Goal: Task Accomplishment & Management: Manage account settings

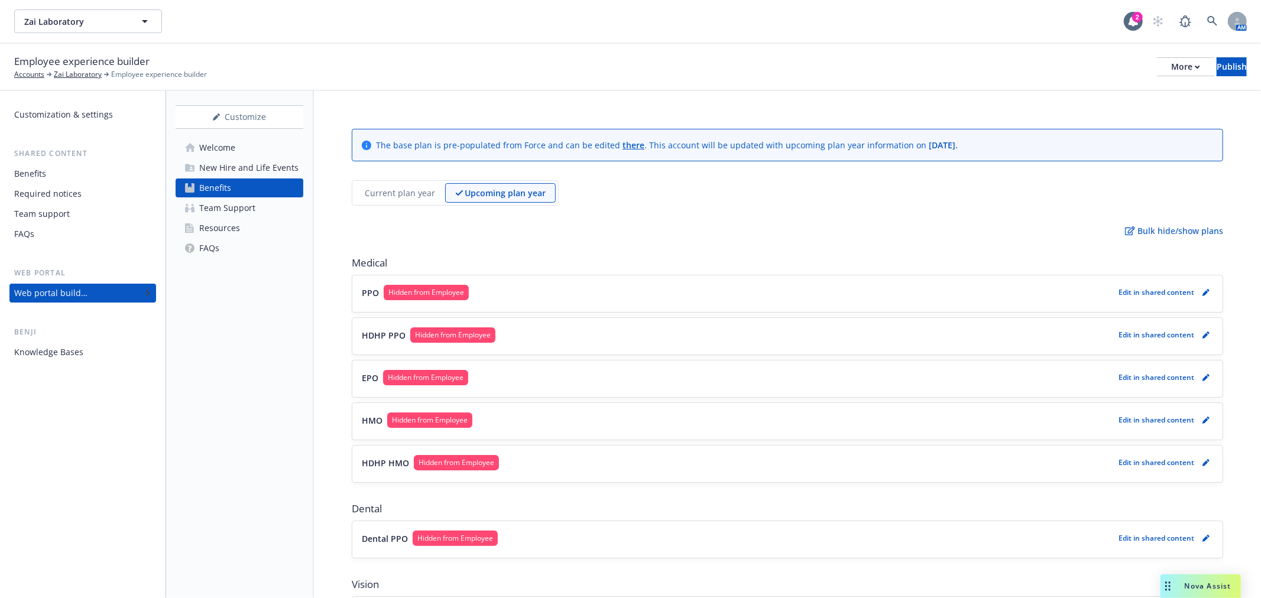
click at [426, 297] on span "Hidden from Employee" at bounding box center [426, 292] width 76 height 11
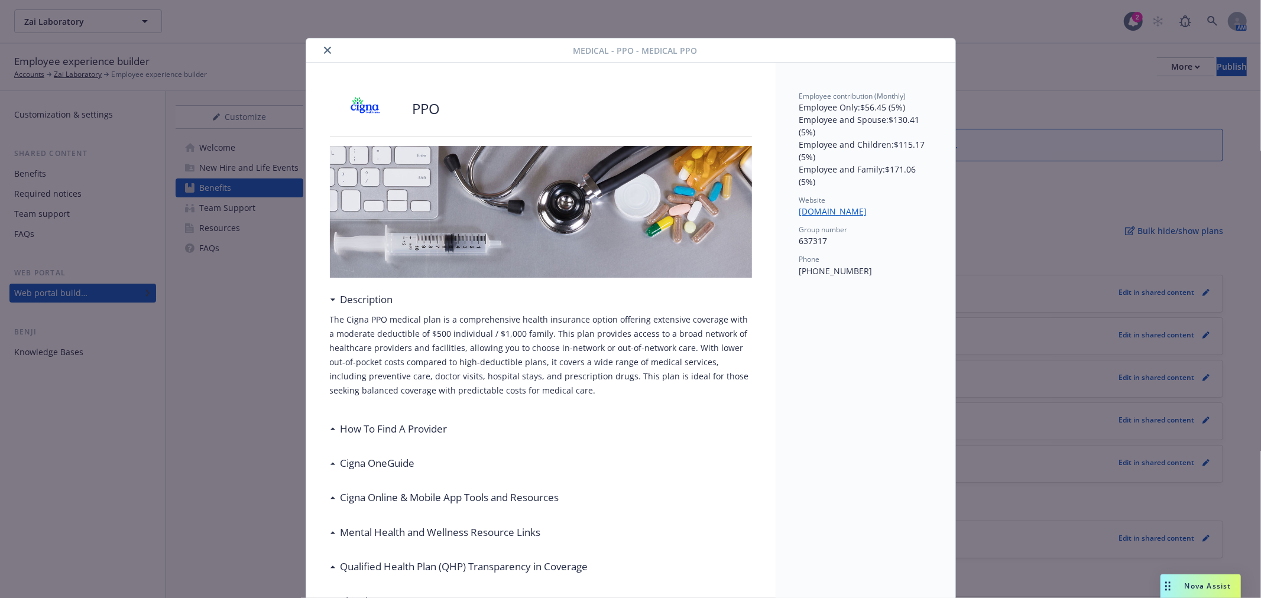
scroll to position [35, 0]
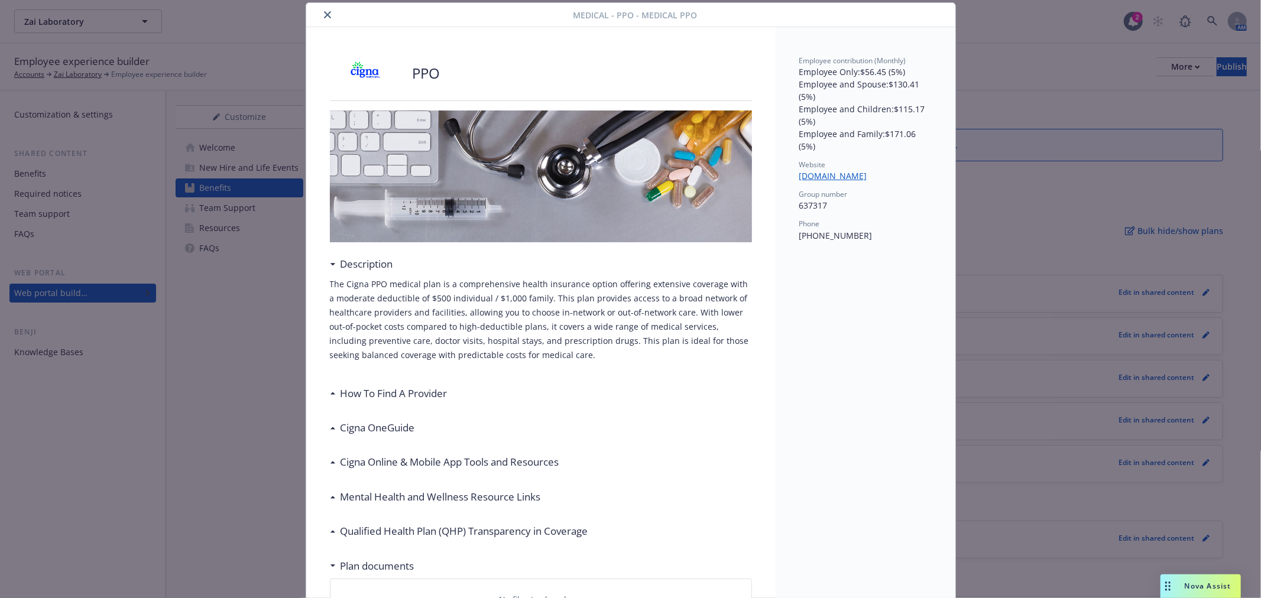
click at [324, 15] on icon "close" at bounding box center [327, 14] width 7 height 7
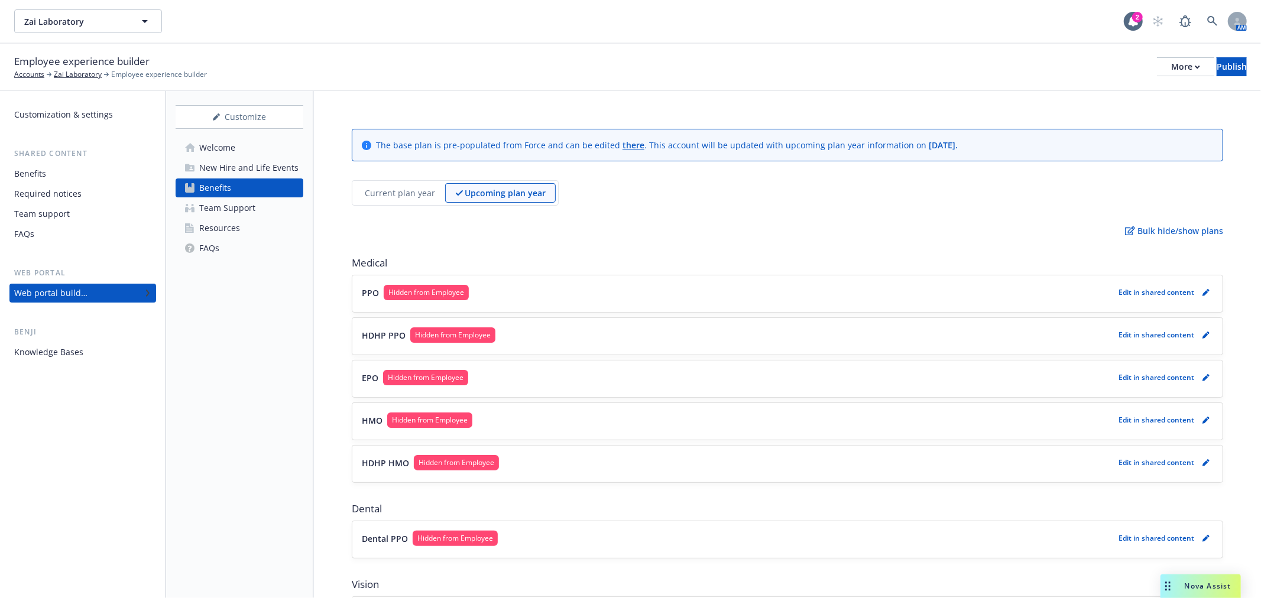
click at [128, 176] on div "Benefits" at bounding box center [82, 173] width 137 height 19
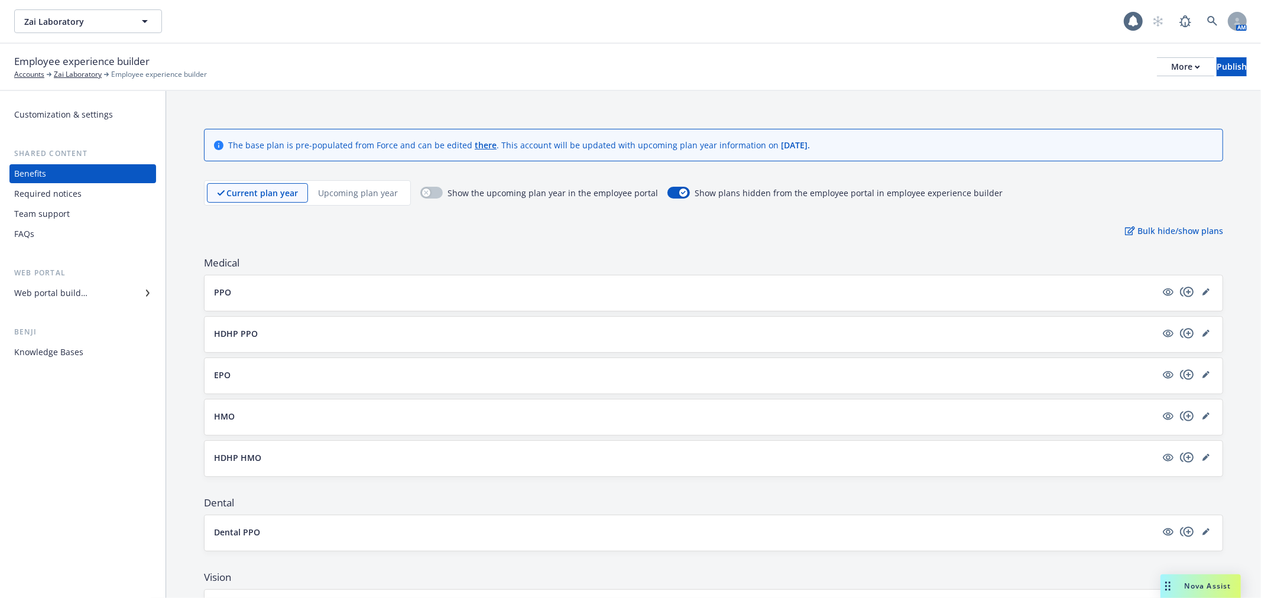
click at [326, 197] on p "Upcoming plan year" at bounding box center [358, 193] width 80 height 12
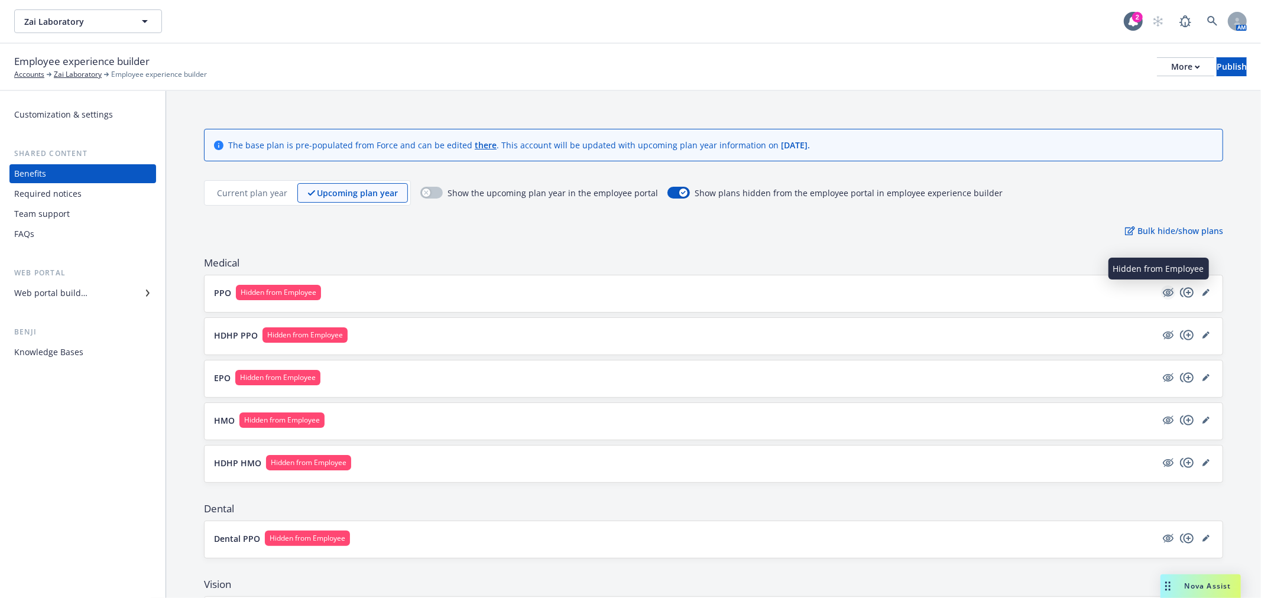
click at [1163, 290] on icon "hidden" at bounding box center [1168, 293] width 11 height 8
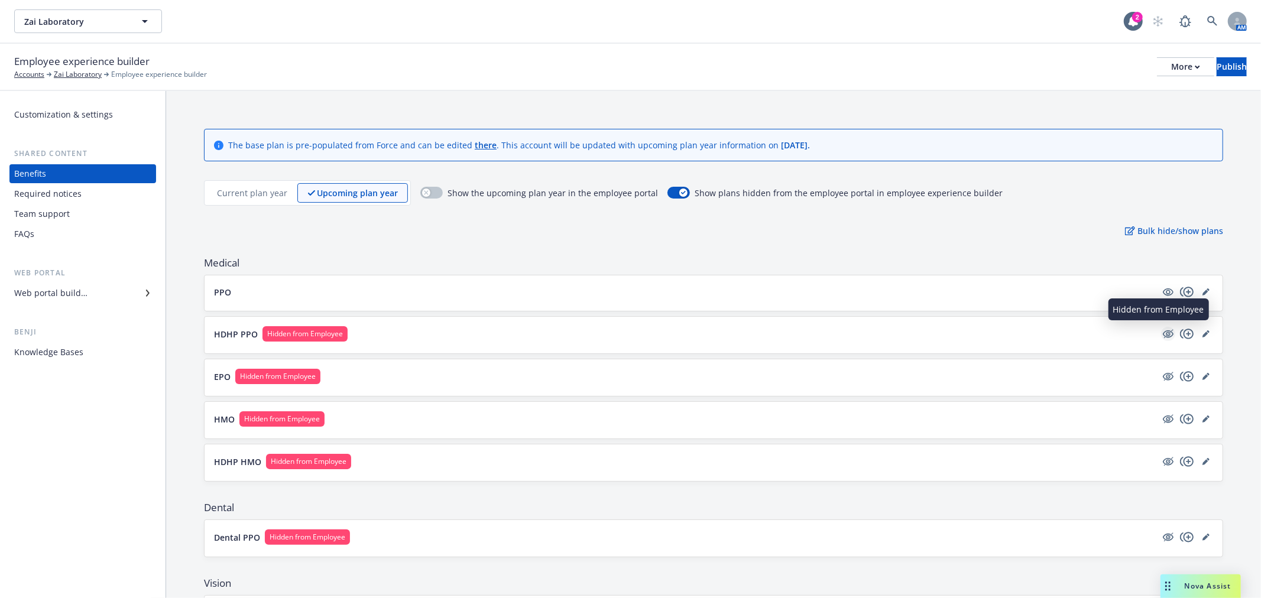
click at [1163, 337] on icon "hidden" at bounding box center [1168, 334] width 11 height 8
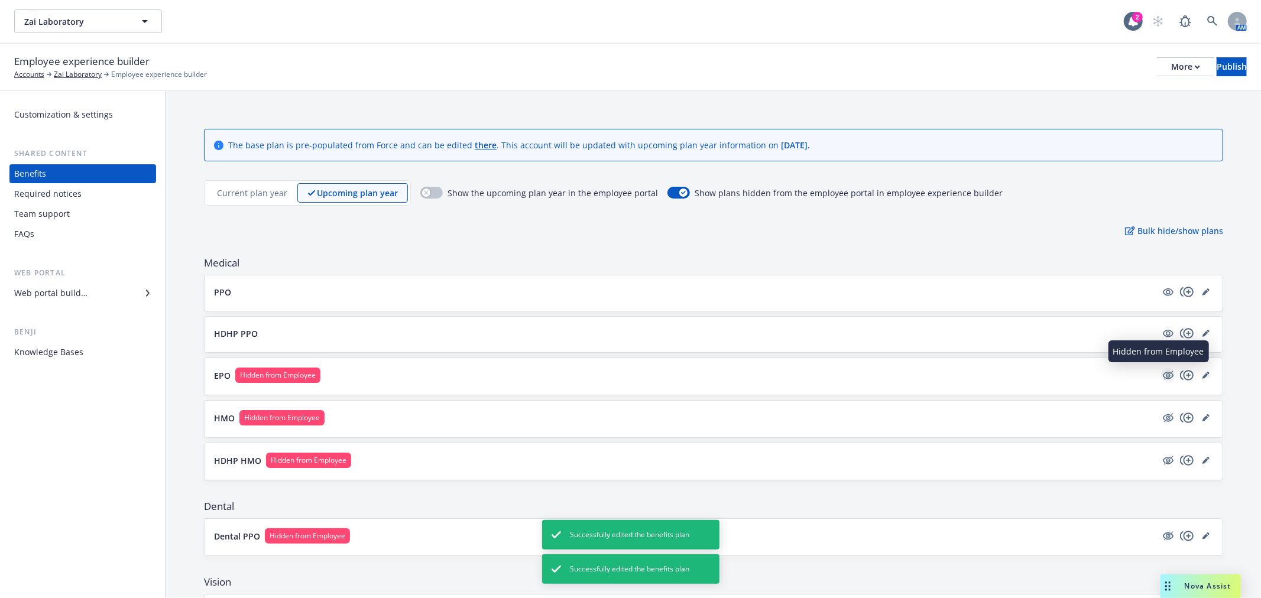
click at [1161, 379] on icon "hidden" at bounding box center [1168, 375] width 14 height 14
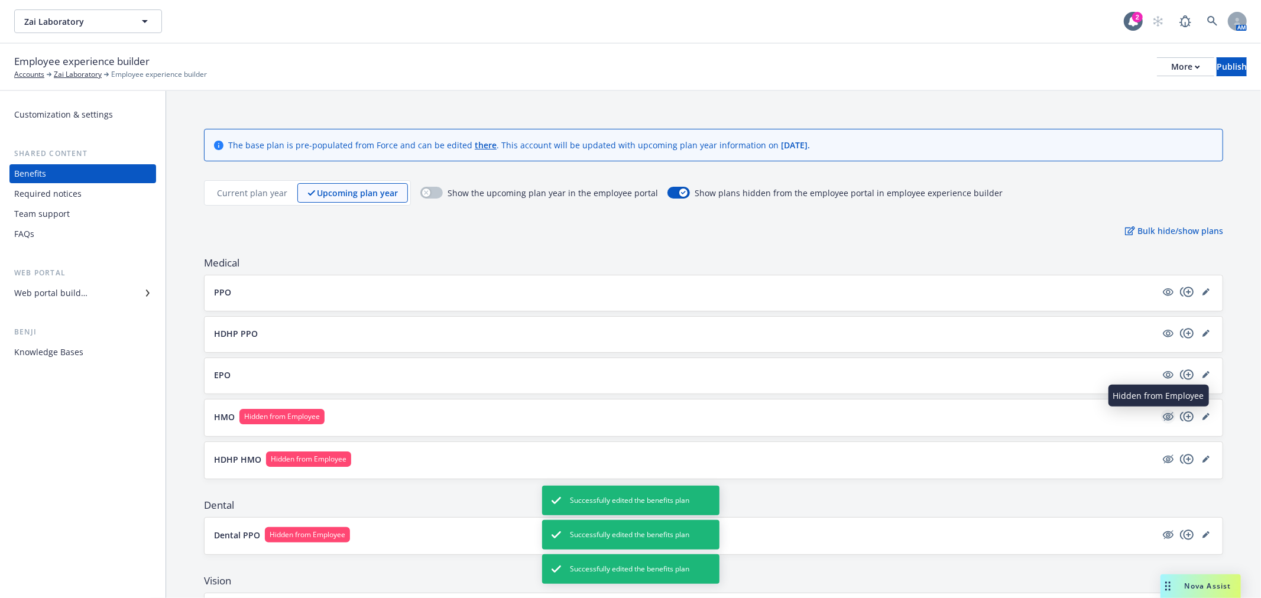
click at [1161, 423] on icon "hidden" at bounding box center [1168, 417] width 14 height 14
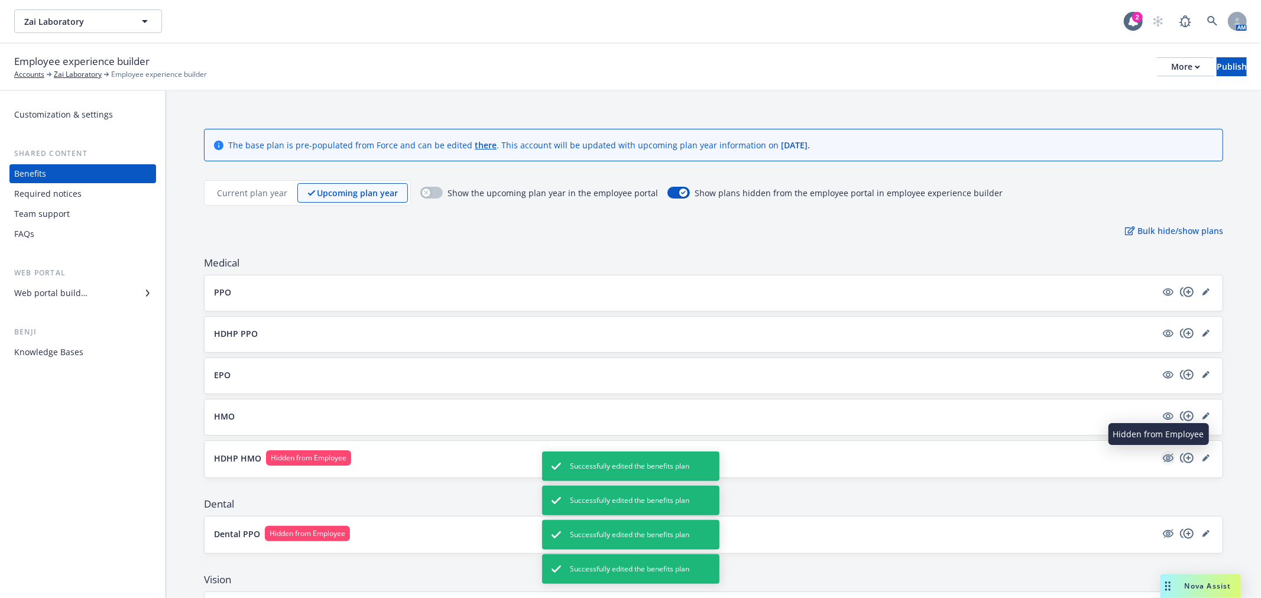
click at [1161, 459] on icon "hidden" at bounding box center [1168, 458] width 14 height 14
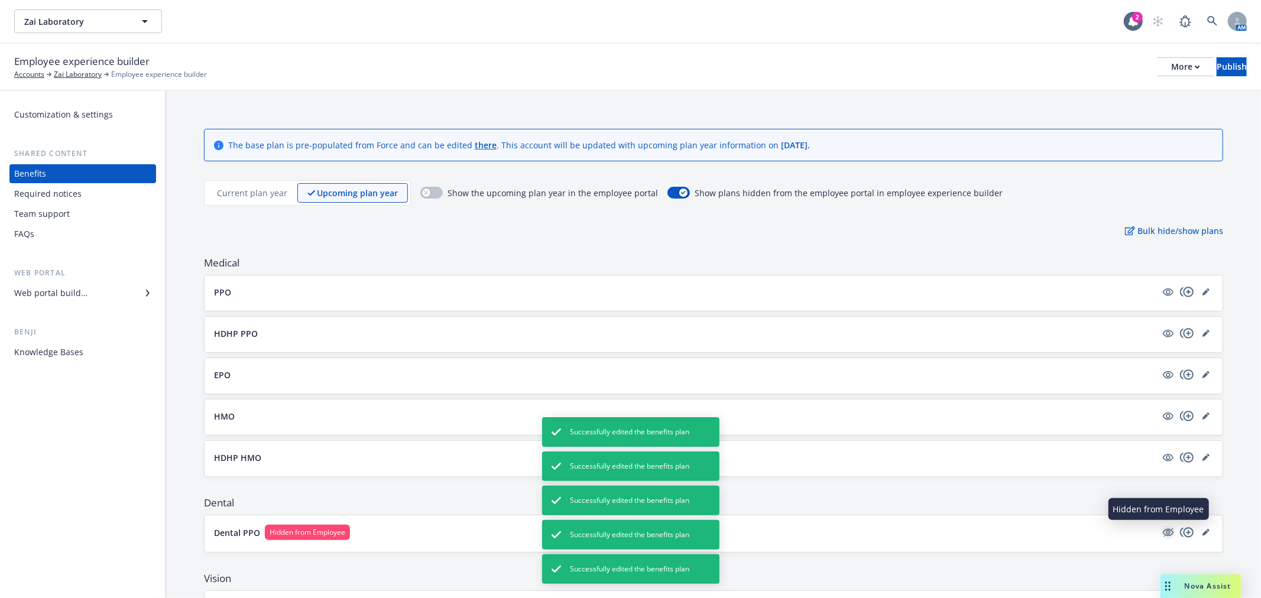
click at [1161, 534] on icon "hidden" at bounding box center [1168, 532] width 14 height 14
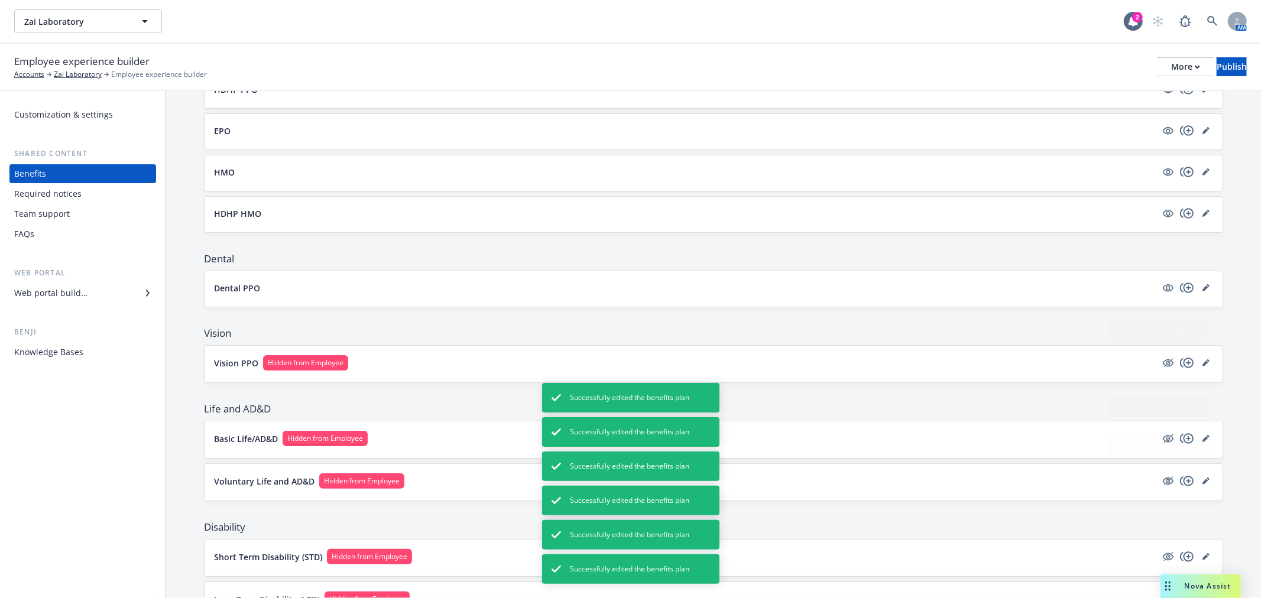
scroll to position [262, 0]
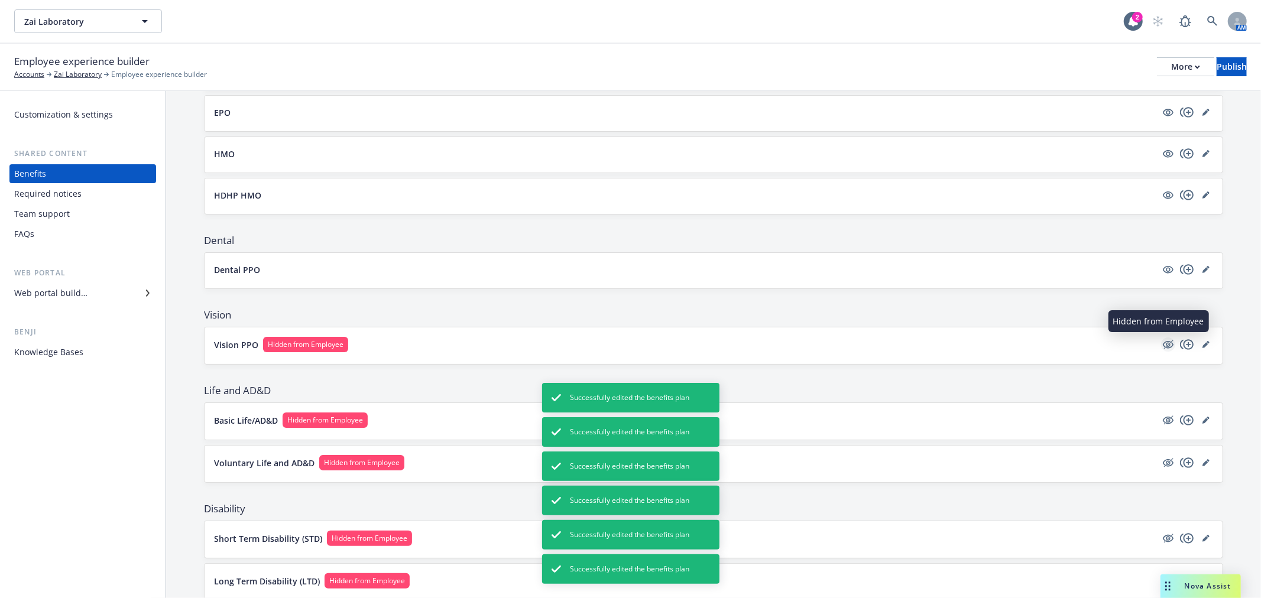
click at [1163, 343] on icon "hidden" at bounding box center [1168, 345] width 11 height 8
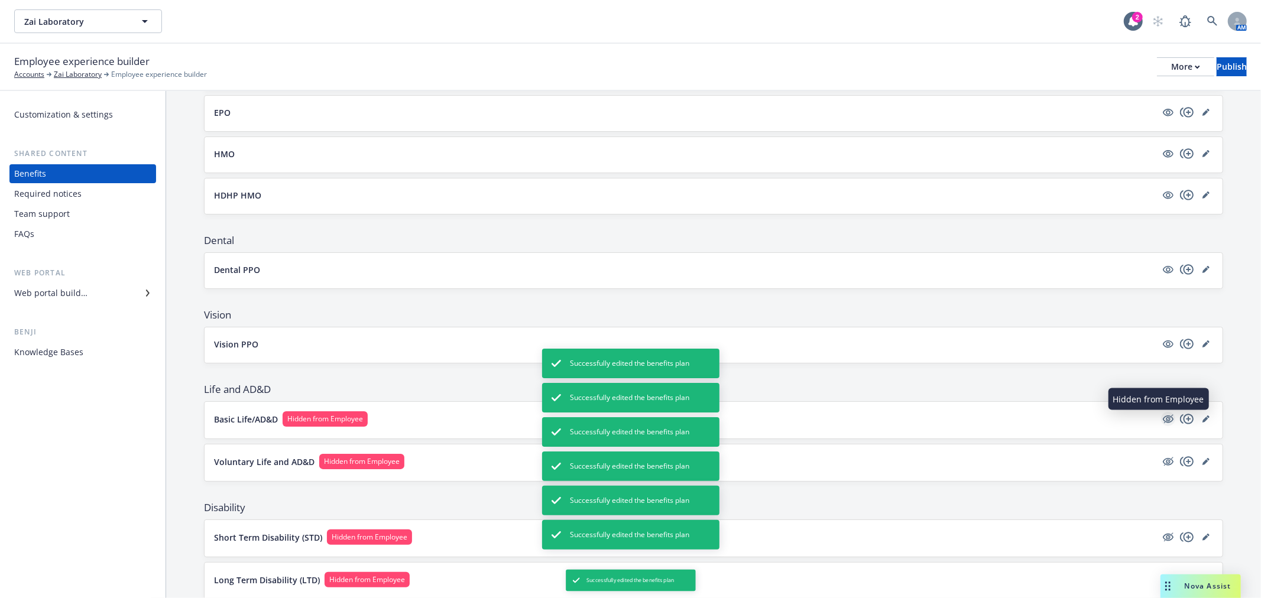
click at [1161, 418] on icon "hidden" at bounding box center [1168, 419] width 14 height 14
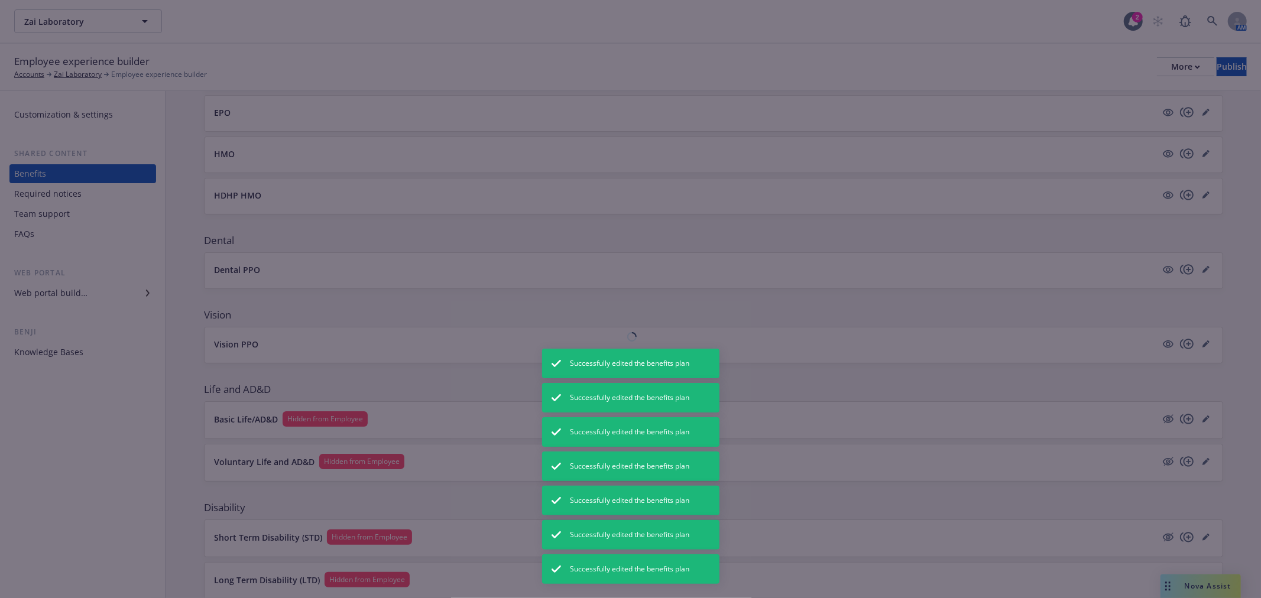
click at [1157, 461] on div at bounding box center [630, 299] width 1261 height 598
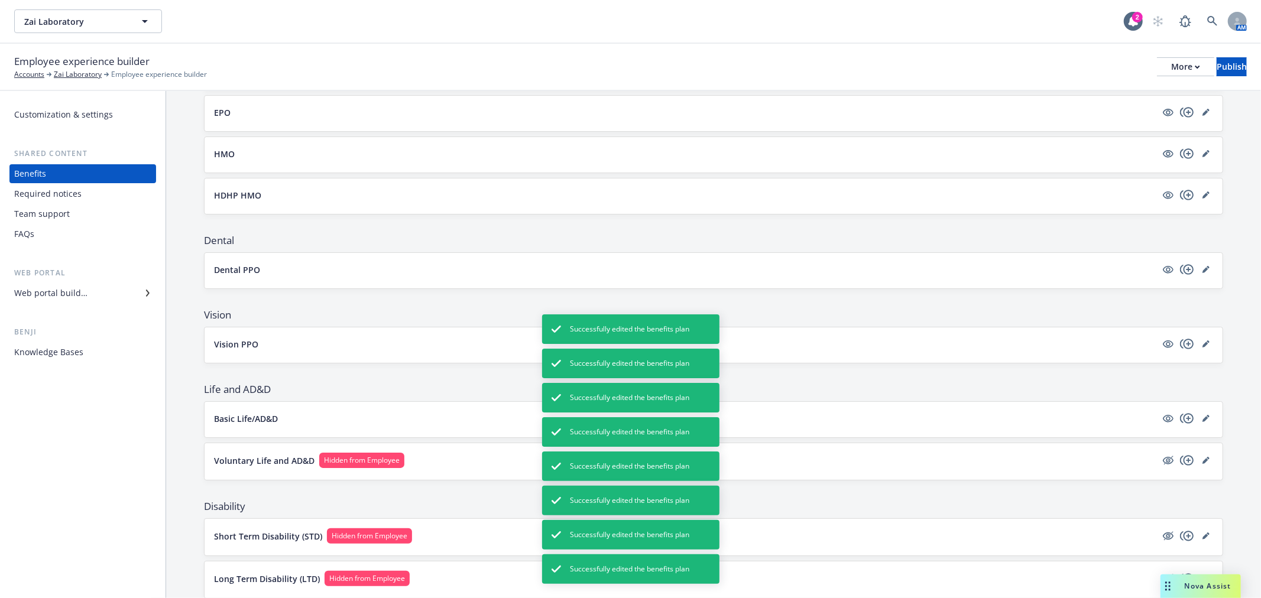
click at [1161, 461] on icon "hidden" at bounding box center [1168, 460] width 14 height 14
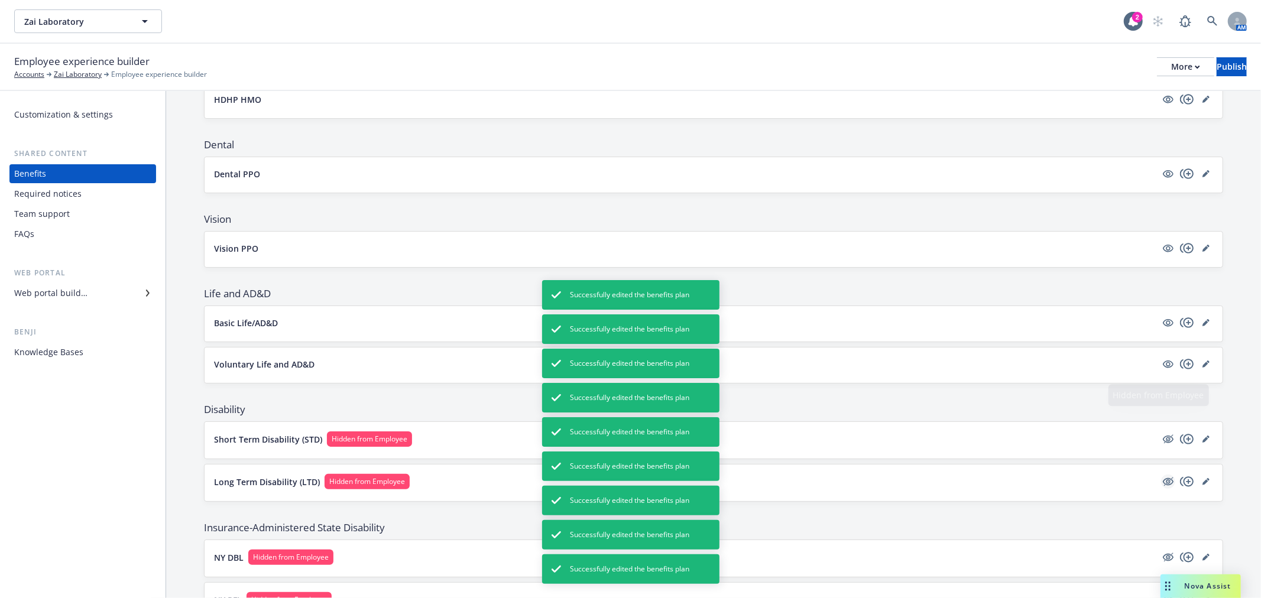
scroll to position [394, 0]
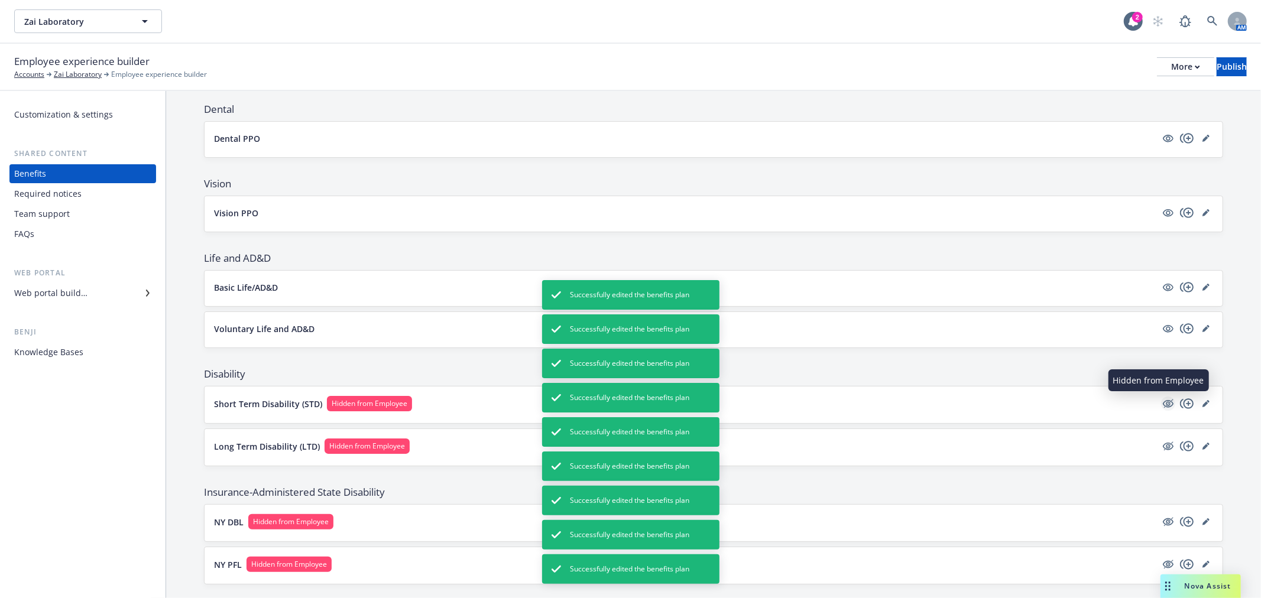
click at [1163, 405] on icon "hidden" at bounding box center [1168, 404] width 11 height 8
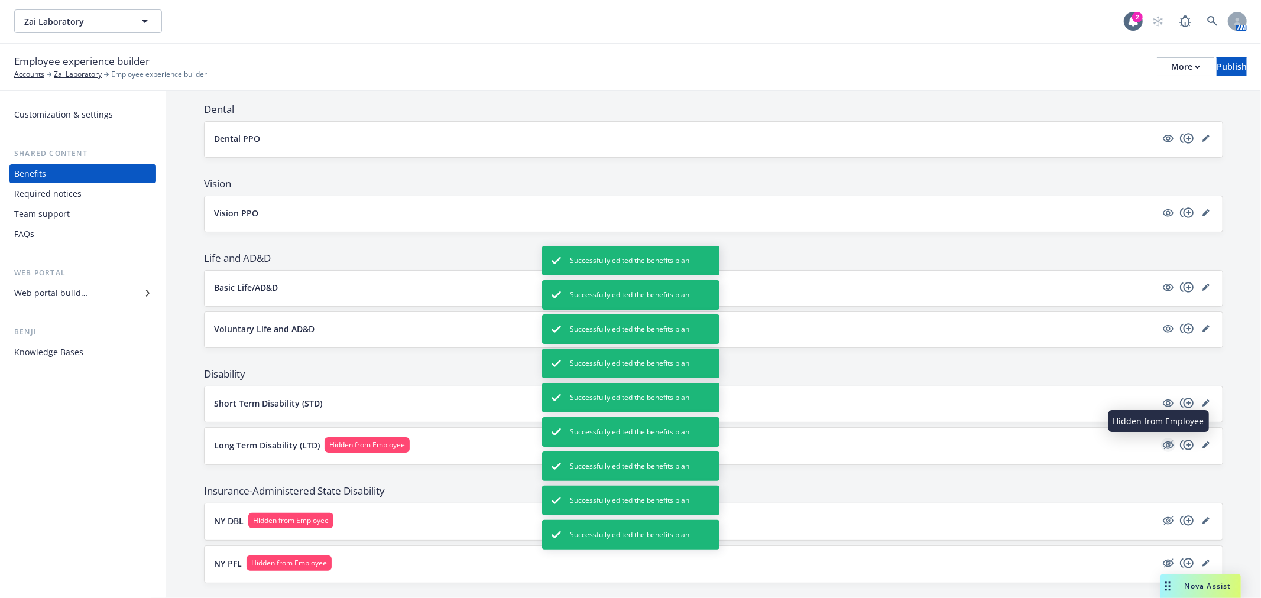
click at [1161, 446] on icon "hidden" at bounding box center [1168, 445] width 14 height 14
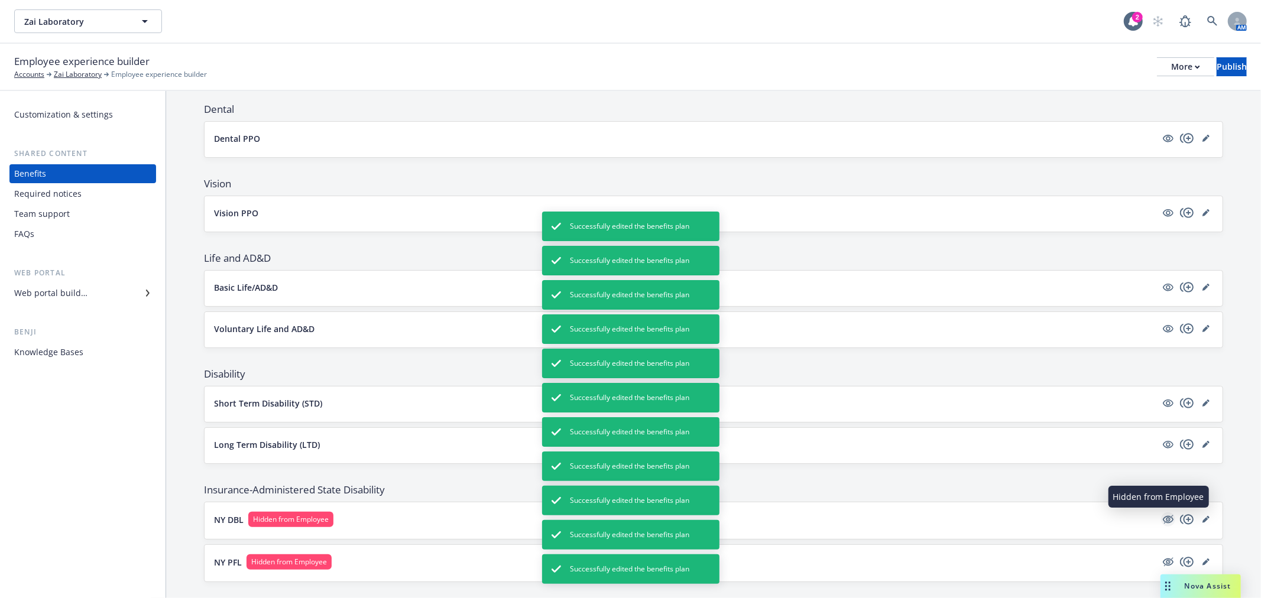
click at [1163, 517] on icon "hidden" at bounding box center [1168, 520] width 11 height 8
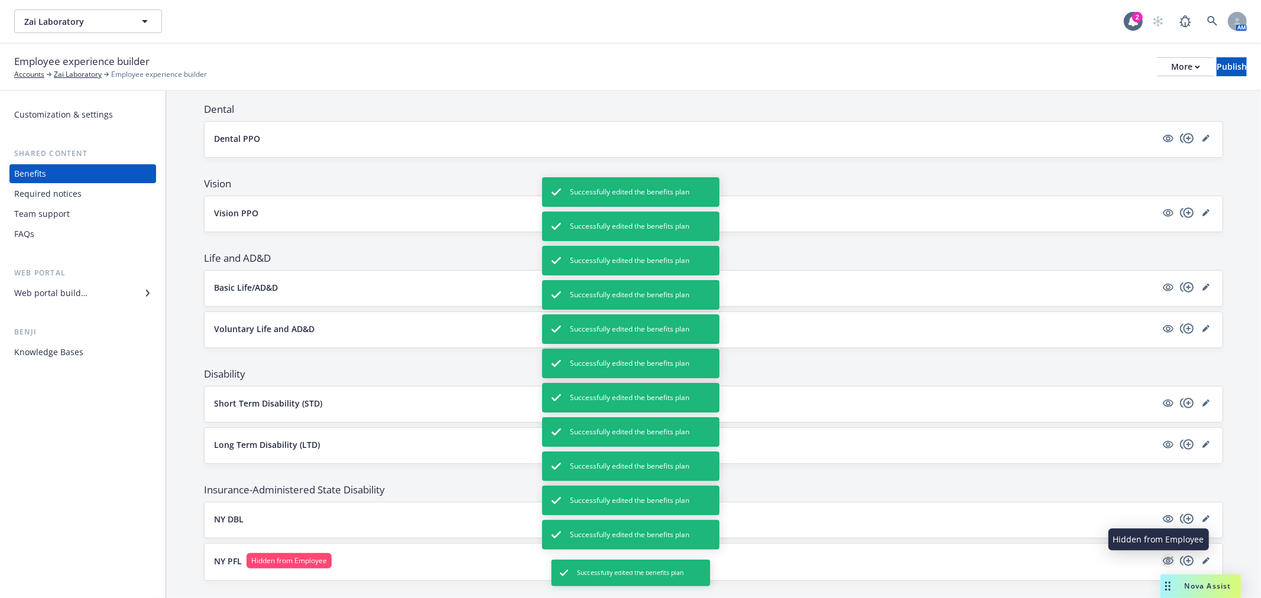
click at [1161, 560] on icon "hidden" at bounding box center [1168, 561] width 14 height 14
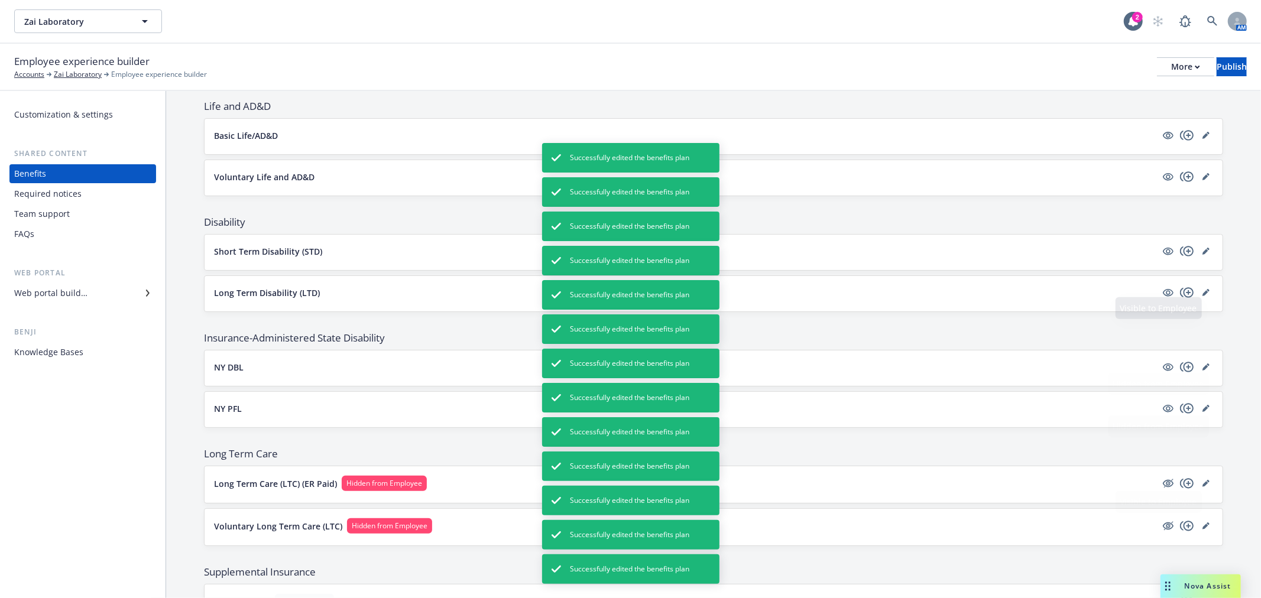
scroll to position [657, 0]
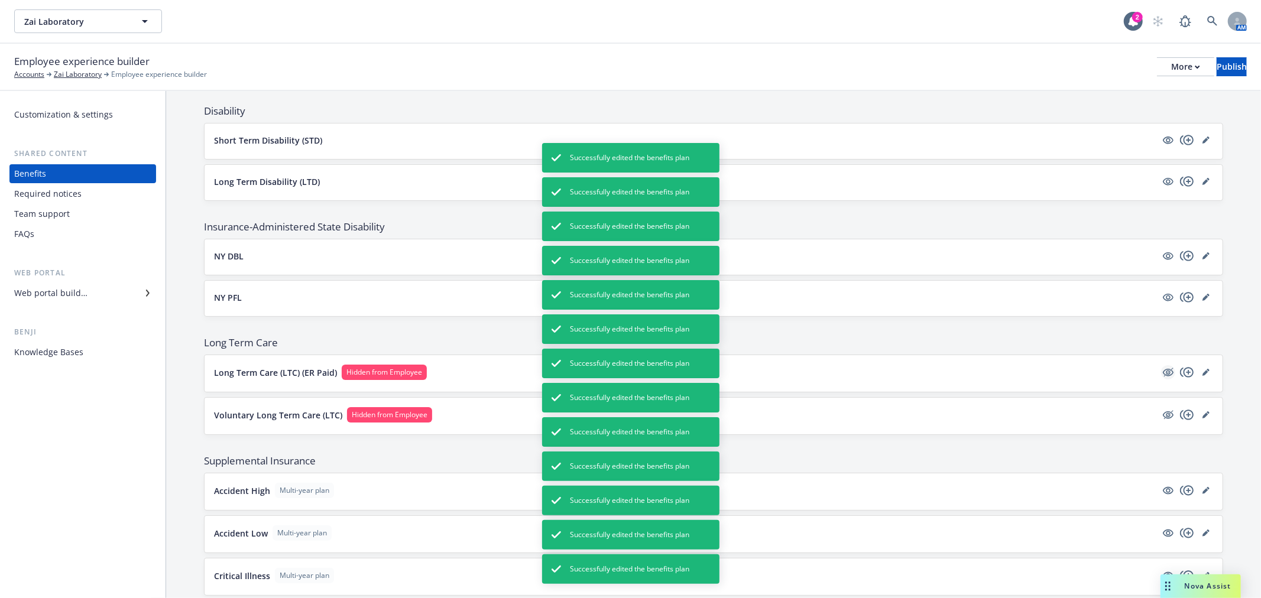
click at [1161, 374] on icon "hidden" at bounding box center [1168, 372] width 14 height 14
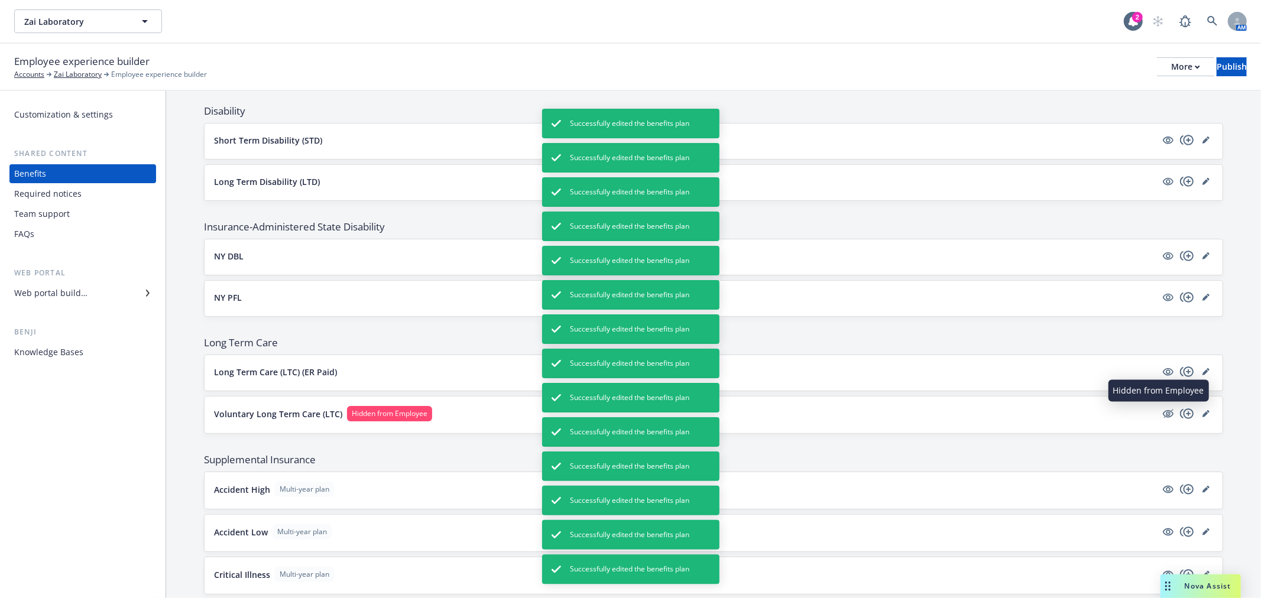
click at [1163, 414] on icon "hidden" at bounding box center [1168, 414] width 11 height 8
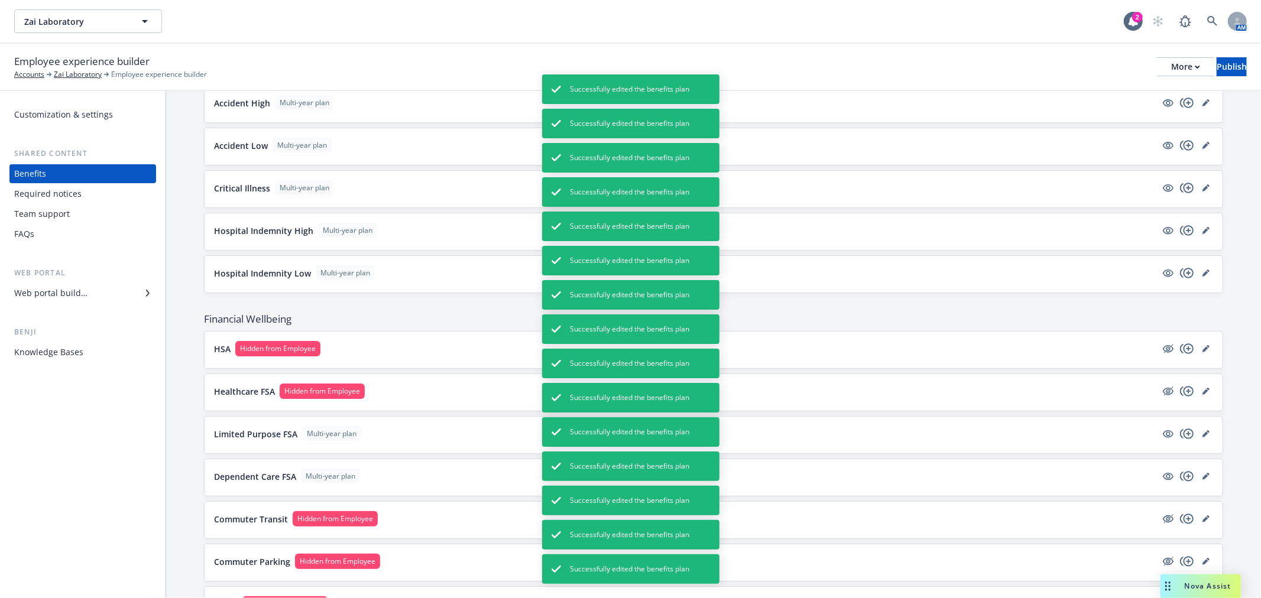
scroll to position [1050, 0]
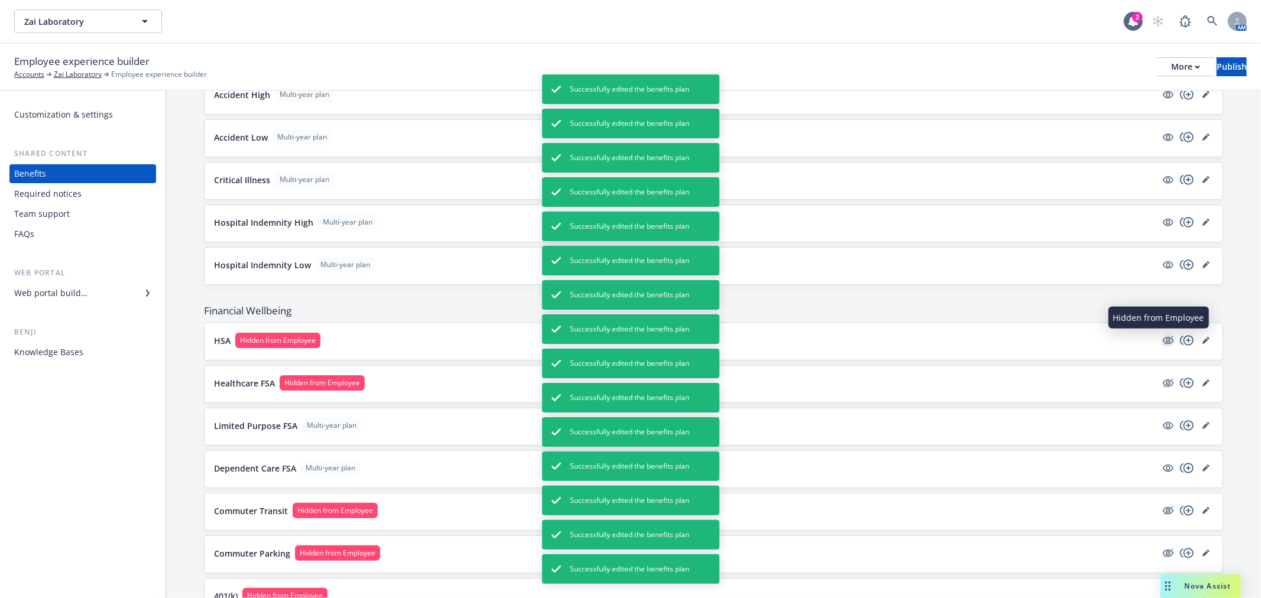
click at [1161, 341] on icon "hidden" at bounding box center [1168, 340] width 14 height 14
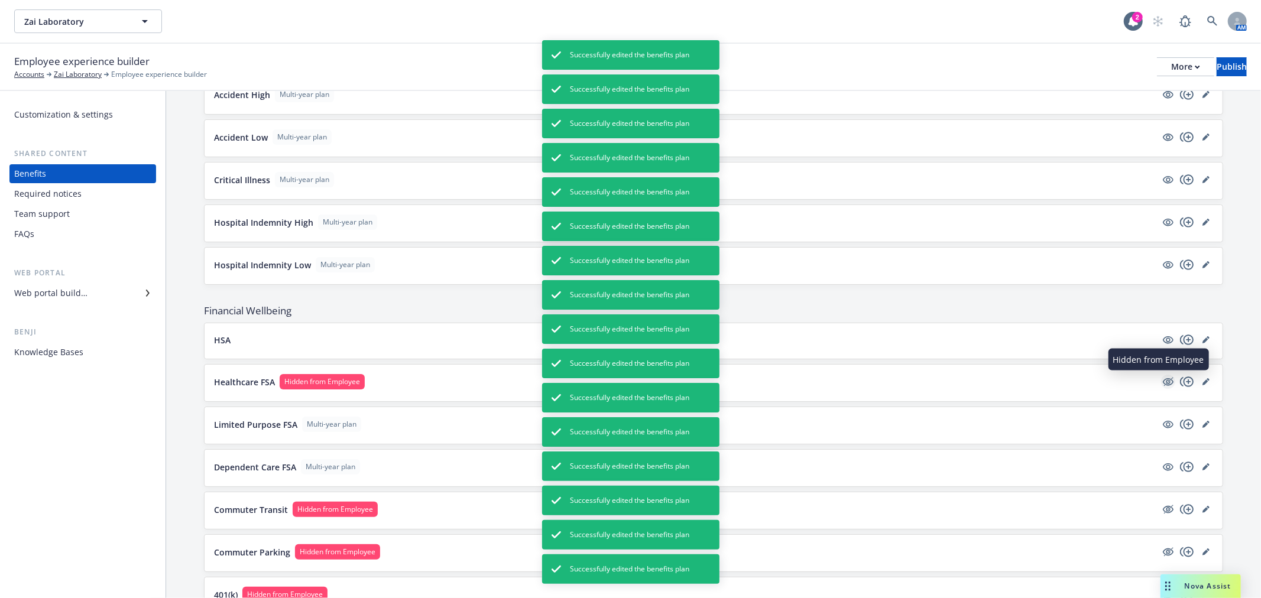
click at [1161, 382] on icon "hidden" at bounding box center [1168, 382] width 14 height 14
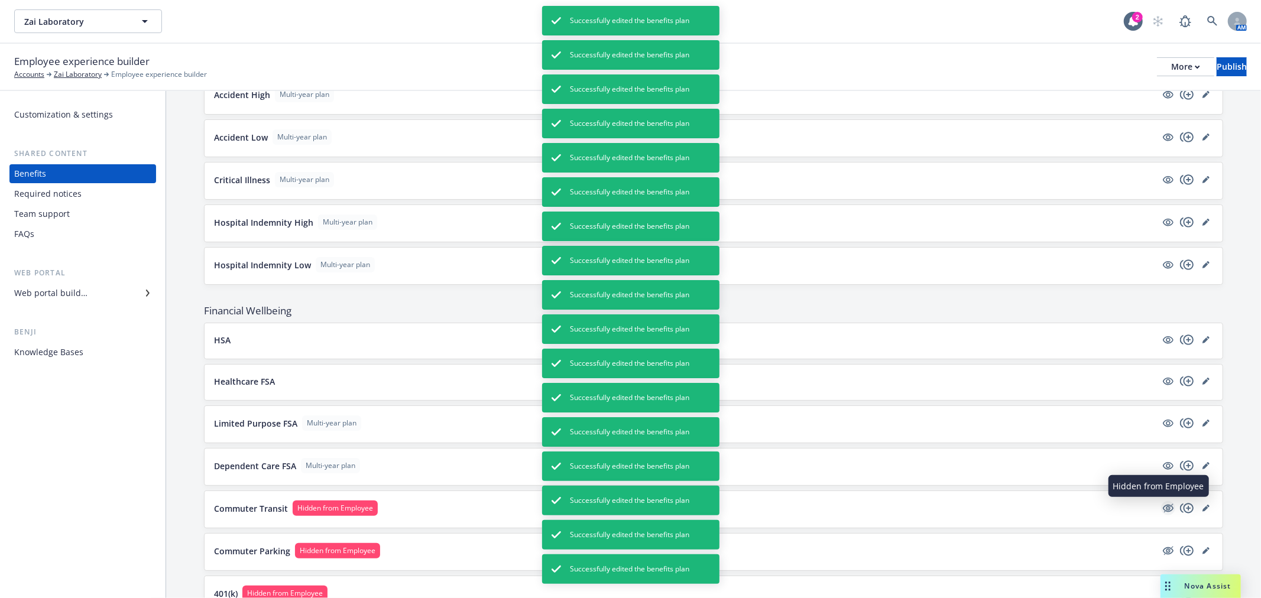
click at [1161, 508] on icon "hidden" at bounding box center [1168, 508] width 14 height 14
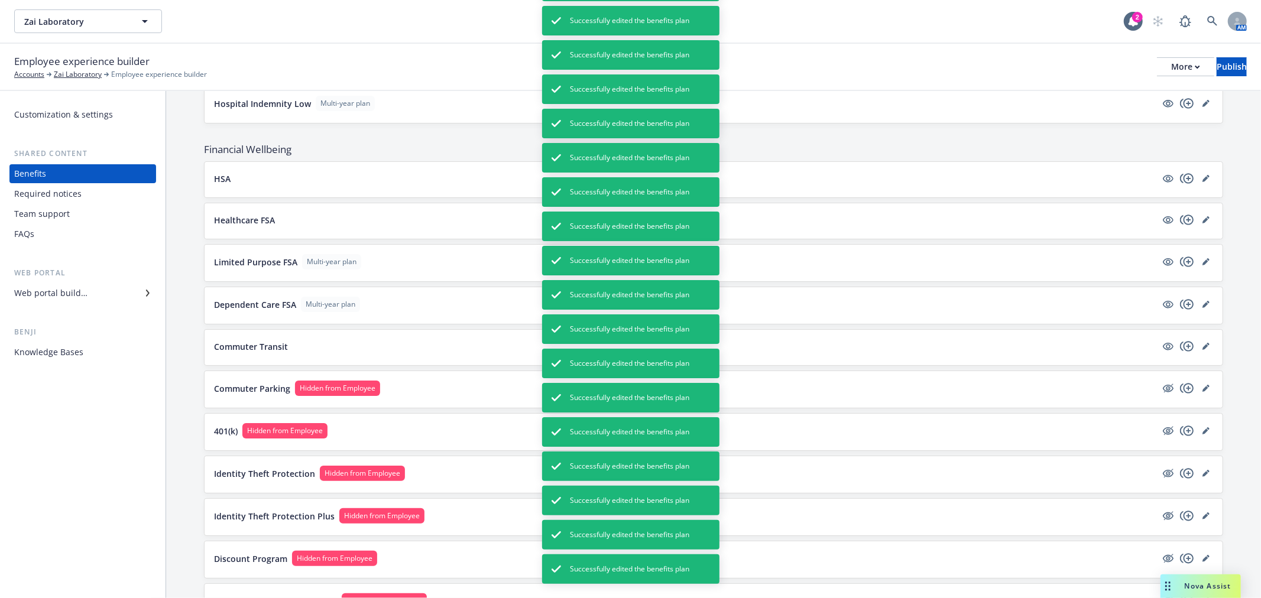
scroll to position [1248, 0]
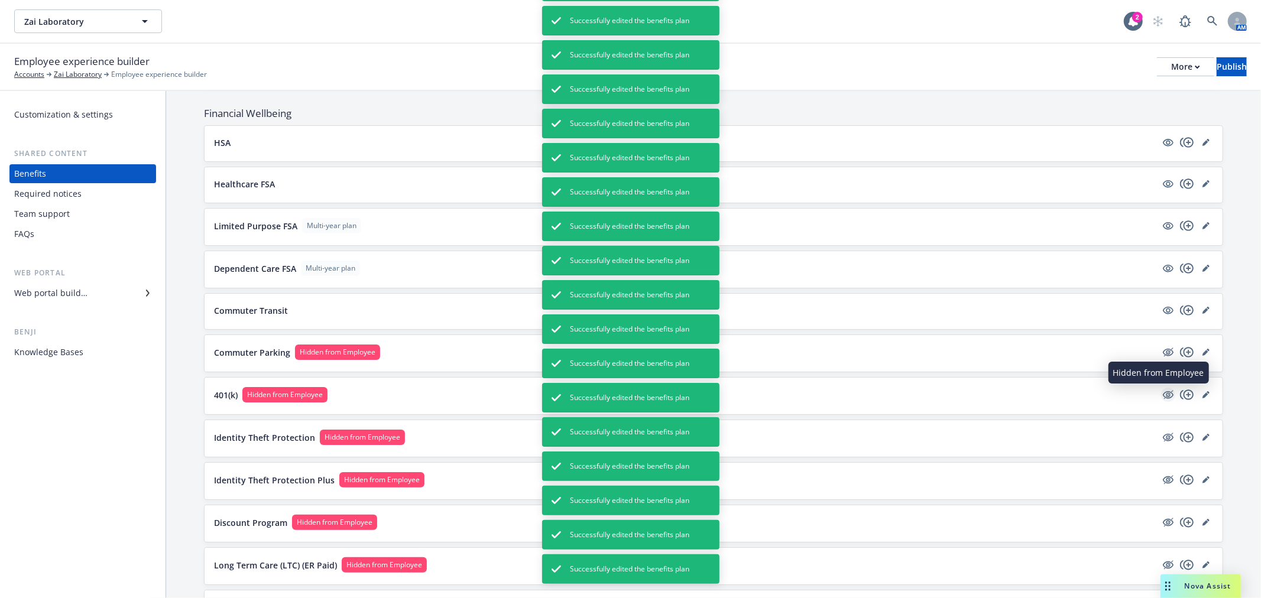
click at [1161, 392] on icon "hidden" at bounding box center [1168, 395] width 14 height 14
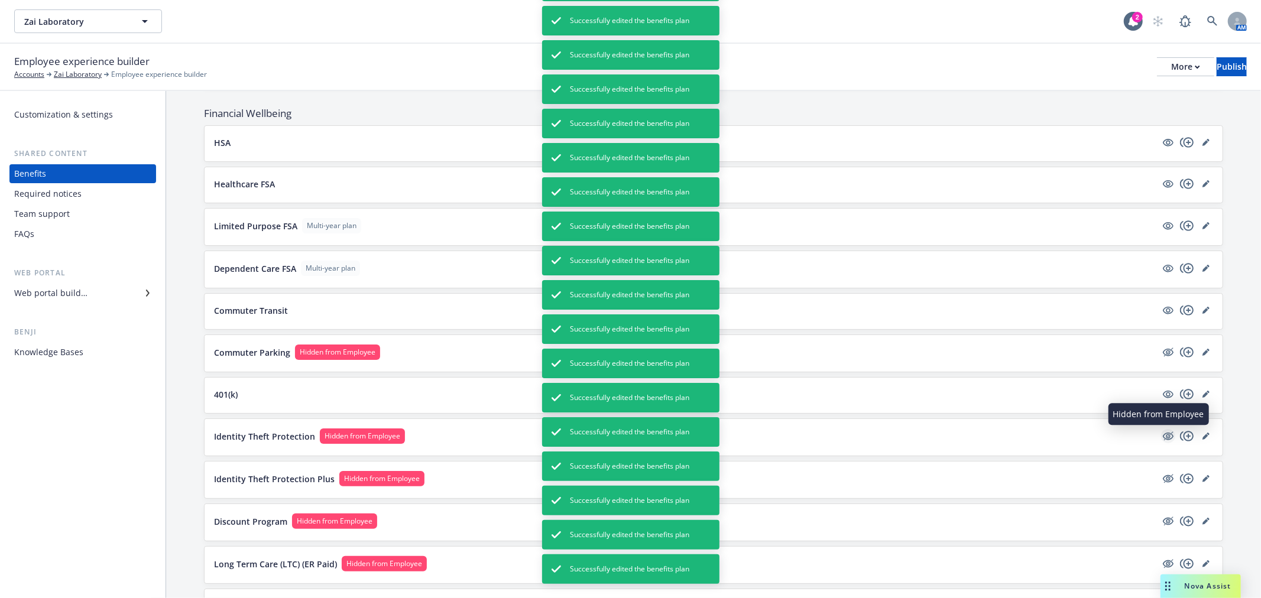
click at [1161, 441] on icon "hidden" at bounding box center [1168, 436] width 14 height 14
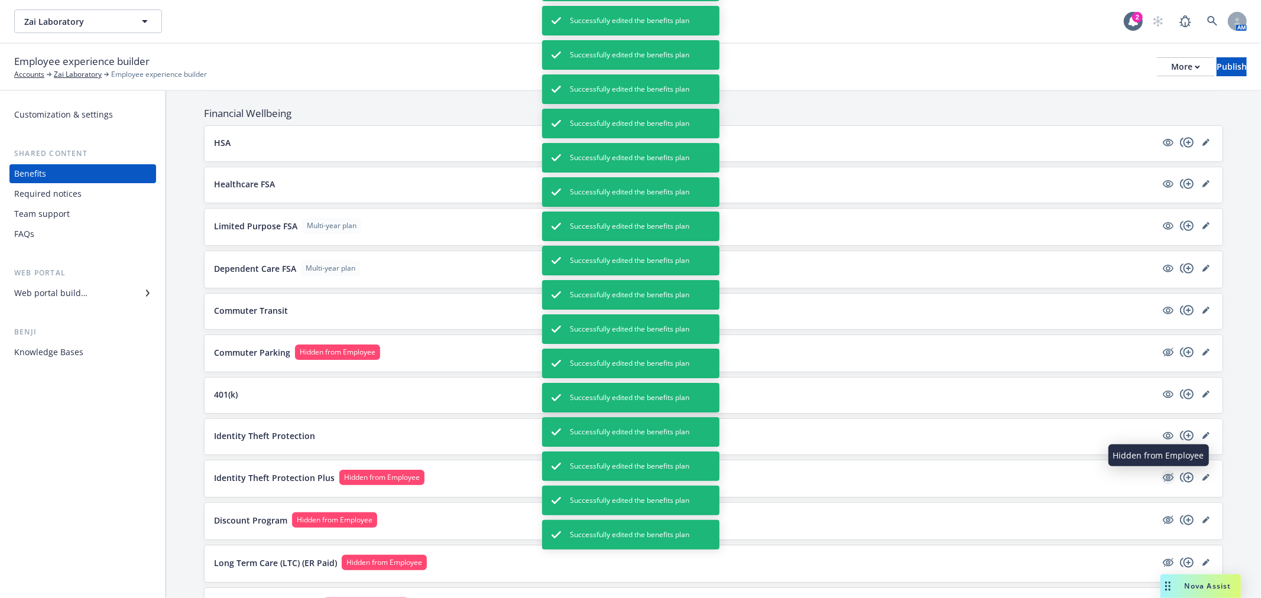
click at [1161, 482] on icon "hidden" at bounding box center [1168, 477] width 14 height 14
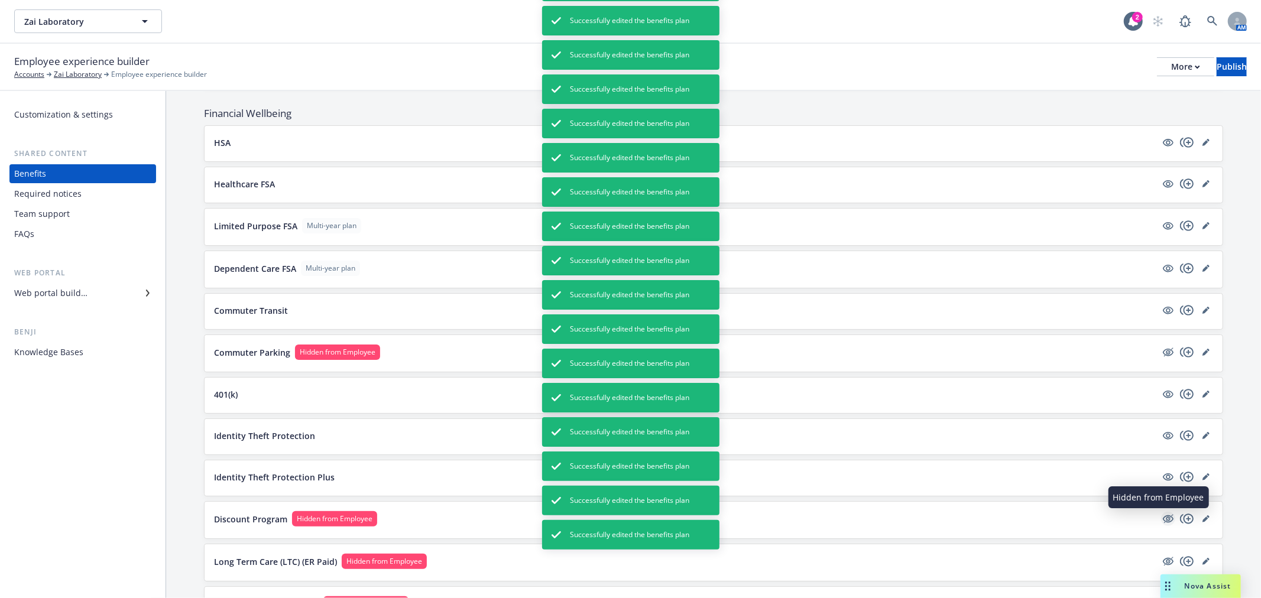
click at [1163, 520] on icon "hidden" at bounding box center [1168, 519] width 11 height 8
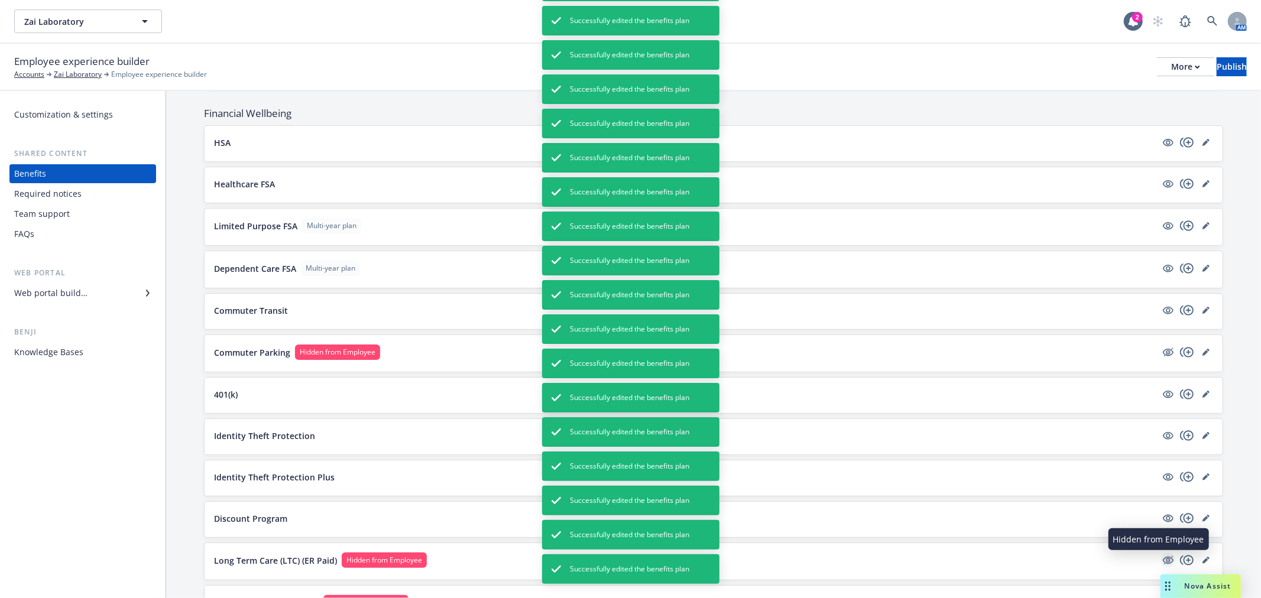
click at [1161, 566] on icon "hidden" at bounding box center [1168, 560] width 14 height 14
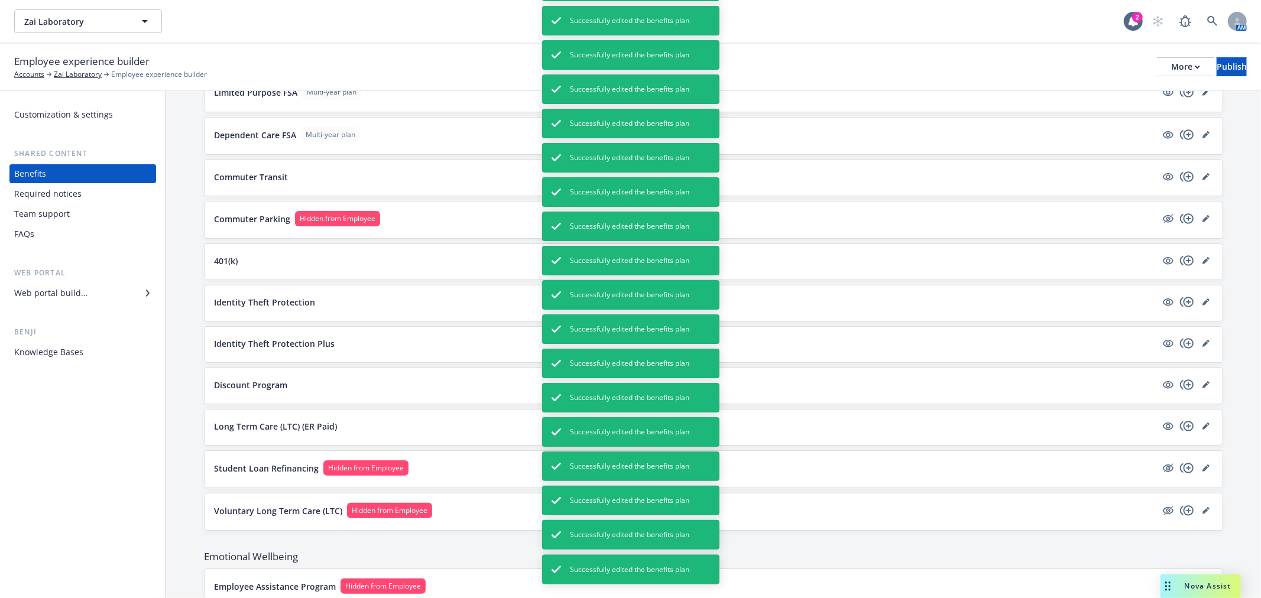
scroll to position [1444, 0]
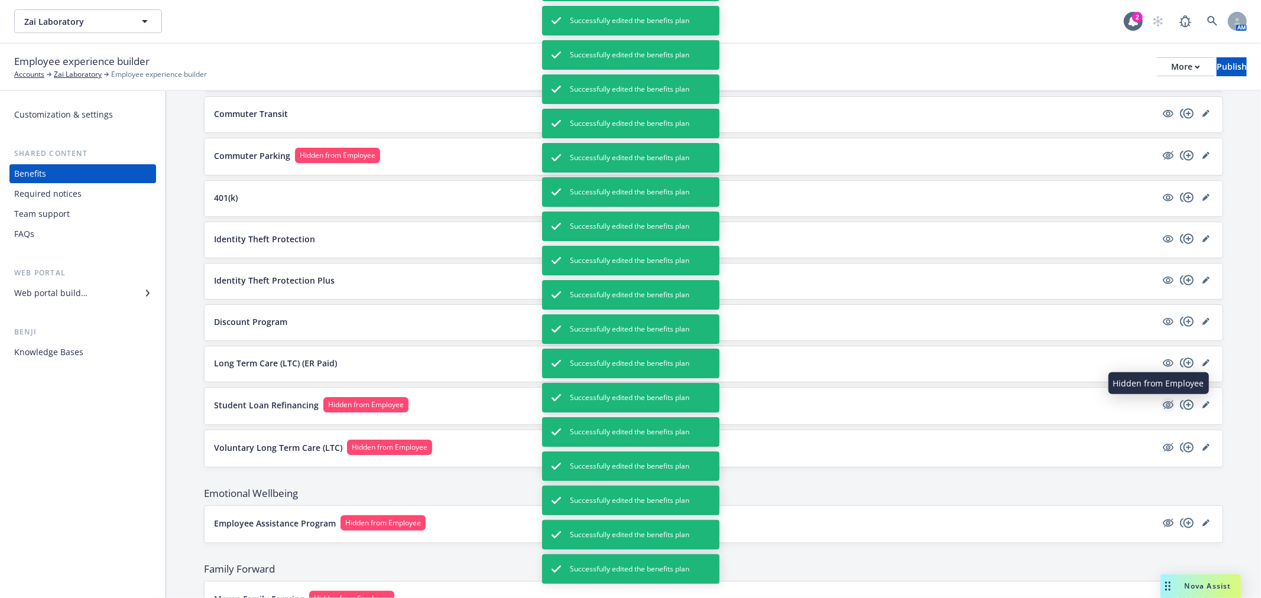
click at [1161, 410] on icon "hidden" at bounding box center [1168, 405] width 14 height 14
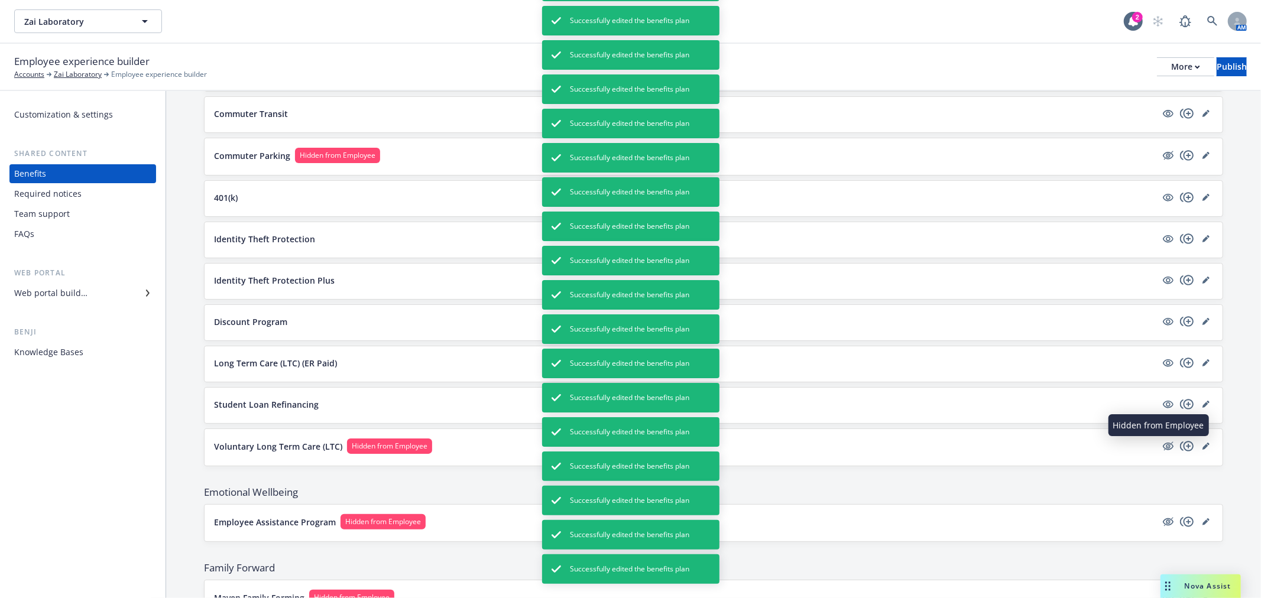
click at [1163, 450] on icon "hidden" at bounding box center [1168, 447] width 11 height 8
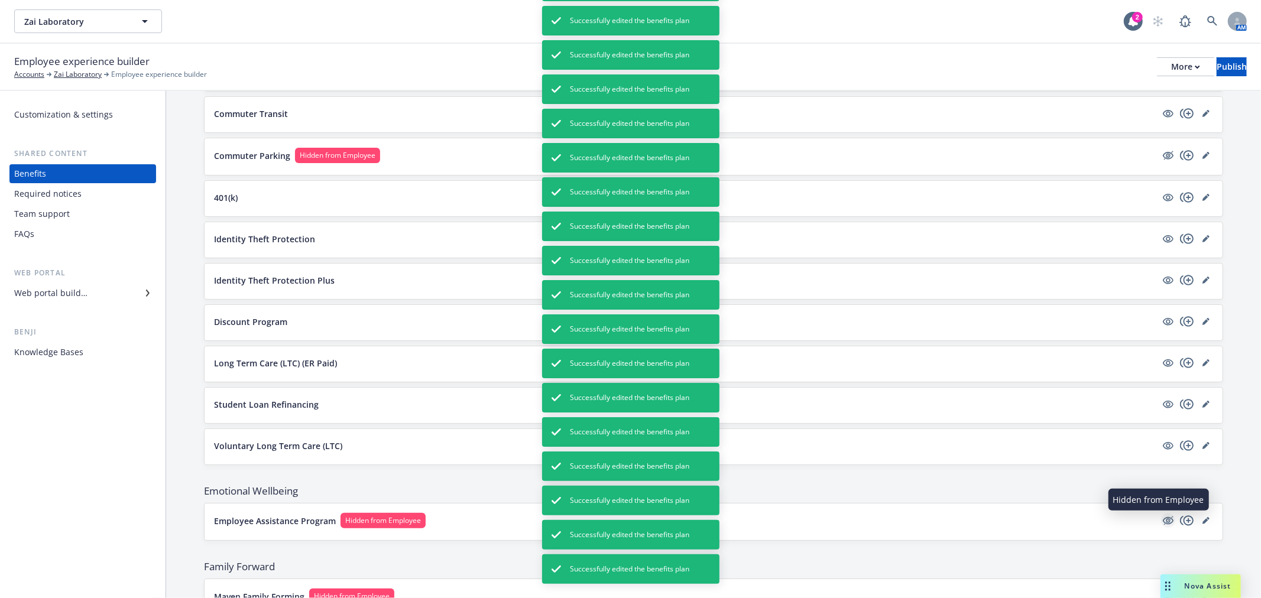
click at [1163, 525] on icon "hidden" at bounding box center [1168, 521] width 11 height 8
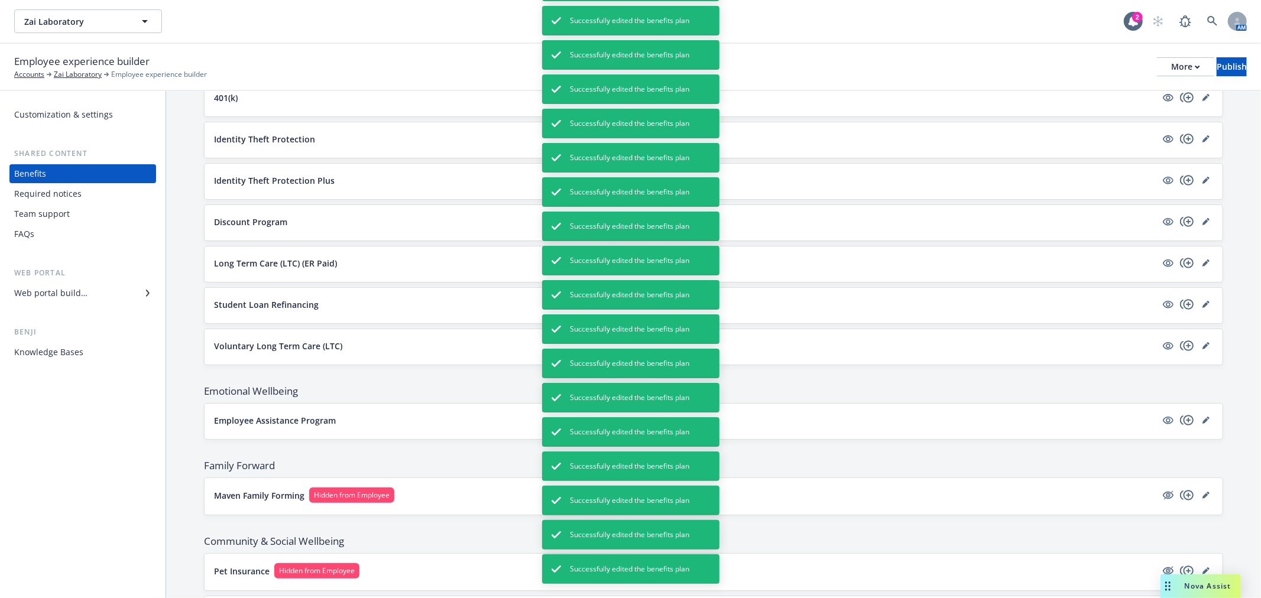
scroll to position [1576, 0]
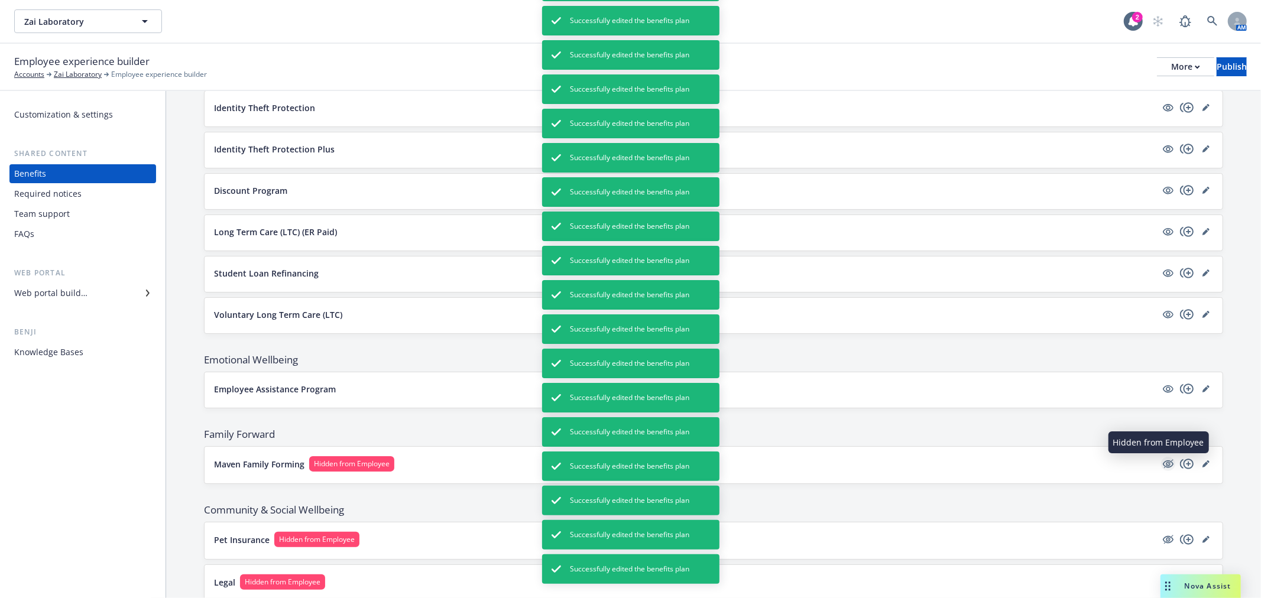
click at [1164, 468] on icon "hidden" at bounding box center [1168, 463] width 9 height 9
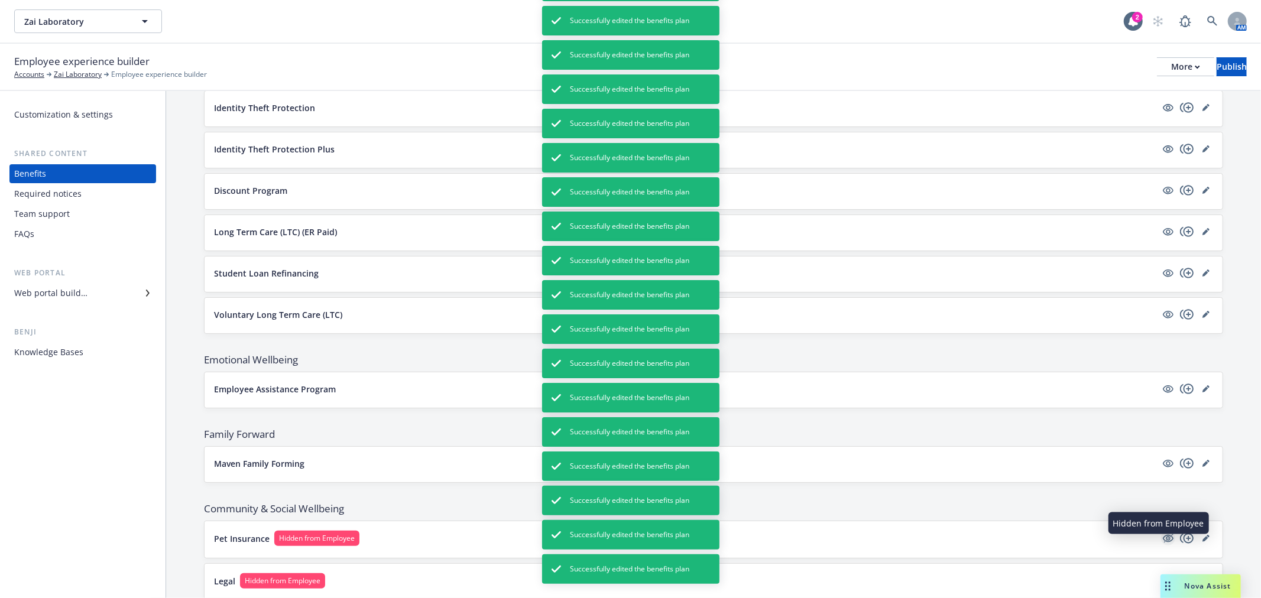
click at [1161, 541] on icon "hidden" at bounding box center [1168, 538] width 14 height 14
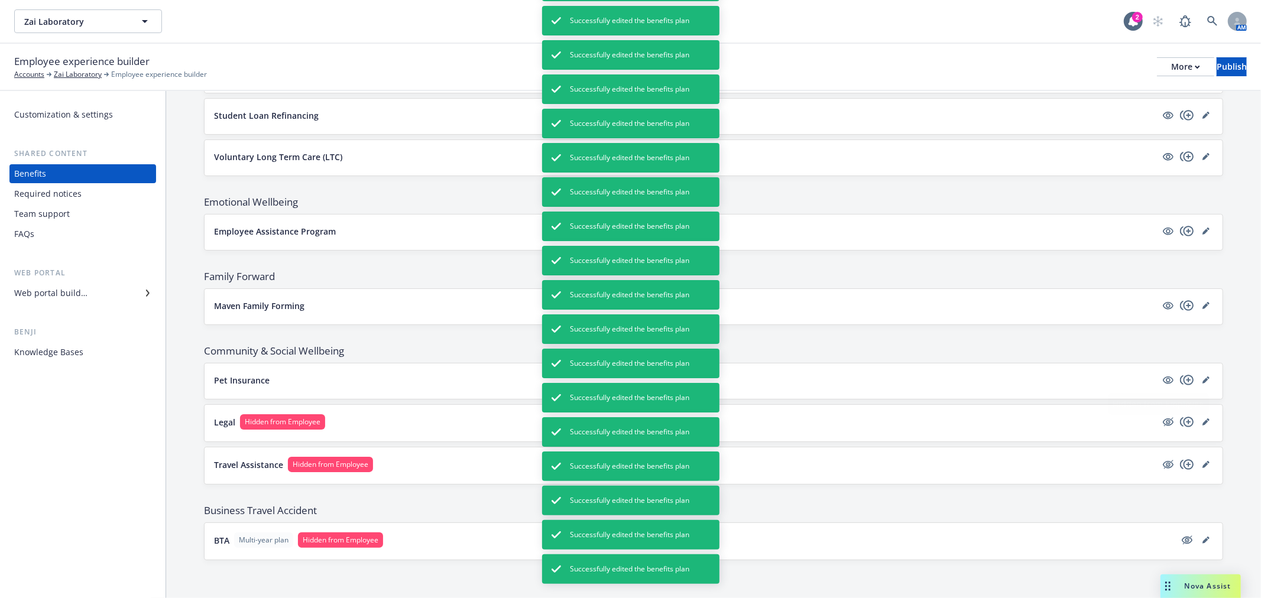
scroll to position [1736, 0]
click at [1153, 408] on div "Legal Hidden from Employee" at bounding box center [713, 423] width 1018 height 37
click at [1163, 423] on icon "hidden" at bounding box center [1168, 422] width 11 height 8
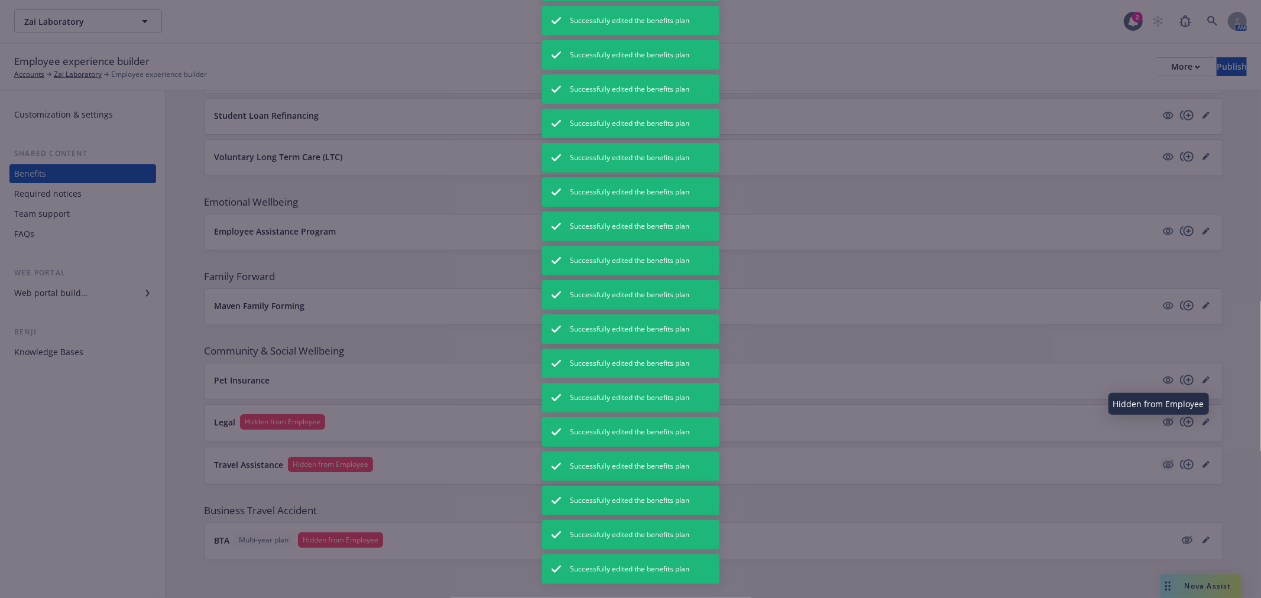
scroll to position [1736, 0]
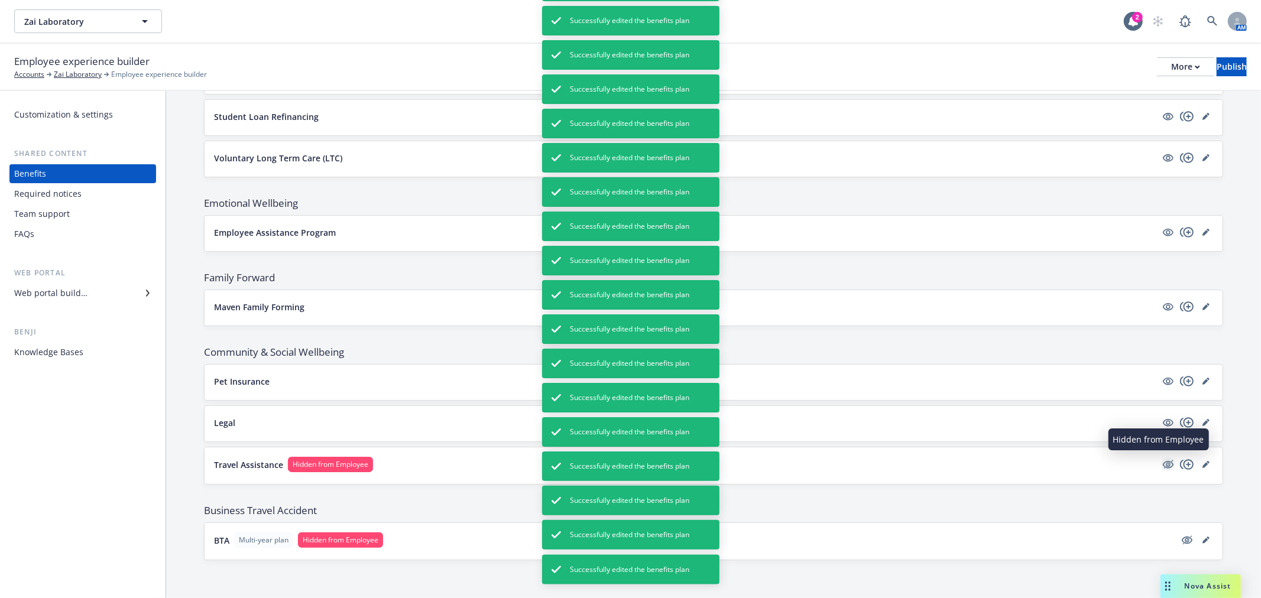
click at [1161, 459] on icon "hidden" at bounding box center [1168, 464] width 14 height 14
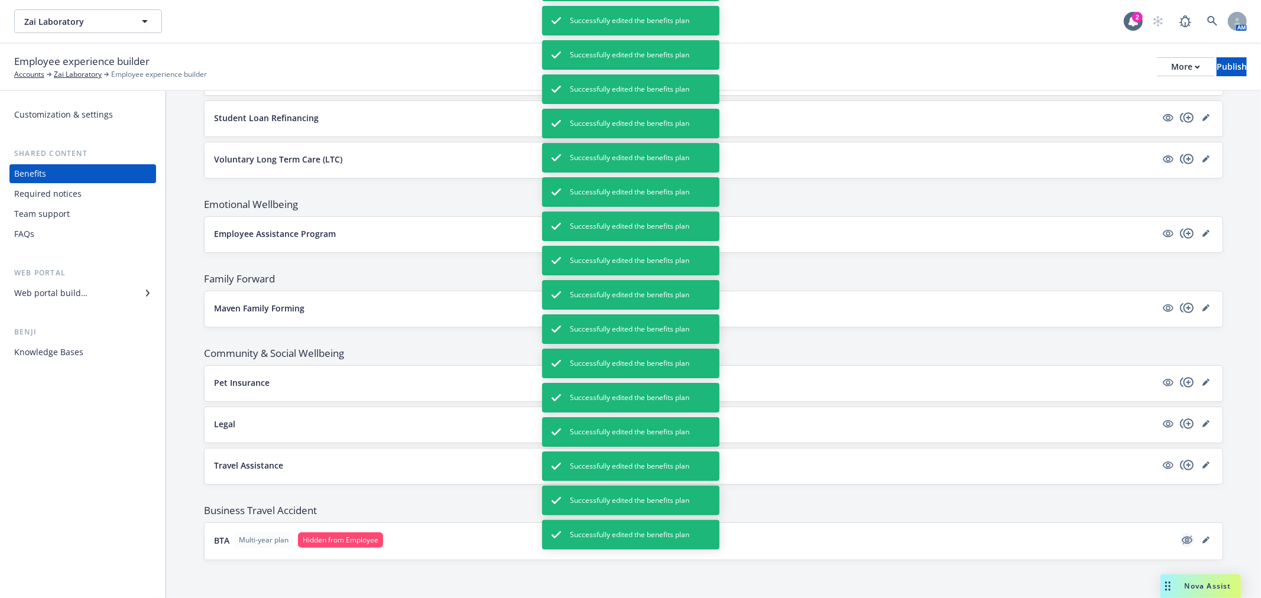
scroll to position [1735, 0]
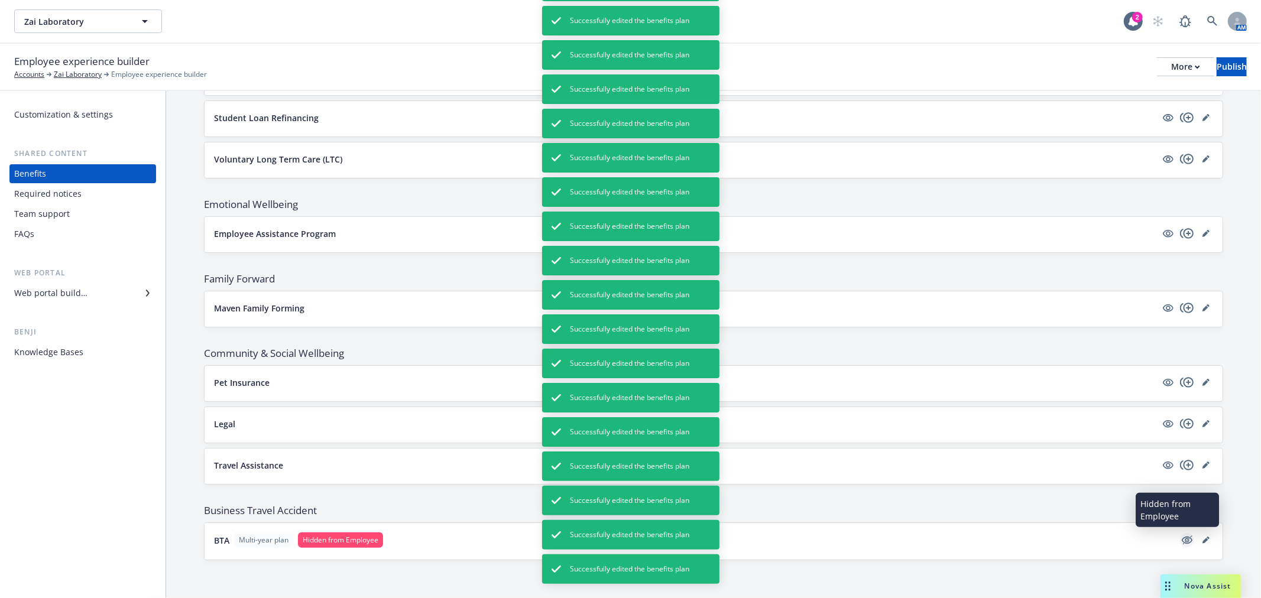
click at [1180, 540] on icon "hidden" at bounding box center [1187, 540] width 14 height 14
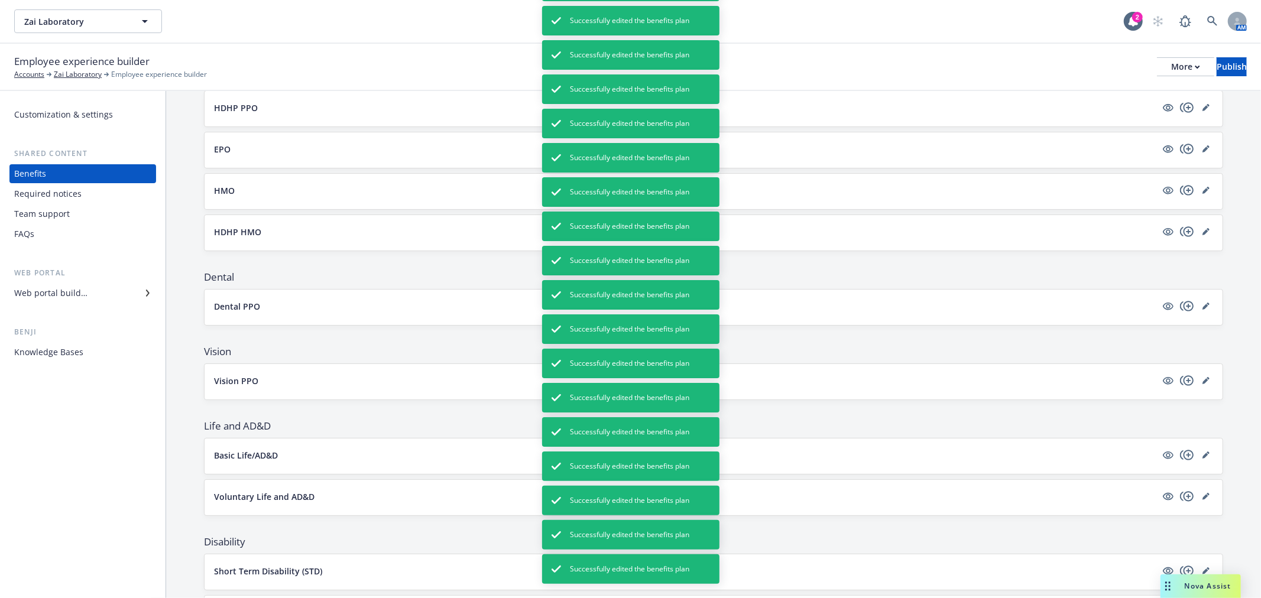
scroll to position [0, 0]
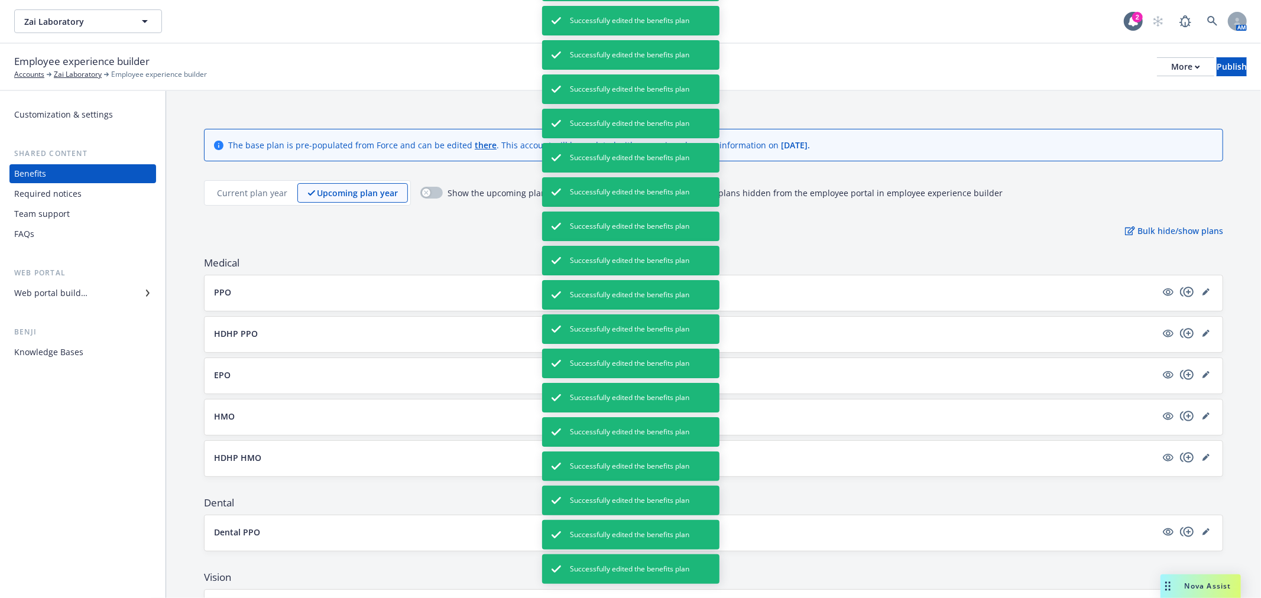
click at [278, 188] on p "Current plan year" at bounding box center [252, 193] width 70 height 12
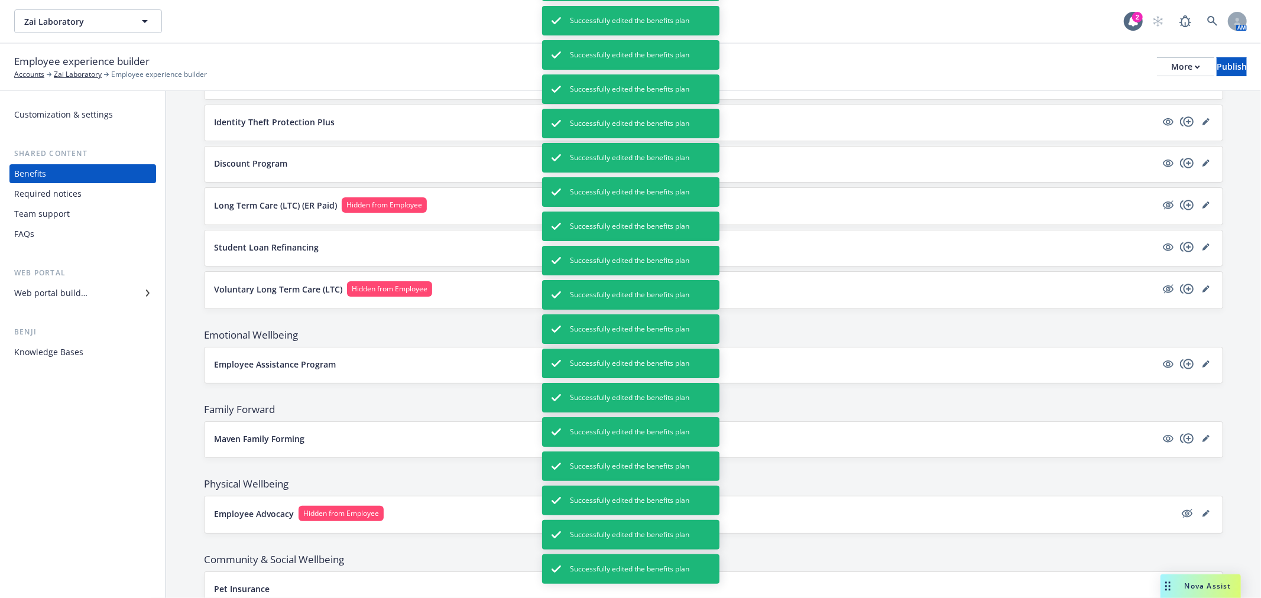
scroll to position [1550, 0]
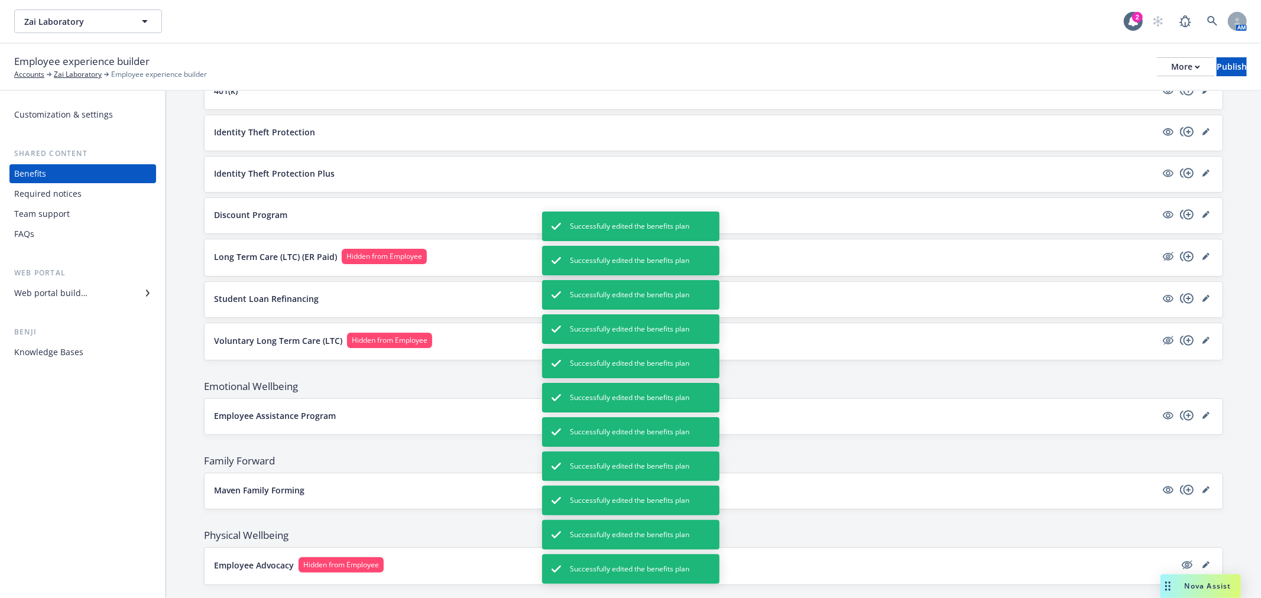
click at [1142, 256] on button "Long Term Care (LTC) (ER Paid) Hidden from Employee" at bounding box center [685, 256] width 942 height 15
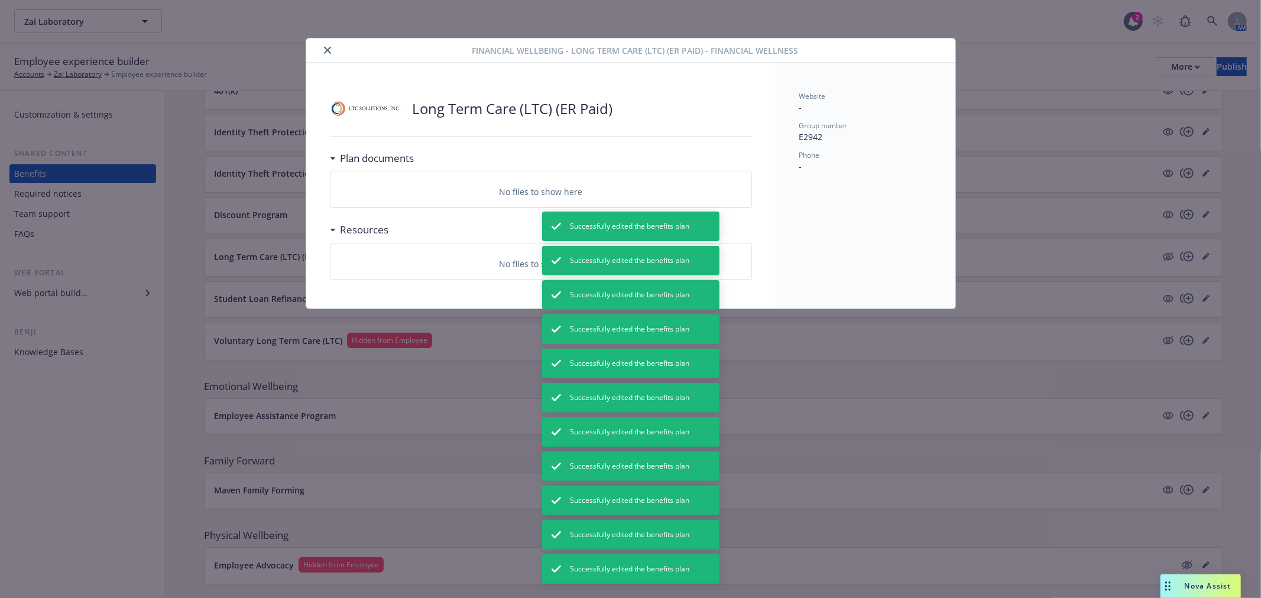
click at [328, 51] on icon "close" at bounding box center [327, 50] width 7 height 7
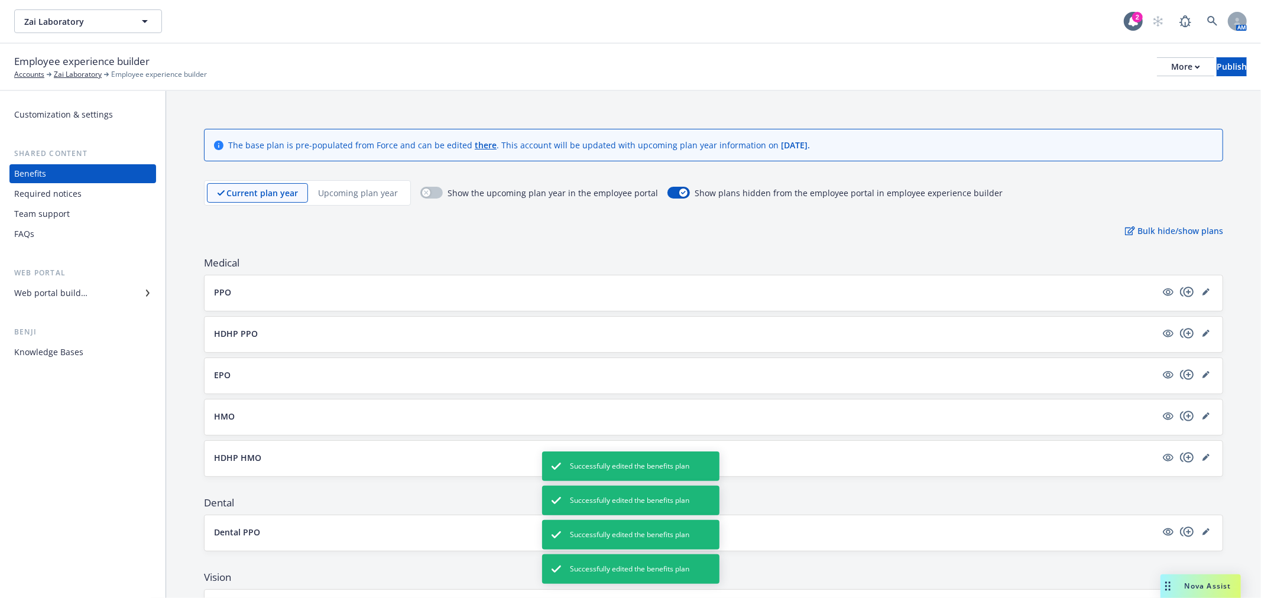
click at [325, 187] on p "Upcoming plan year" at bounding box center [358, 193] width 80 height 12
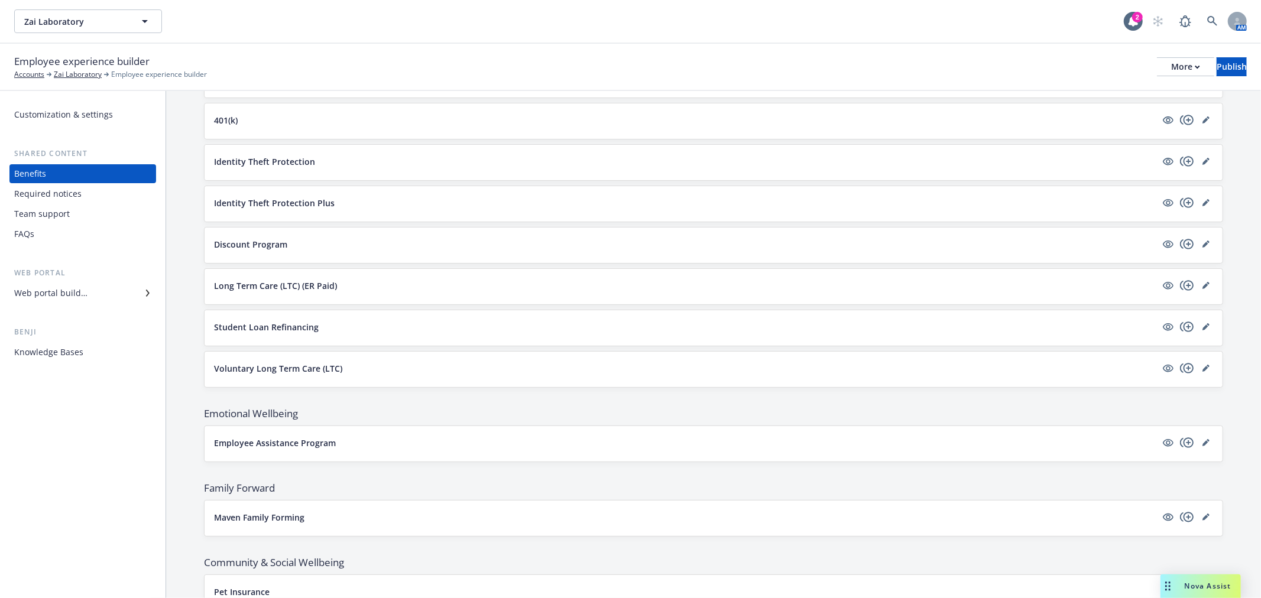
scroll to position [1472, 0]
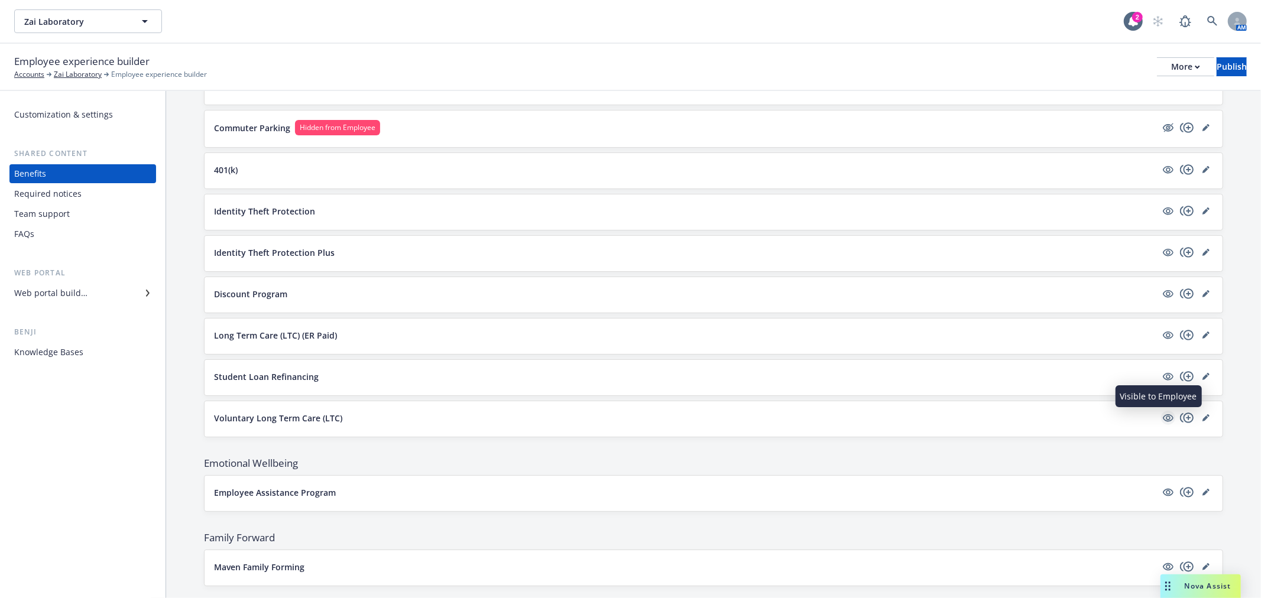
click at [1163, 423] on icon "visible" at bounding box center [1168, 418] width 11 height 11
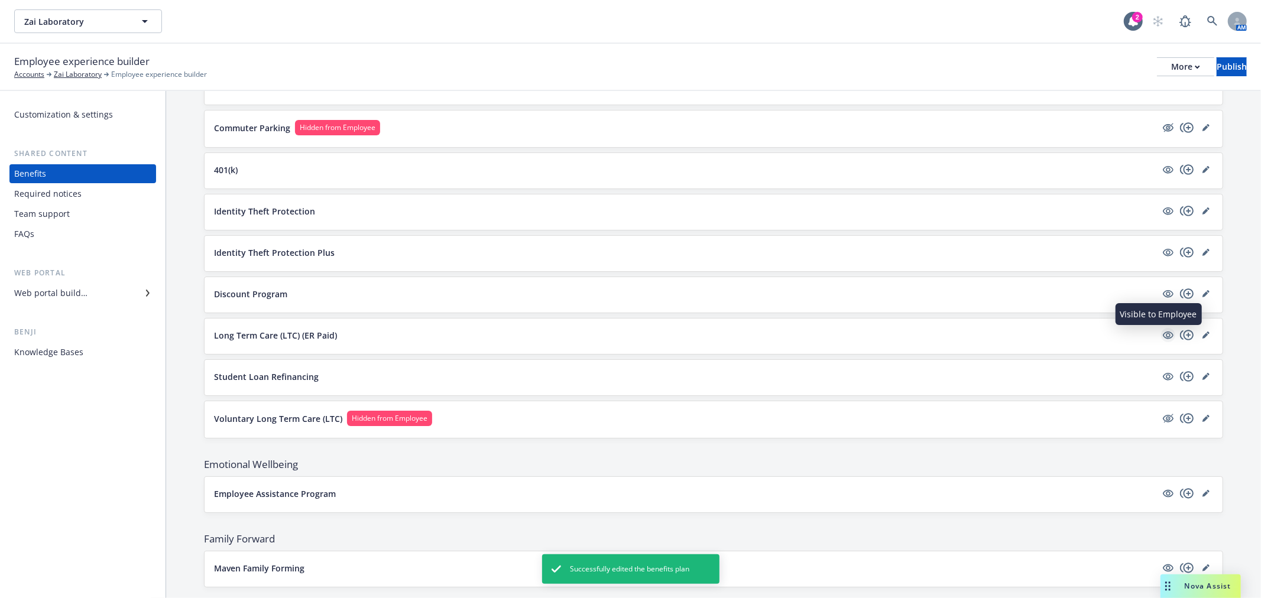
click at [1163, 338] on icon "visible" at bounding box center [1168, 336] width 11 height 8
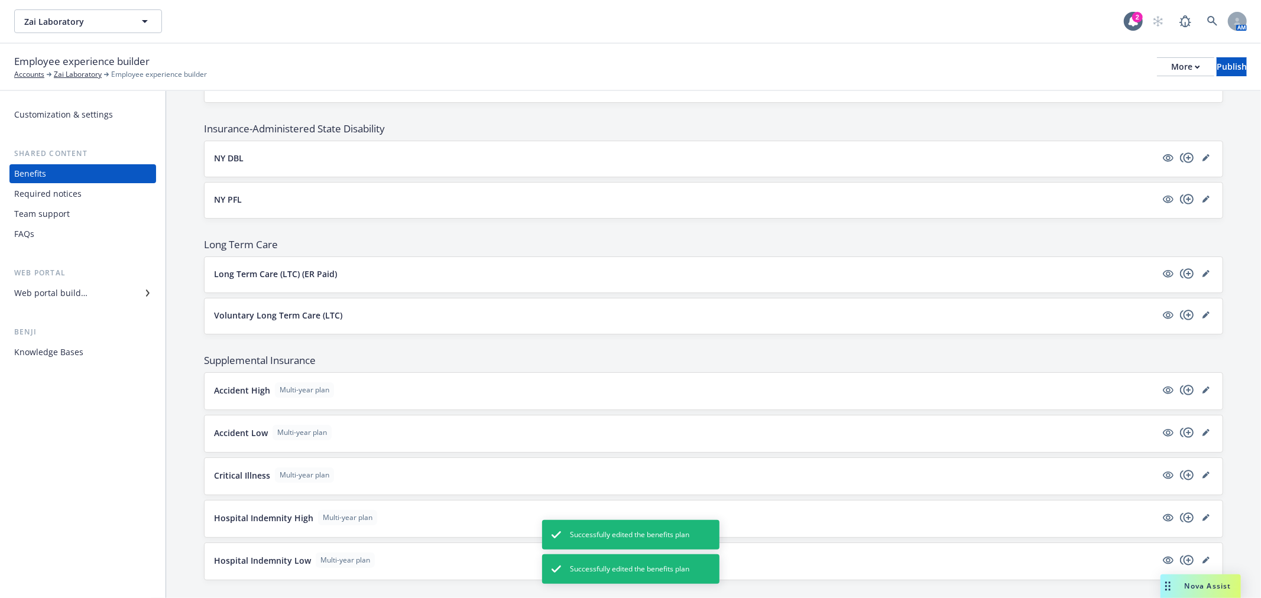
scroll to position [749, 0]
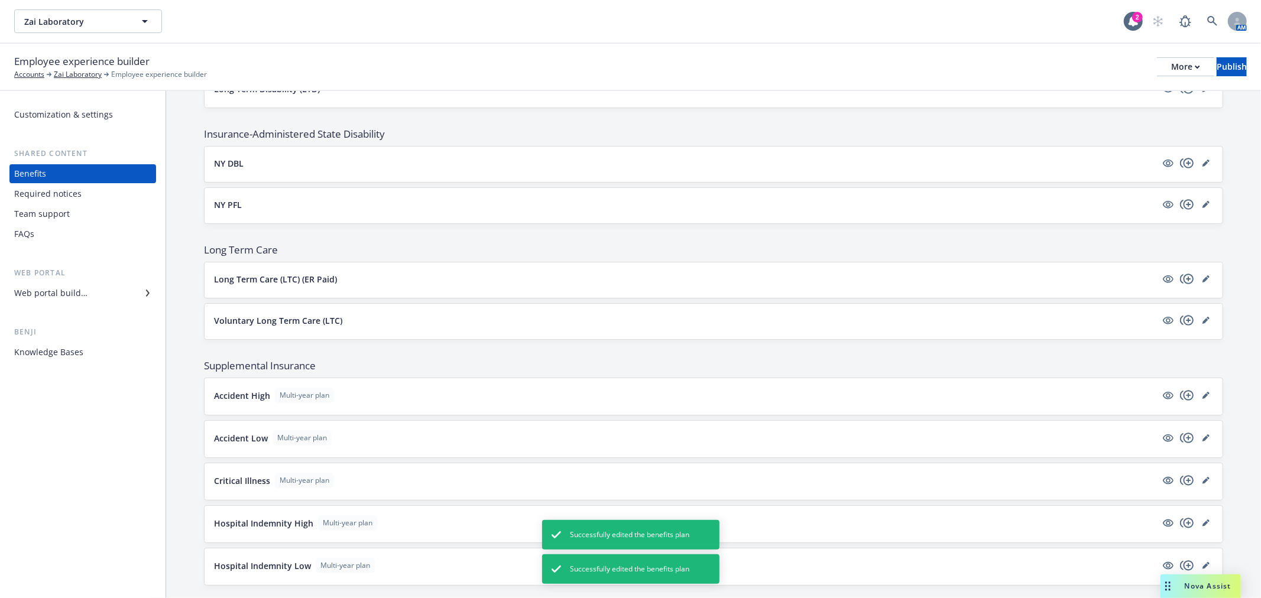
click at [252, 274] on p "Long Term Care (LTC) (ER Paid)" at bounding box center [275, 279] width 123 height 12
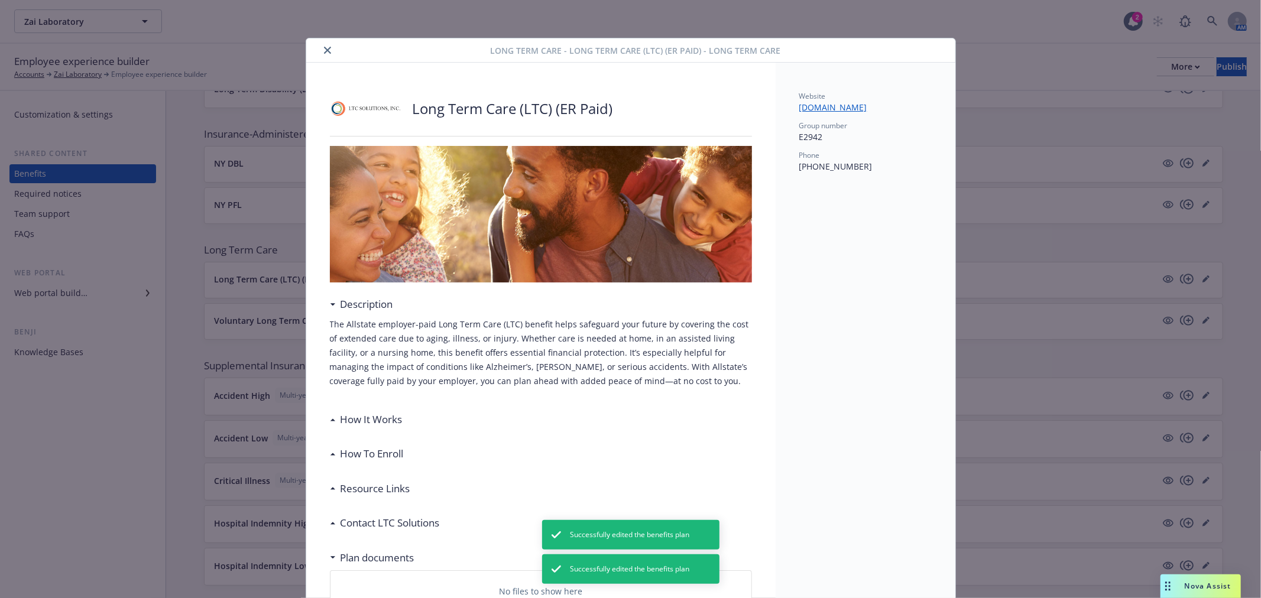
click at [324, 48] on icon "close" at bounding box center [327, 50] width 7 height 7
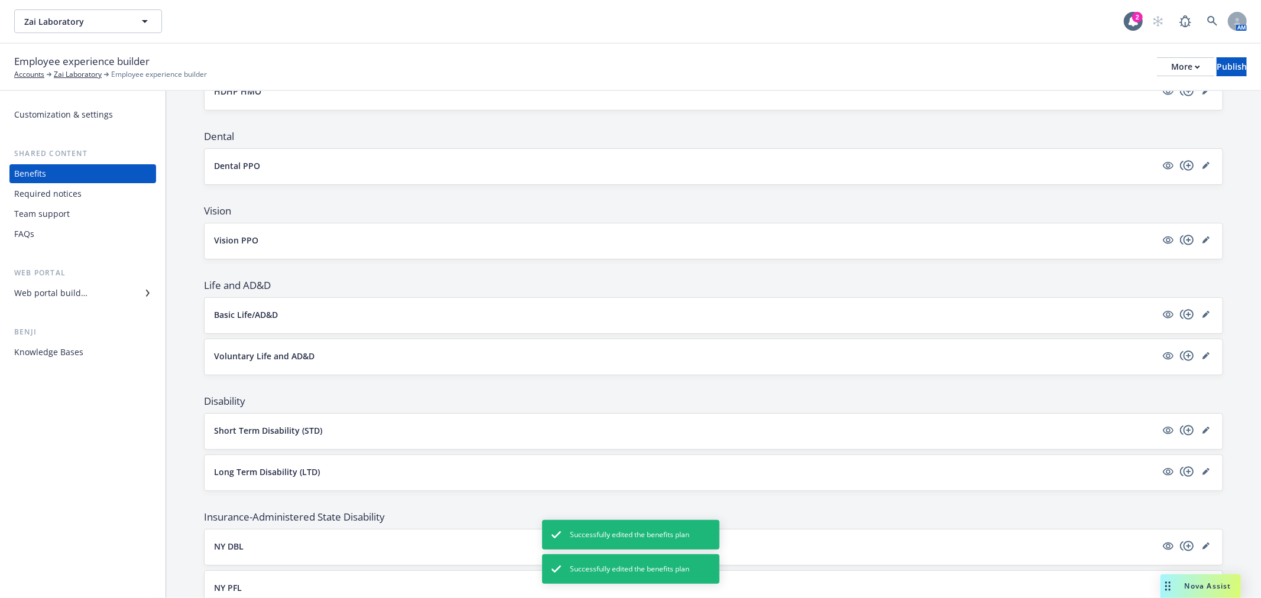
scroll to position [394, 0]
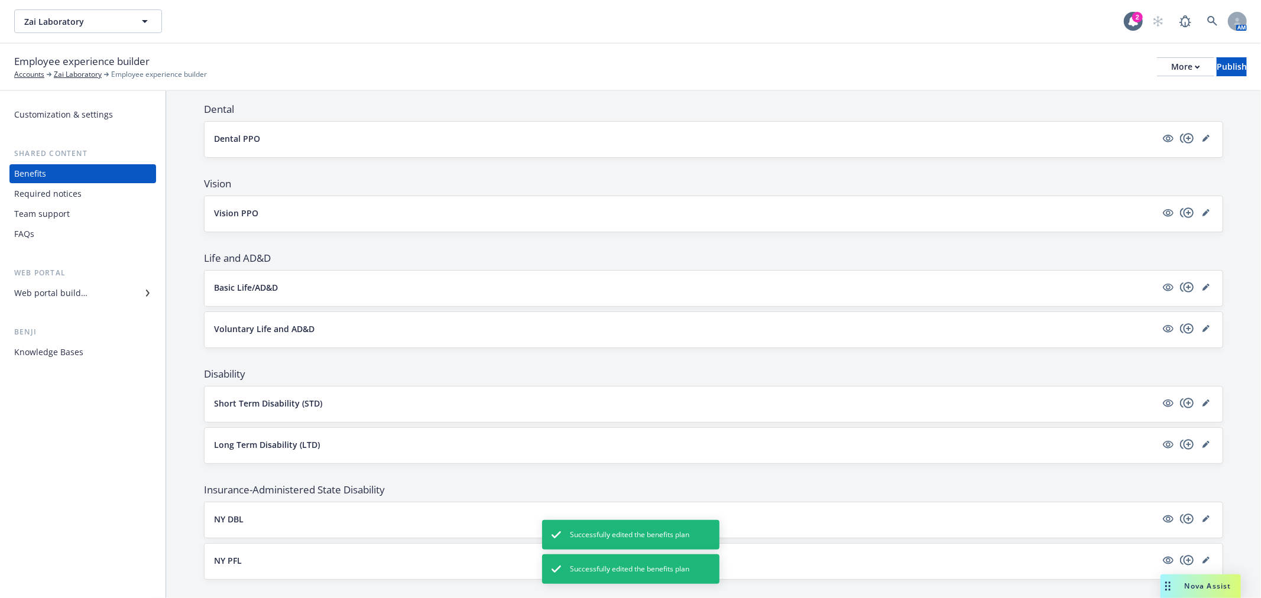
click at [315, 286] on button "Basic Life/AD&D" at bounding box center [685, 287] width 942 height 12
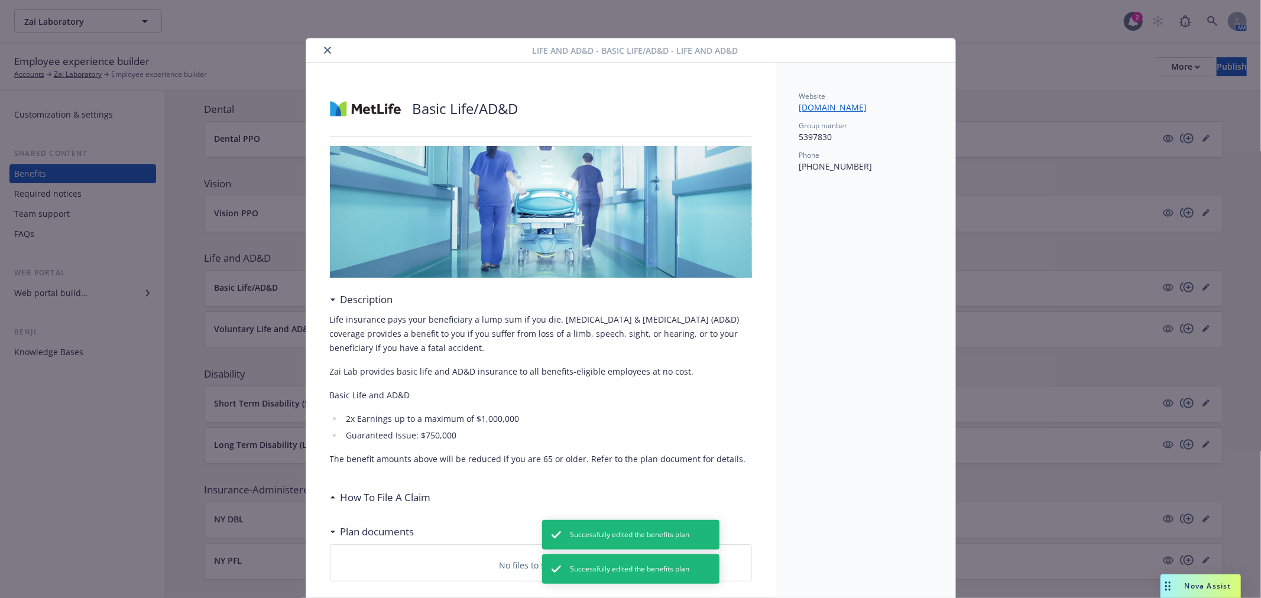
click at [324, 51] on icon "close" at bounding box center [327, 50] width 7 height 7
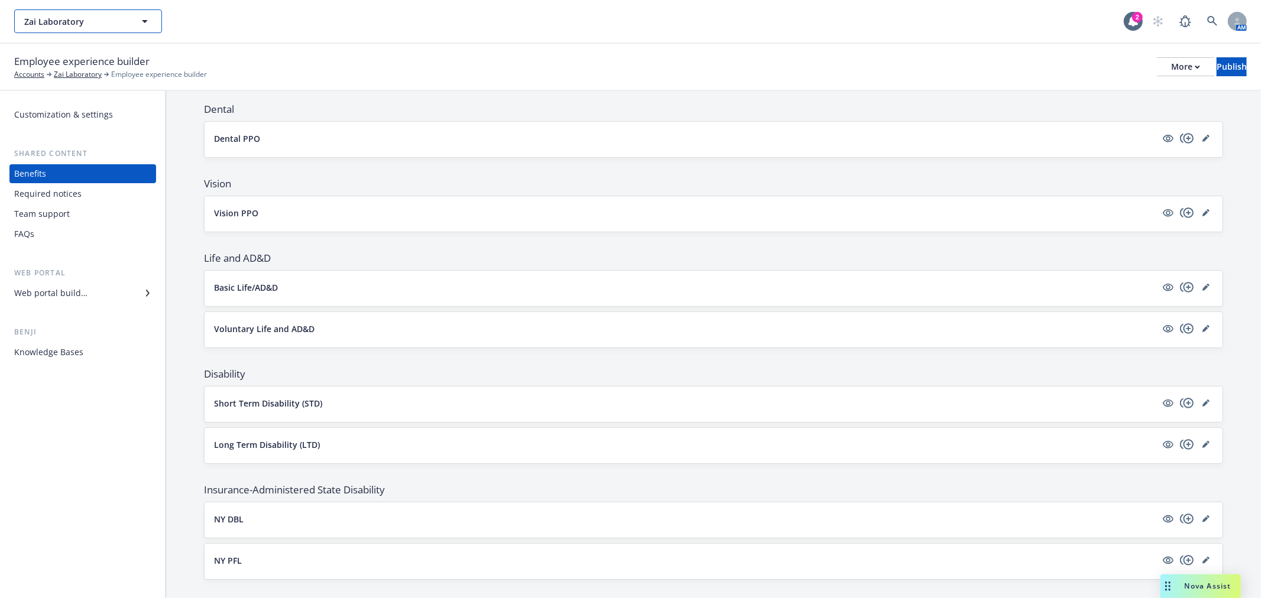
click at [120, 24] on span "Zai Laboratory" at bounding box center [75, 21] width 102 height 12
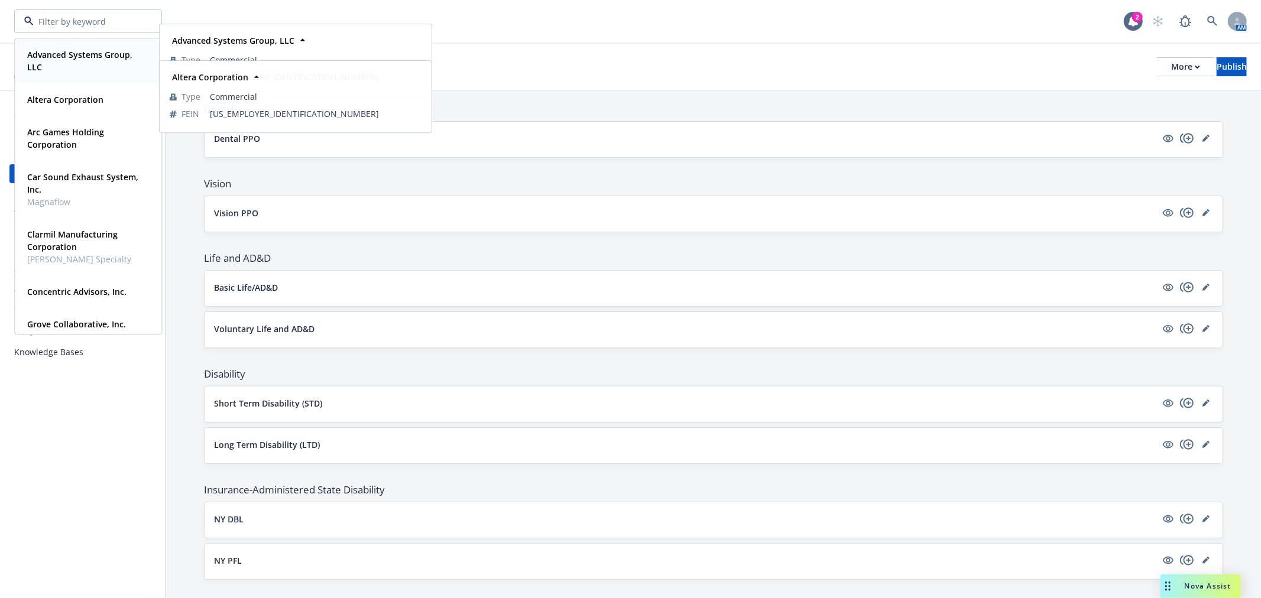
click at [114, 63] on span "Advanced Systems Group, LLC" at bounding box center [86, 60] width 119 height 25
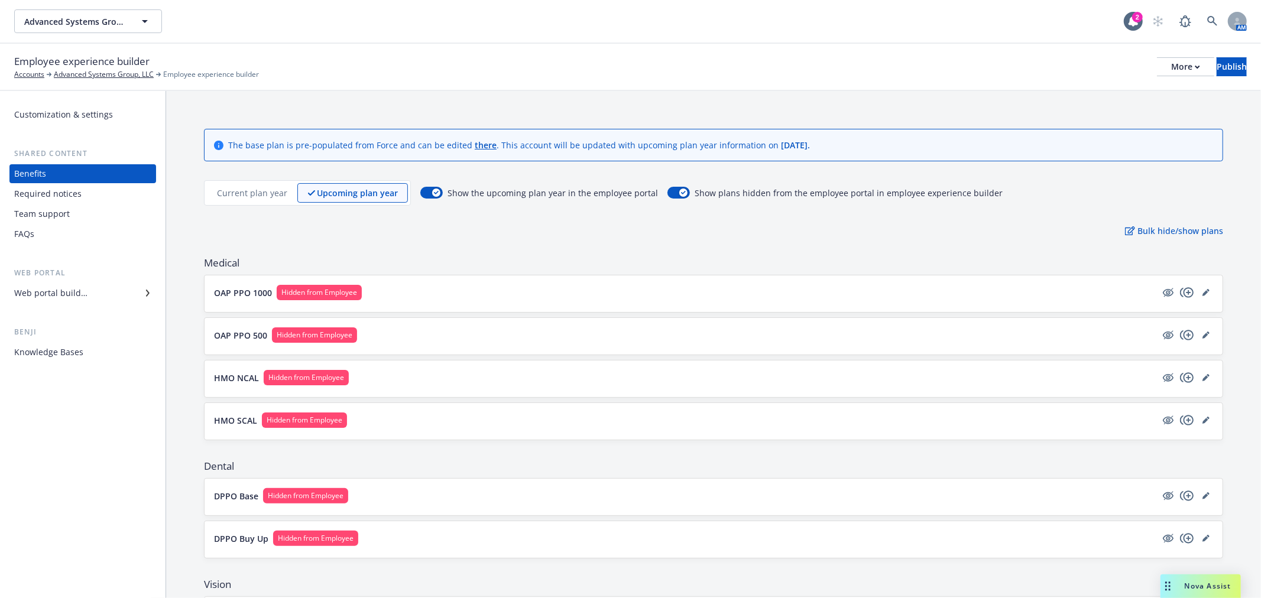
click at [262, 190] on p "Current plan year" at bounding box center [252, 193] width 70 height 12
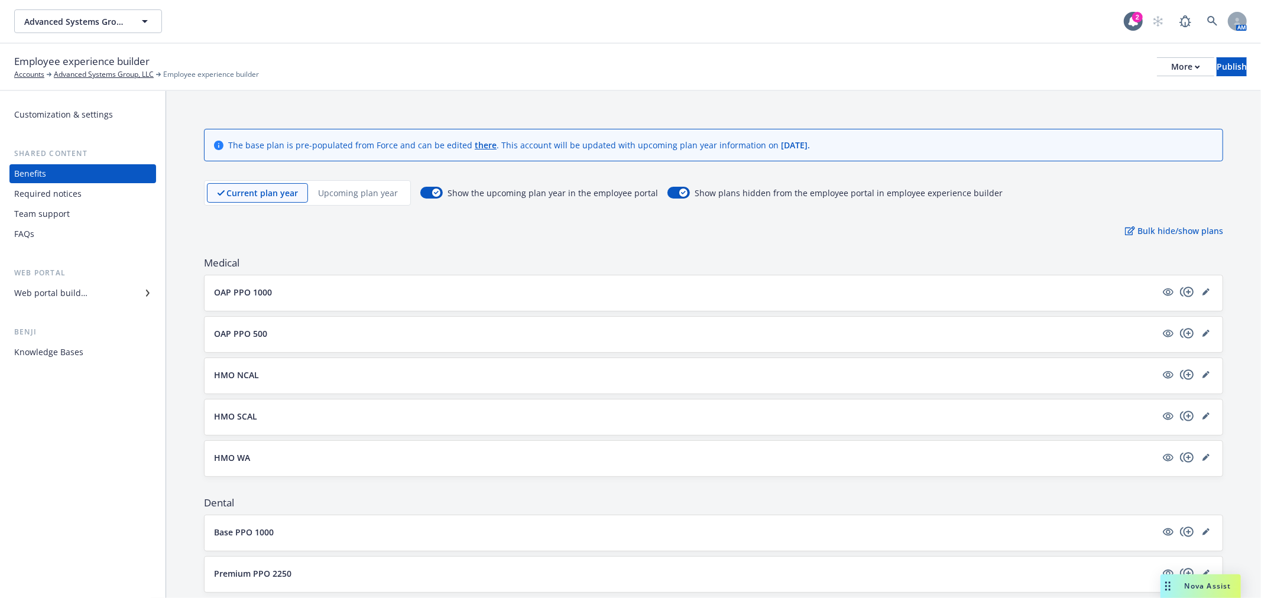
click at [343, 191] on p "Upcoming plan year" at bounding box center [358, 193] width 80 height 12
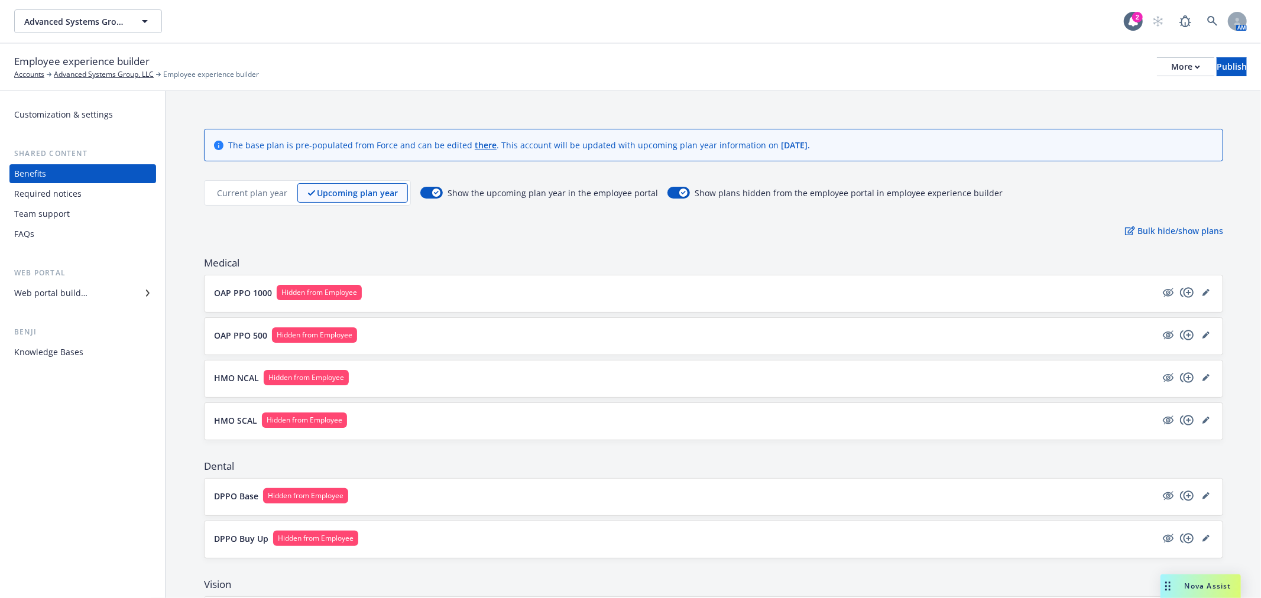
click at [849, 288] on button "OAP PPO 1000 Hidden from Employee" at bounding box center [685, 292] width 942 height 15
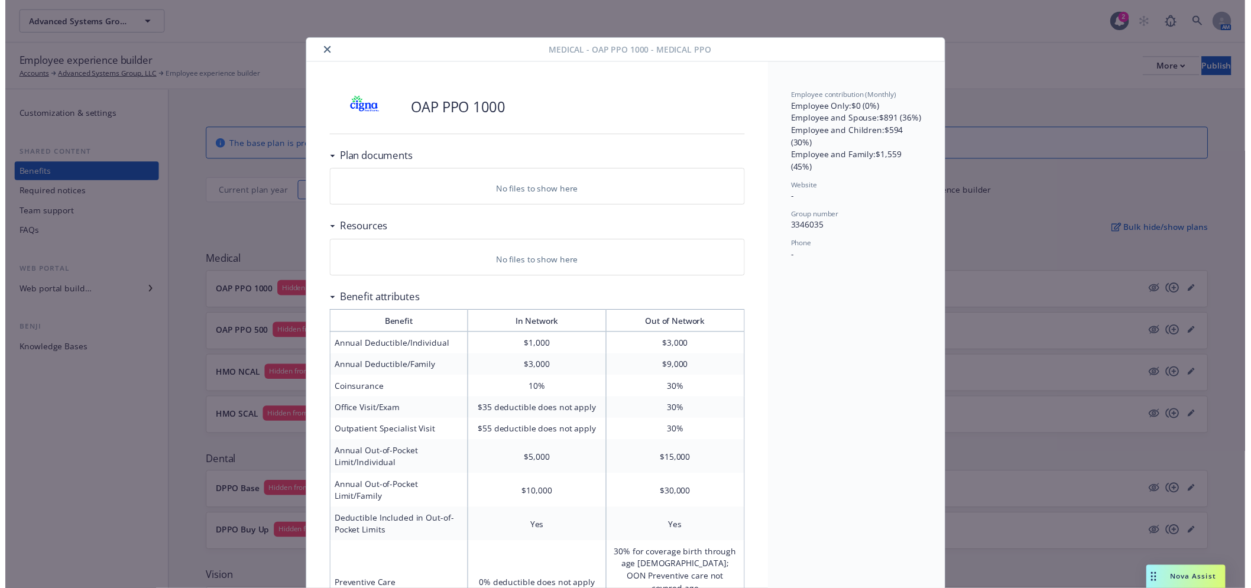
scroll to position [35, 0]
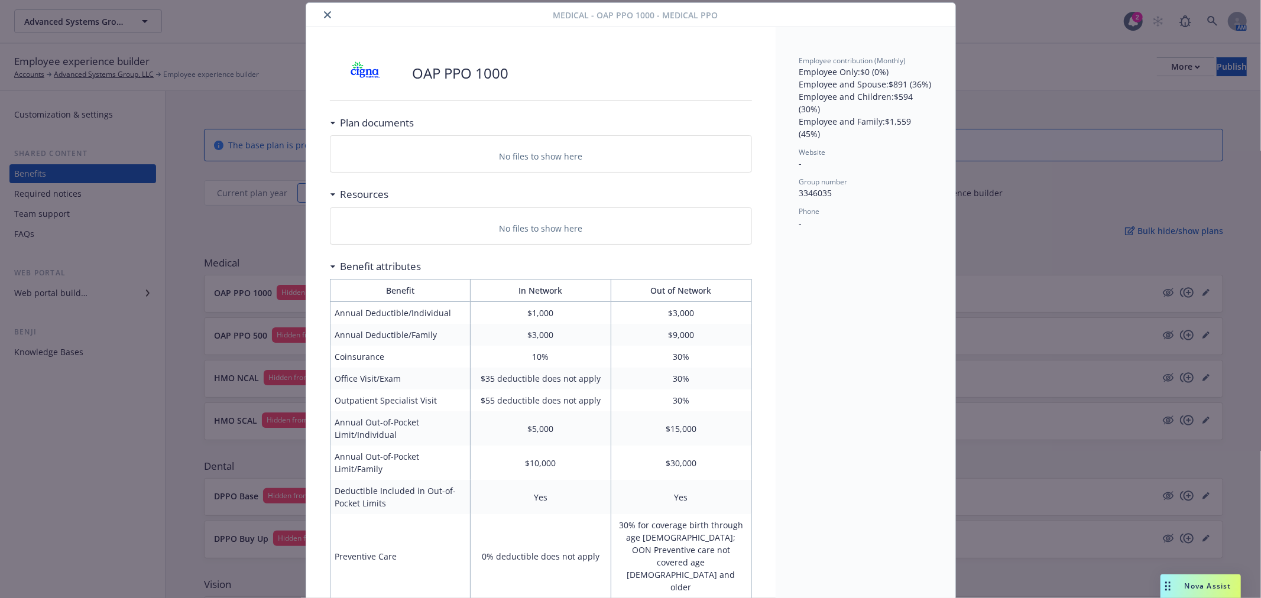
click at [324, 13] on icon "close" at bounding box center [327, 14] width 7 height 7
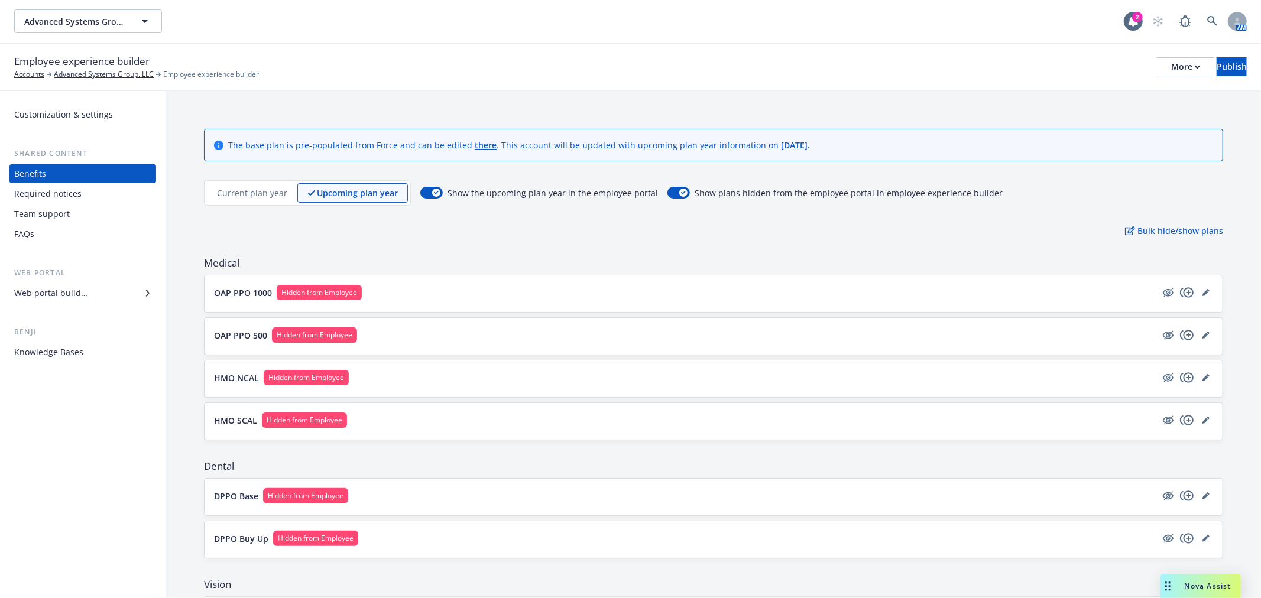
click at [243, 186] on div "Current plan year" at bounding box center [252, 193] width 90 height 20
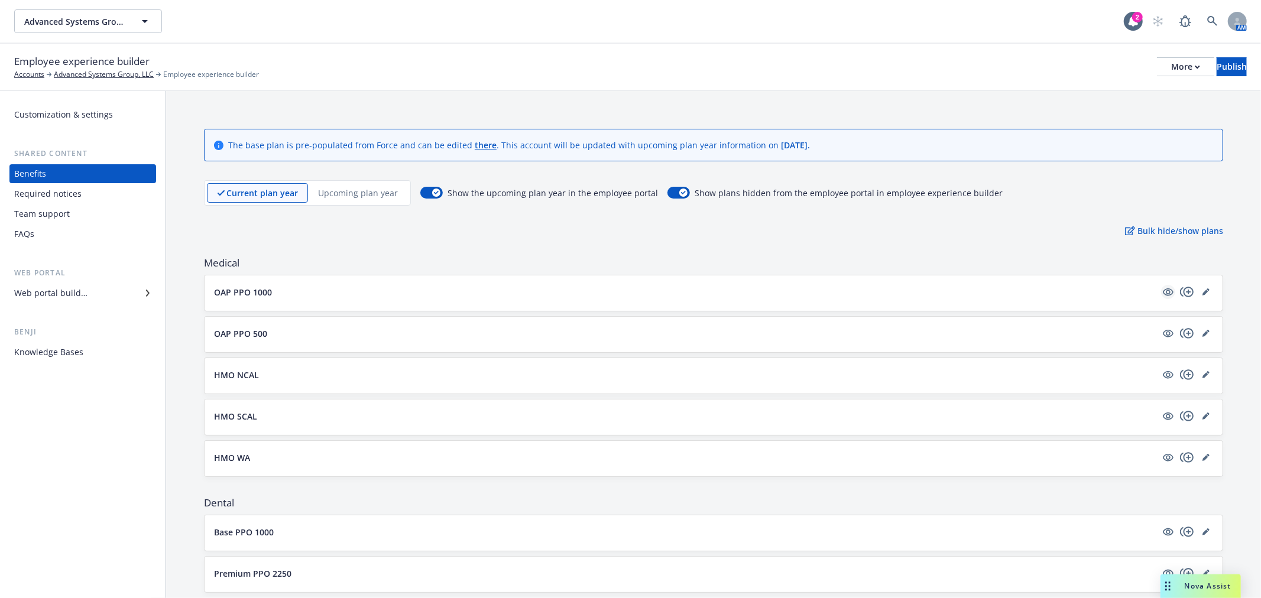
click at [1163, 293] on icon "visible" at bounding box center [1168, 292] width 11 height 8
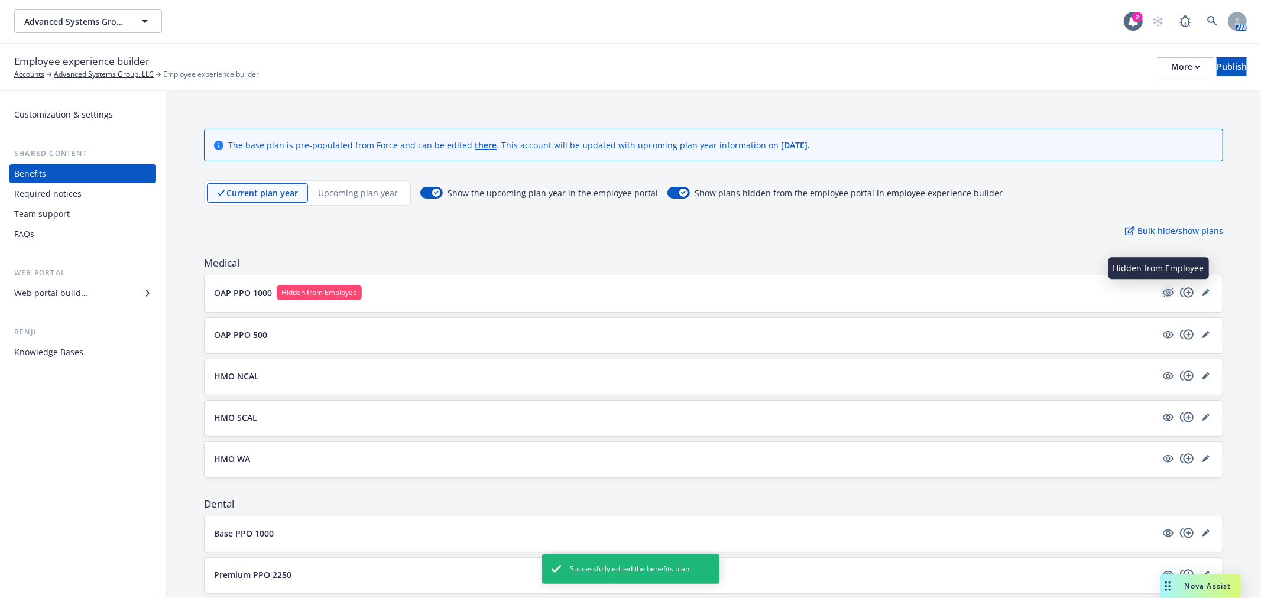
click at [1164, 288] on icon "hidden" at bounding box center [1168, 292] width 9 height 9
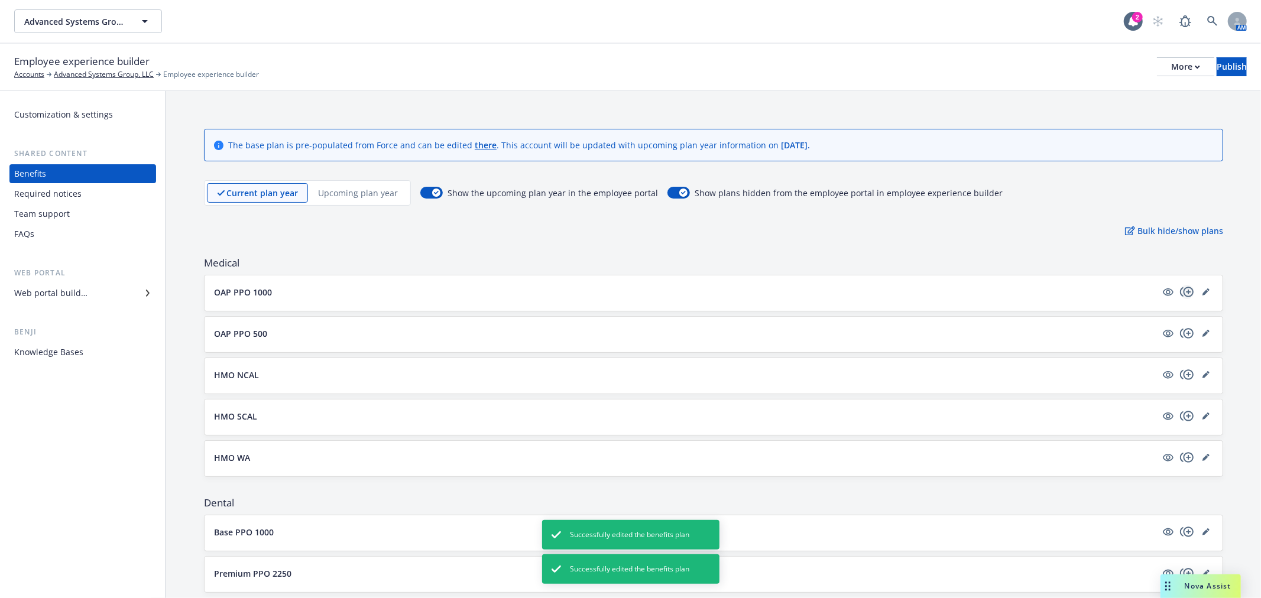
click at [1183, 290] on icon "copyPlus" at bounding box center [1187, 292] width 14 height 10
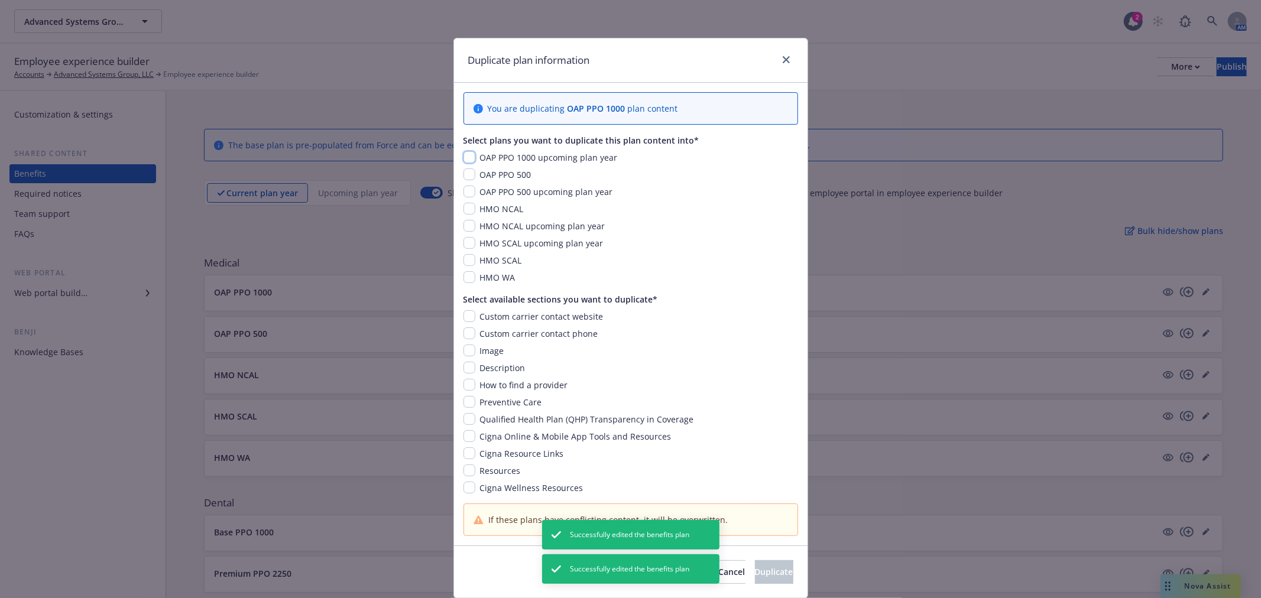
click at [465, 158] on input "checkbox" at bounding box center [469, 157] width 12 height 12
checkbox input "true"
click at [468, 320] on input "checkbox" at bounding box center [469, 316] width 12 height 12
checkbox input "true"
click at [468, 332] on input "checkbox" at bounding box center [469, 333] width 12 height 12
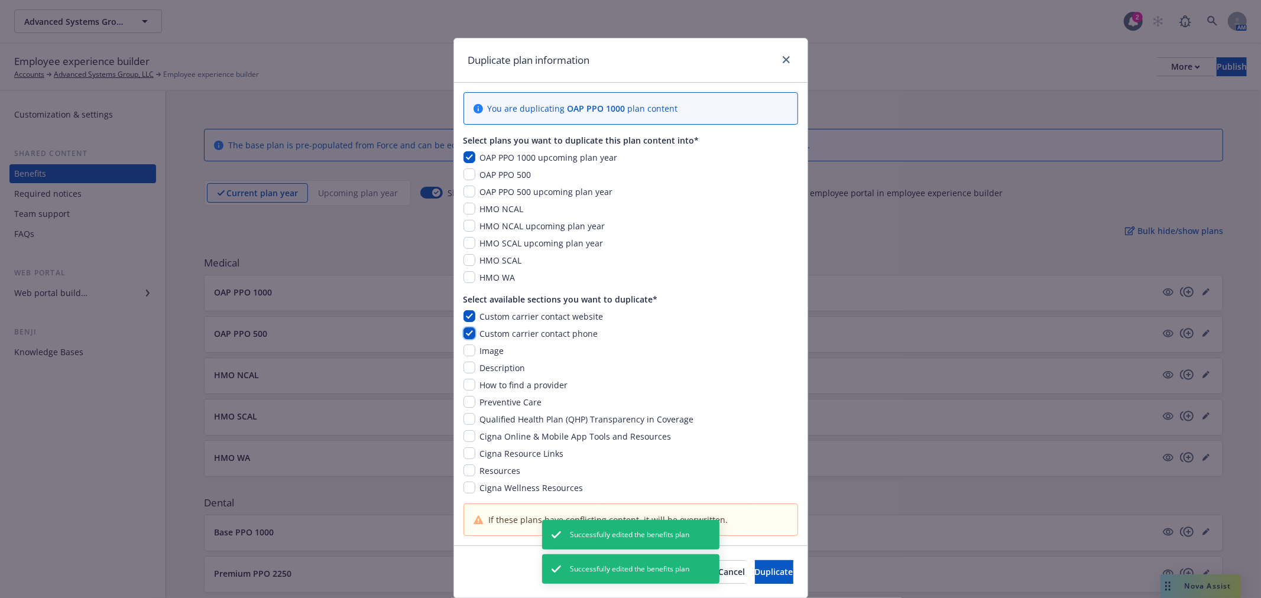
checkbox input "true"
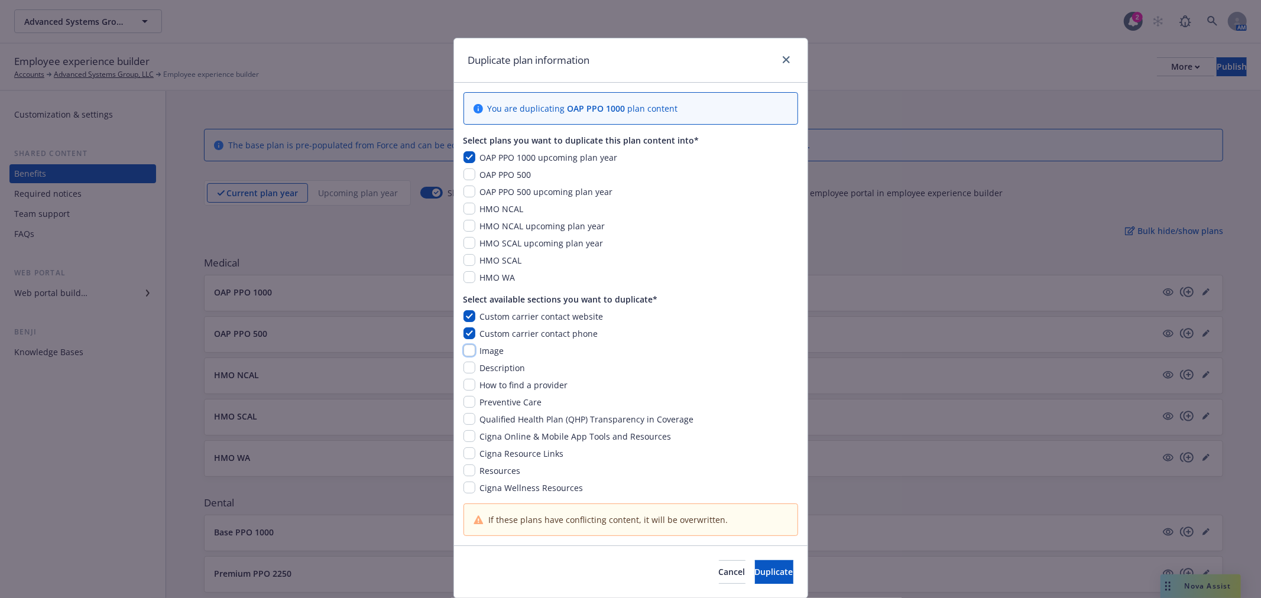
click at [468, 346] on input "checkbox" at bounding box center [469, 351] width 12 height 12
checkbox input "true"
click at [464, 365] on input "checkbox" at bounding box center [469, 368] width 12 height 12
checkbox input "true"
click at [463, 379] on input "checkbox" at bounding box center [469, 385] width 12 height 12
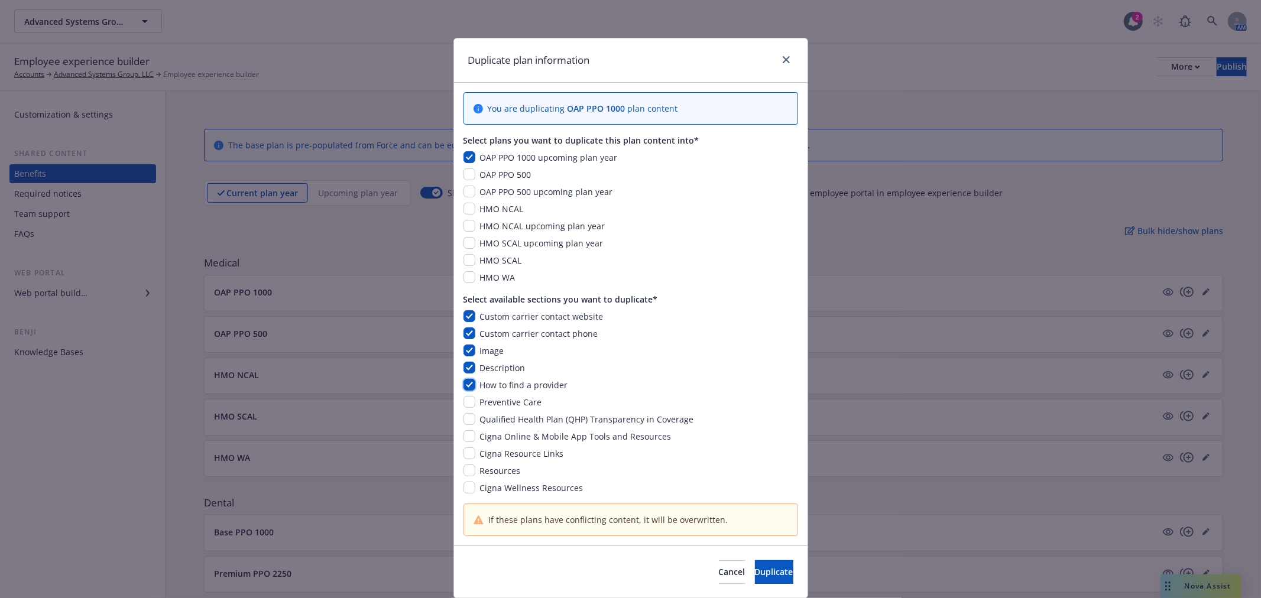
checkbox input "true"
click at [463, 398] on input "checkbox" at bounding box center [469, 402] width 12 height 12
checkbox input "true"
click at [464, 413] on div "Custom carrier contact website Custom carrier contact phone Image Description H…" at bounding box center [630, 402] width 335 height 184
click at [467, 441] on input "checkbox" at bounding box center [469, 436] width 12 height 12
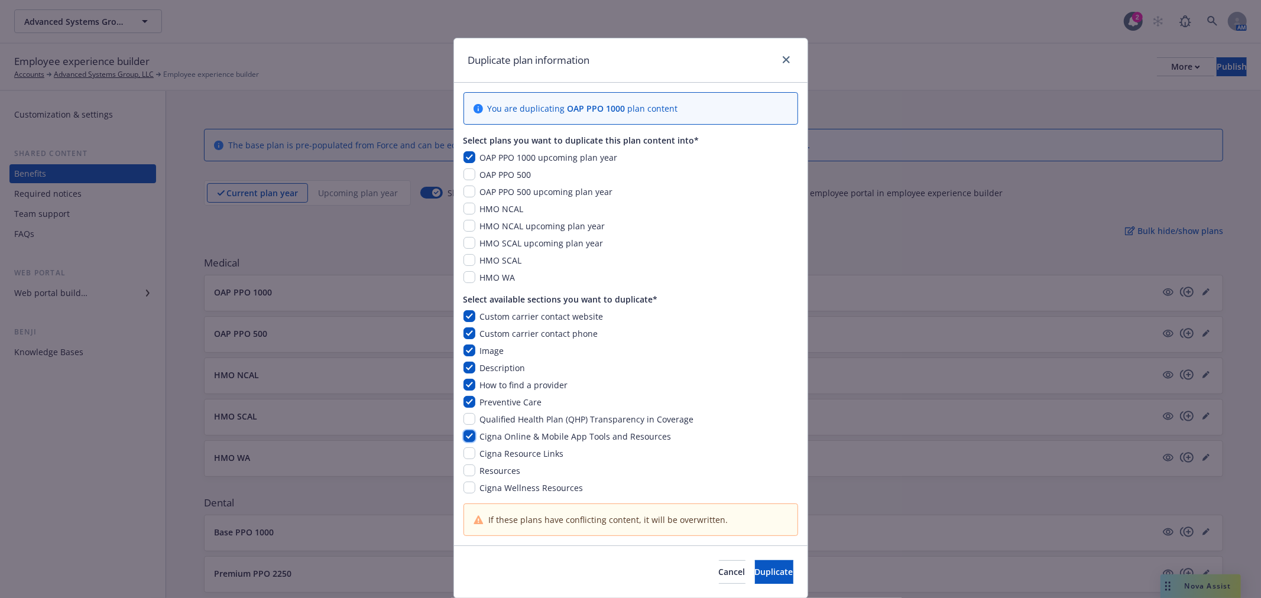
checkbox input "true"
click at [465, 426] on div "Qualified Health Plan (QHP) Transparency in Coverage" at bounding box center [630, 419] width 335 height 12
click at [463, 421] on input "checkbox" at bounding box center [469, 419] width 12 height 12
checkbox input "true"
click at [463, 452] on input "checkbox" at bounding box center [469, 453] width 12 height 12
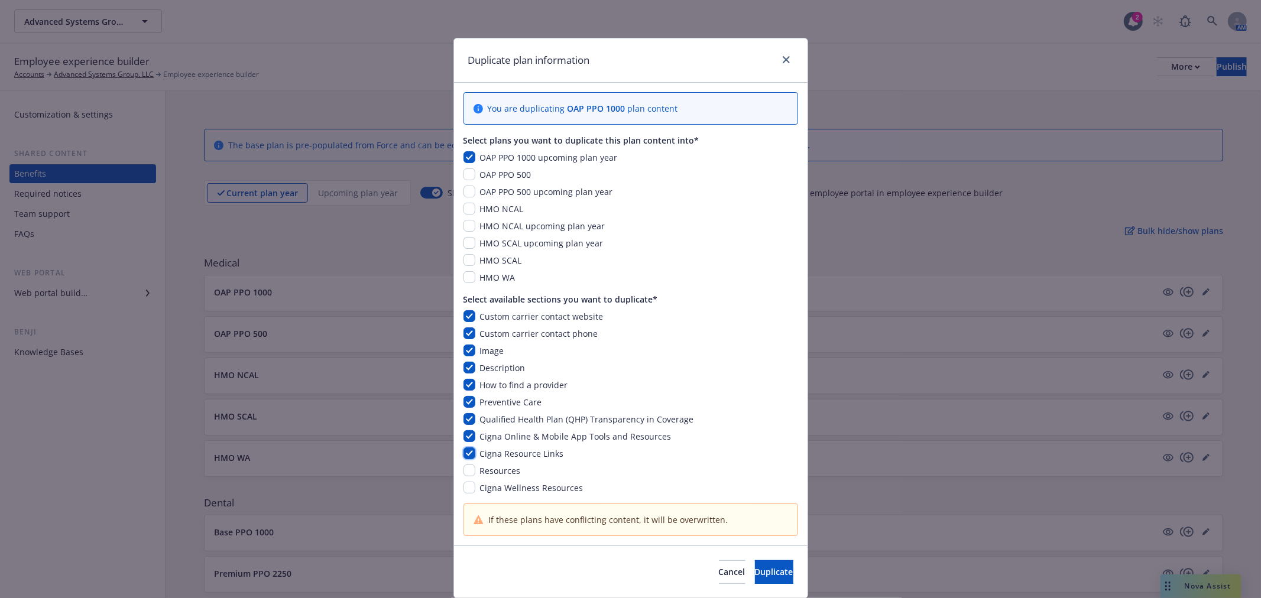
checkbox input "true"
drag, startPoint x: 463, startPoint y: 473, endPoint x: 466, endPoint y: 479, distance: 6.4
click at [464, 473] on input "checkbox" at bounding box center [469, 471] width 12 height 12
checkbox input "true"
click at [468, 486] on input "checkbox" at bounding box center [469, 488] width 12 height 12
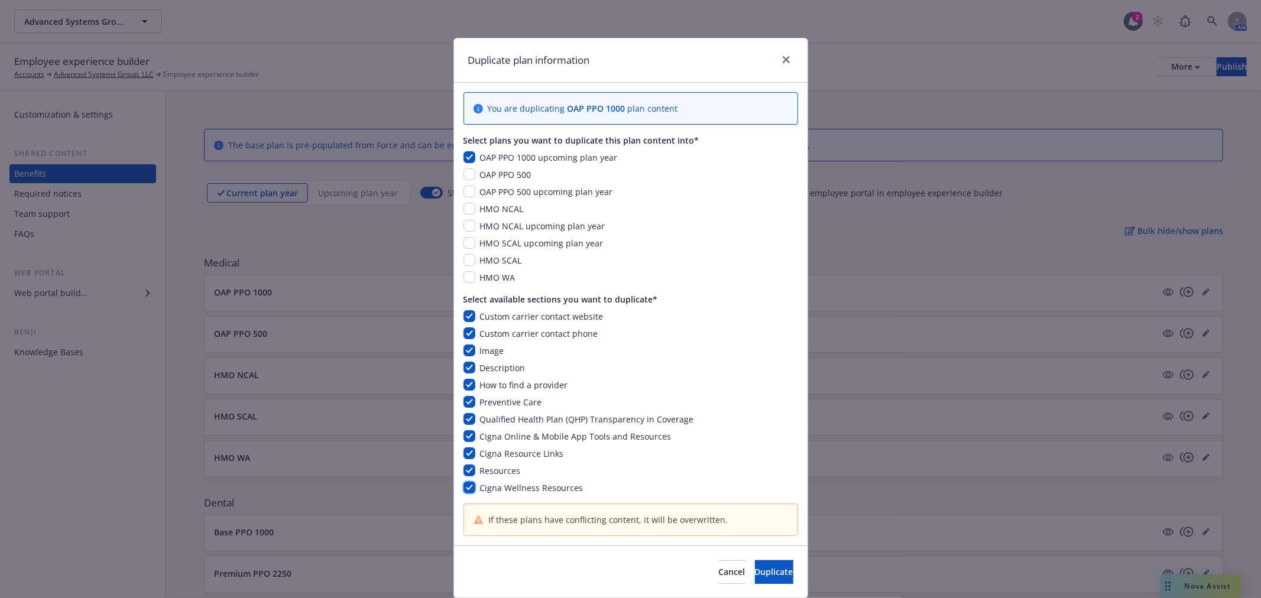
checkbox input "true"
click at [755, 571] on span "Duplicate" at bounding box center [774, 571] width 38 height 11
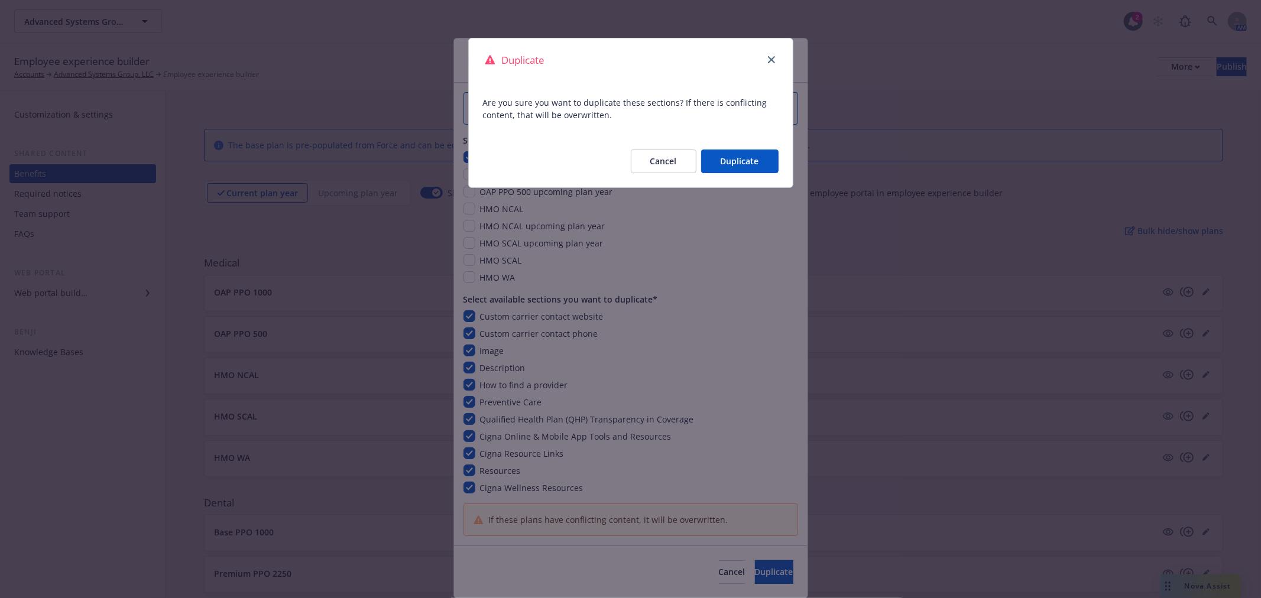
click at [754, 167] on button "Duplicate" at bounding box center [739, 162] width 77 height 24
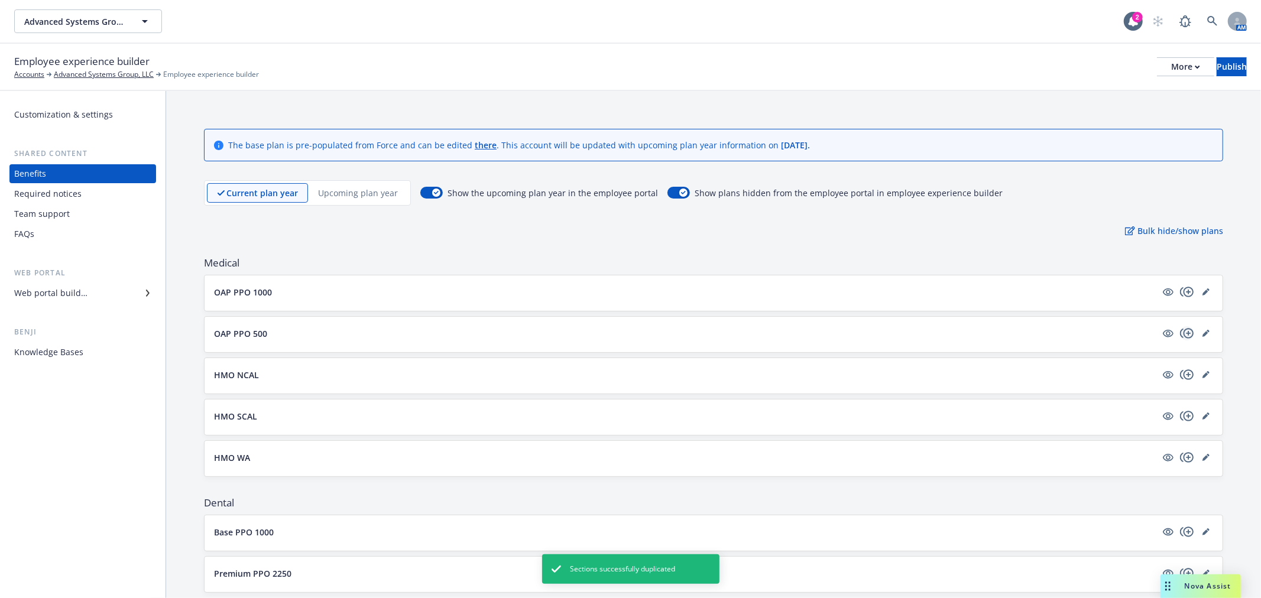
click at [1180, 335] on icon "copyPlus" at bounding box center [1187, 333] width 14 height 14
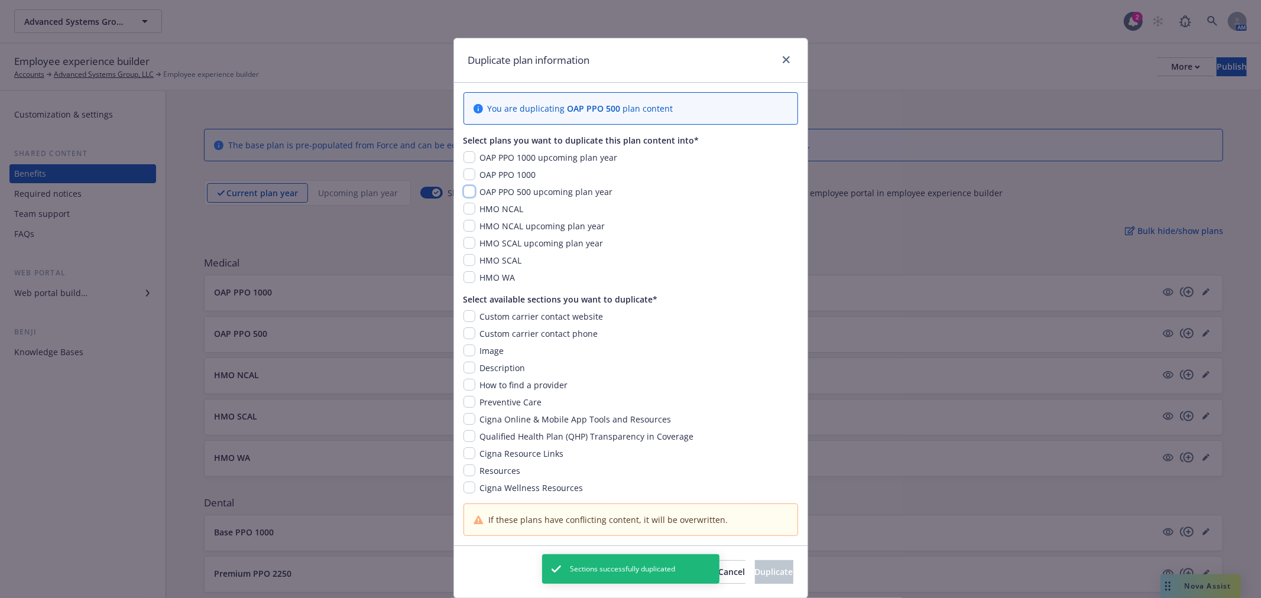
click at [468, 192] on input "checkbox" at bounding box center [469, 192] width 12 height 12
checkbox input "true"
click at [466, 319] on input "checkbox" at bounding box center [469, 316] width 12 height 12
checkbox input "true"
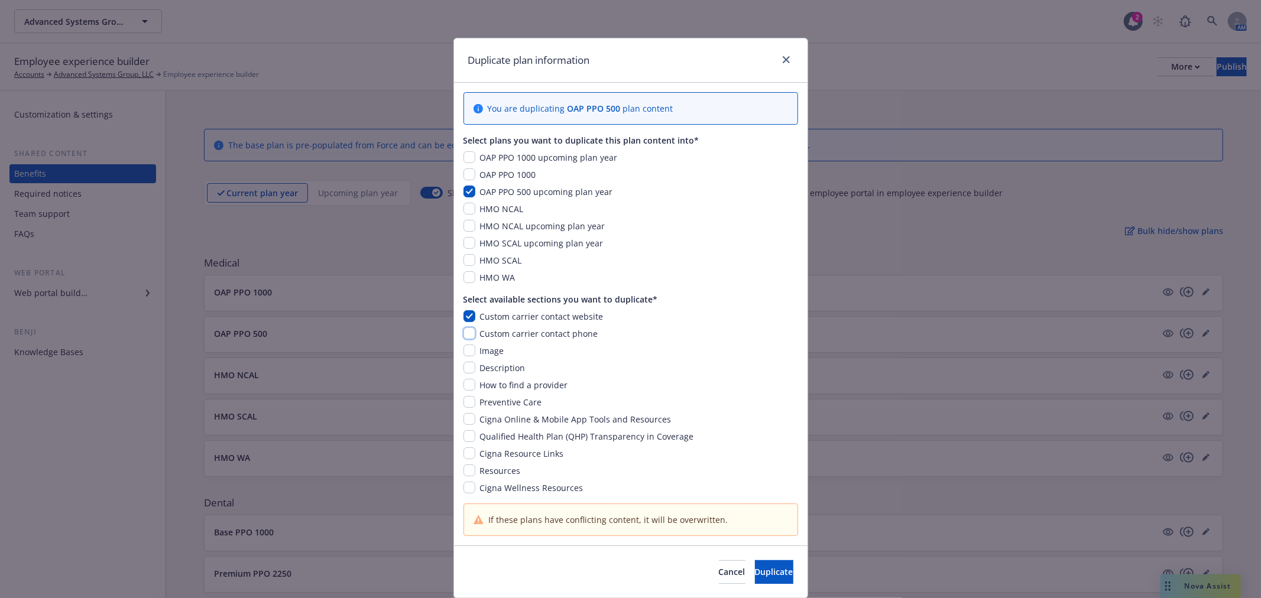
click at [465, 336] on input "checkbox" at bounding box center [469, 333] width 12 height 12
checkbox input "true"
click at [463, 356] on input "checkbox" at bounding box center [469, 351] width 12 height 12
checkbox input "true"
click at [463, 369] on input "checkbox" at bounding box center [469, 368] width 12 height 12
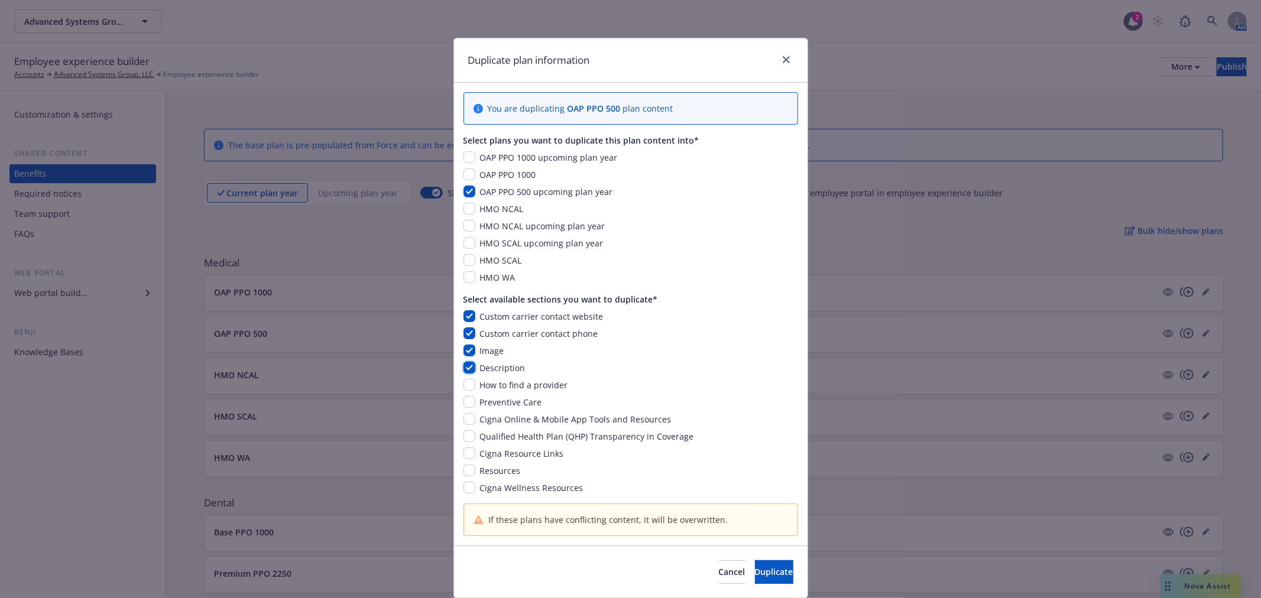
checkbox input "true"
click at [463, 390] on input "checkbox" at bounding box center [469, 385] width 12 height 12
checkbox input "true"
click at [465, 404] on input "checkbox" at bounding box center [469, 402] width 12 height 12
checkbox input "true"
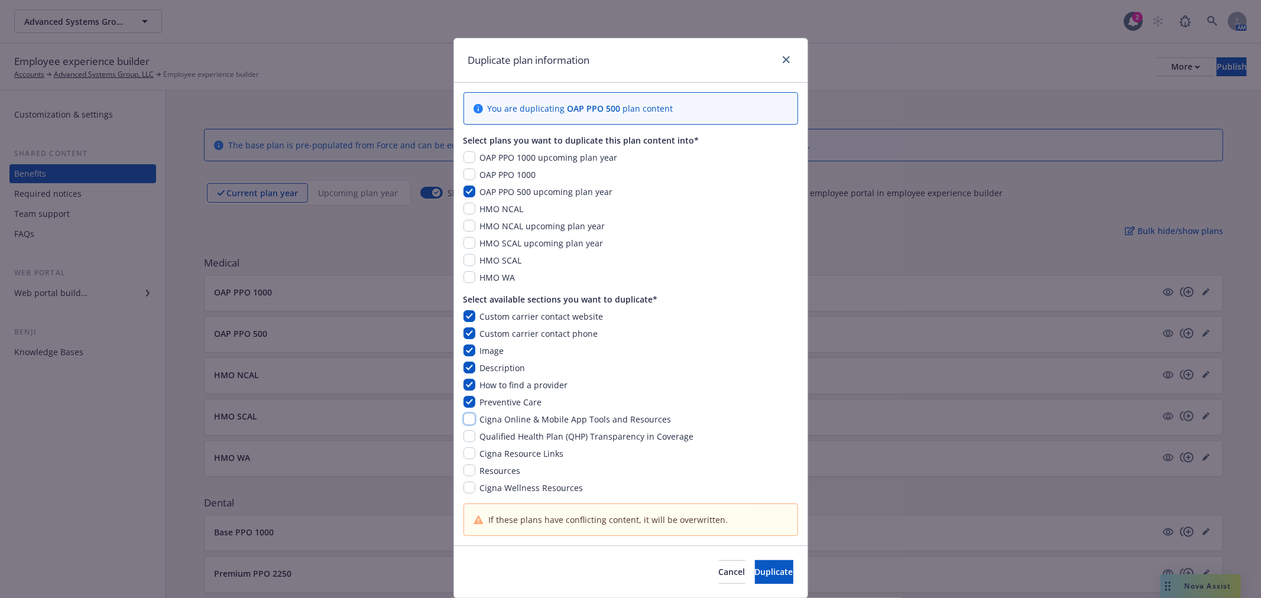
click at [467, 417] on input "checkbox" at bounding box center [469, 419] width 12 height 12
checkbox input "true"
click at [463, 440] on input "checkbox" at bounding box center [469, 436] width 12 height 12
checkbox input "true"
click at [463, 456] on input "checkbox" at bounding box center [469, 453] width 12 height 12
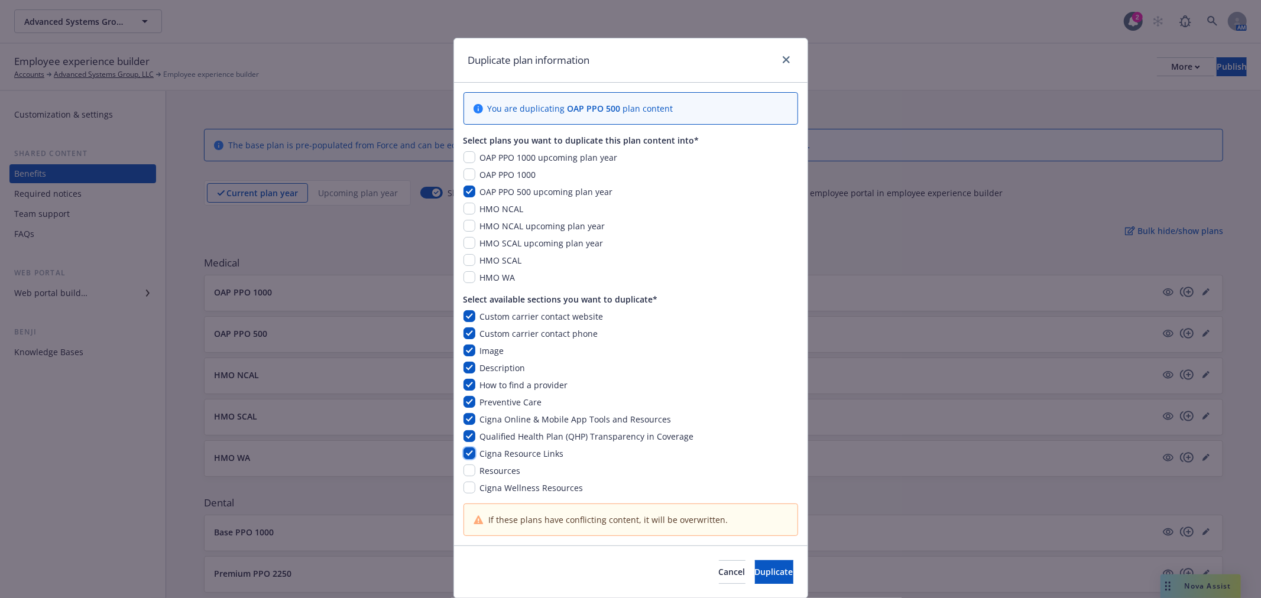
checkbox input "true"
click at [463, 472] on input "checkbox" at bounding box center [469, 471] width 12 height 12
checkbox input "true"
click at [463, 482] on input "checkbox" at bounding box center [469, 488] width 12 height 12
checkbox input "true"
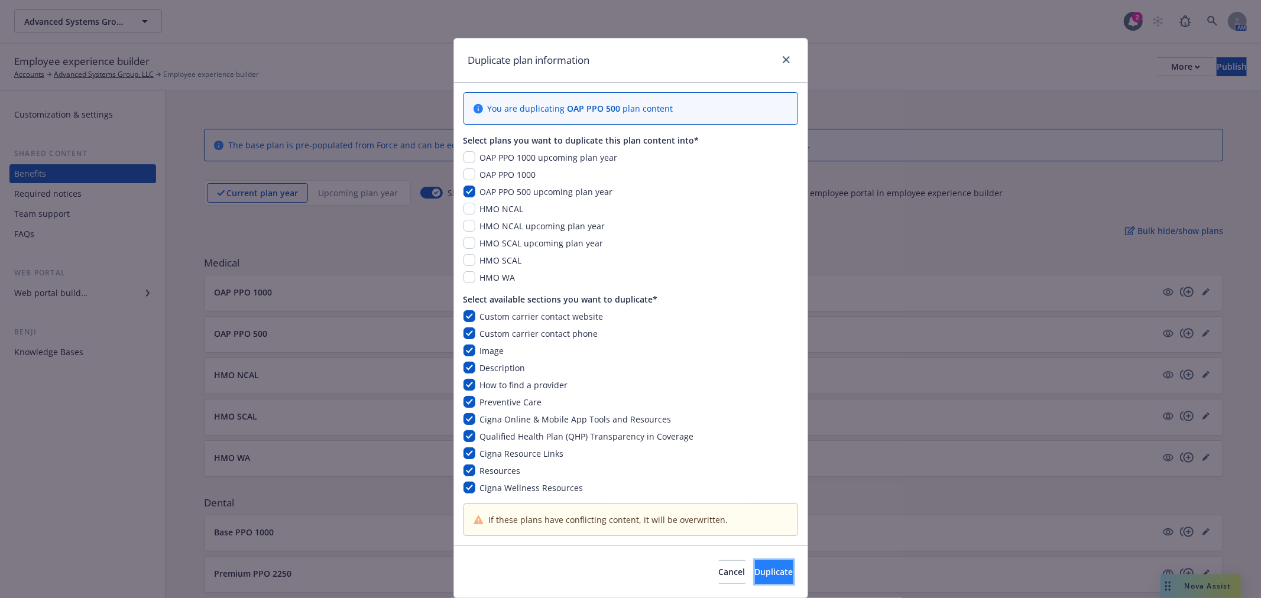
click at [755, 568] on button "Duplicate" at bounding box center [774, 572] width 38 height 24
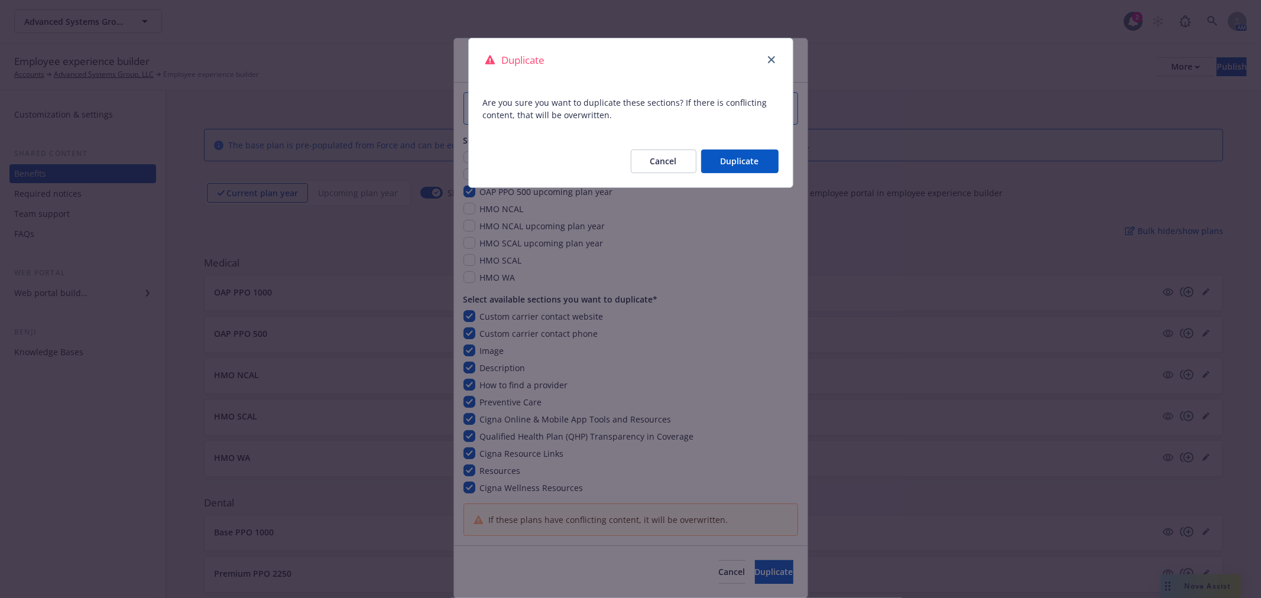
click at [719, 157] on button "Duplicate" at bounding box center [739, 162] width 77 height 24
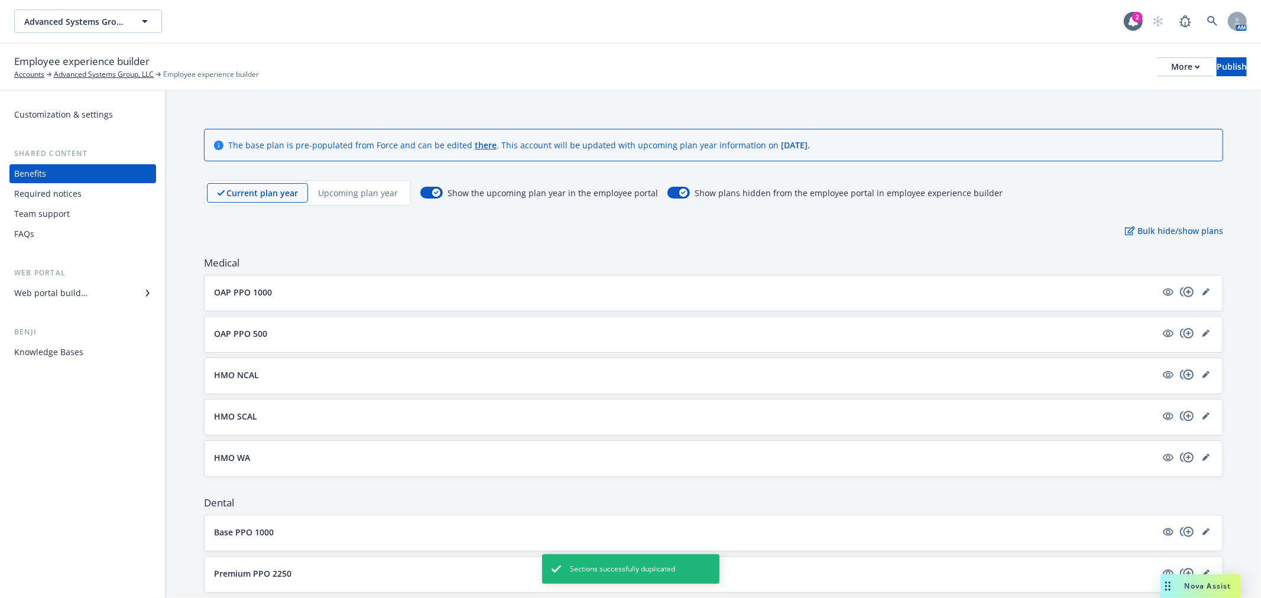
click at [1180, 379] on icon "copyPlus" at bounding box center [1187, 374] width 14 height 10
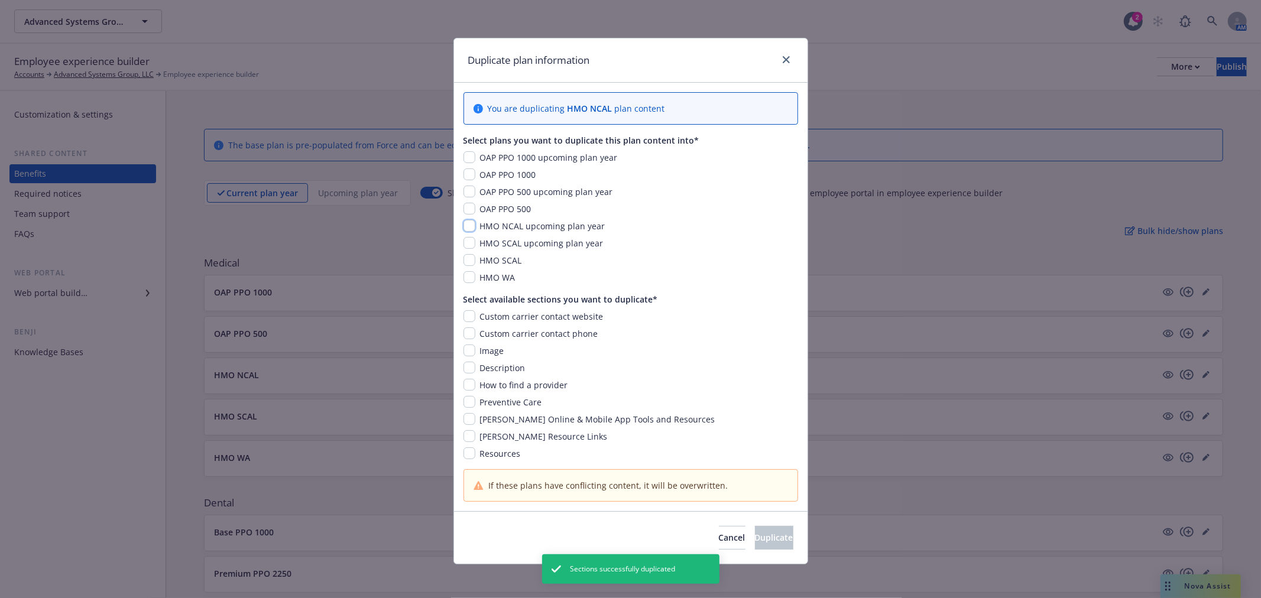
click at [466, 228] on input "checkbox" at bounding box center [469, 226] width 12 height 12
checkbox input "true"
click at [463, 312] on input "checkbox" at bounding box center [469, 316] width 12 height 12
checkbox input "true"
click at [463, 334] on input "checkbox" at bounding box center [469, 333] width 12 height 12
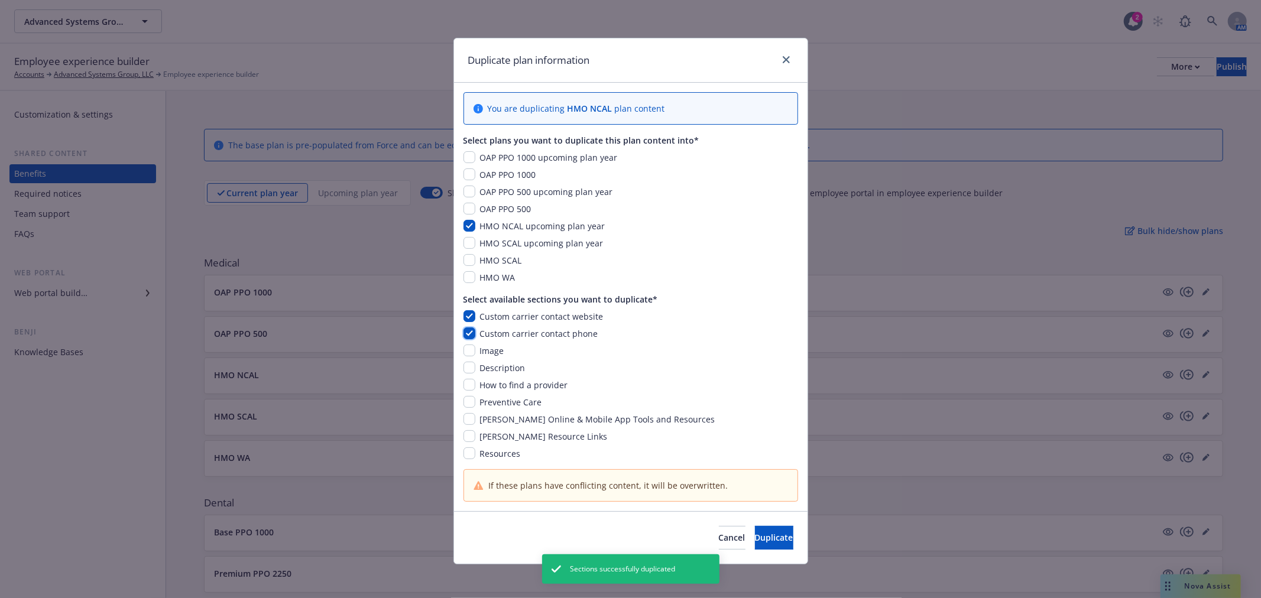
checkbox input "true"
click at [463, 350] on input "checkbox" at bounding box center [469, 351] width 12 height 12
checkbox input "true"
click at [463, 361] on div "Custom carrier contact website Custom carrier contact phone Image Description H…" at bounding box center [630, 385] width 335 height 150
click at [464, 365] on input "checkbox" at bounding box center [469, 368] width 12 height 12
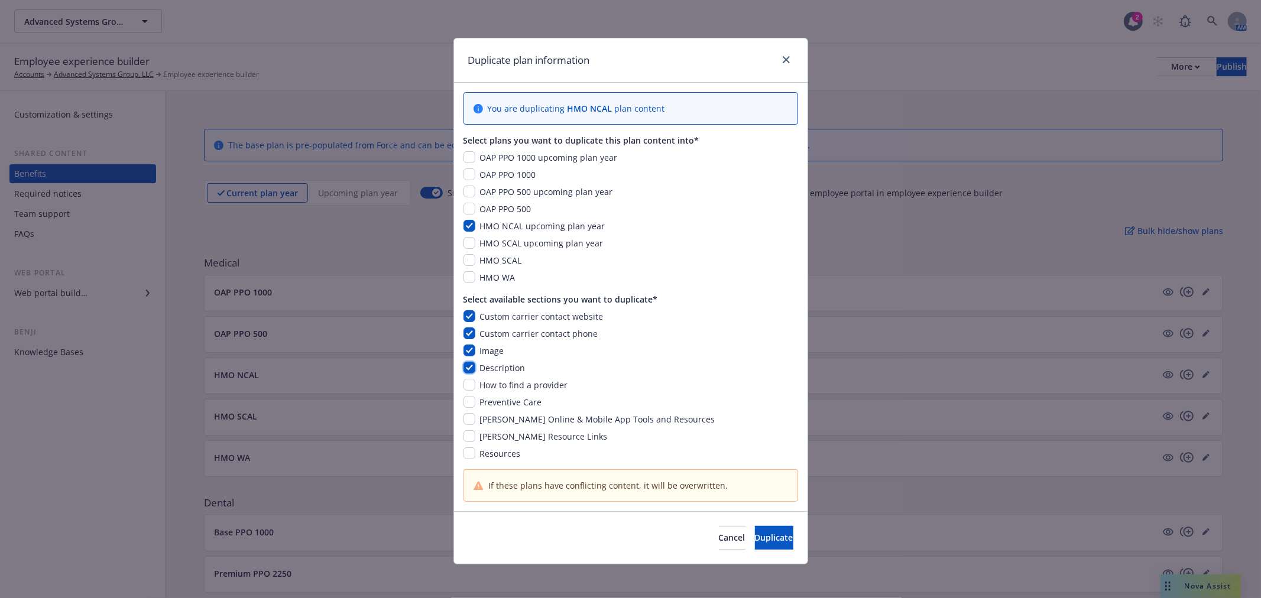
checkbox input "true"
click at [465, 381] on input "checkbox" at bounding box center [469, 385] width 12 height 12
checkbox input "true"
click at [463, 399] on input "checkbox" at bounding box center [469, 402] width 12 height 12
checkbox input "true"
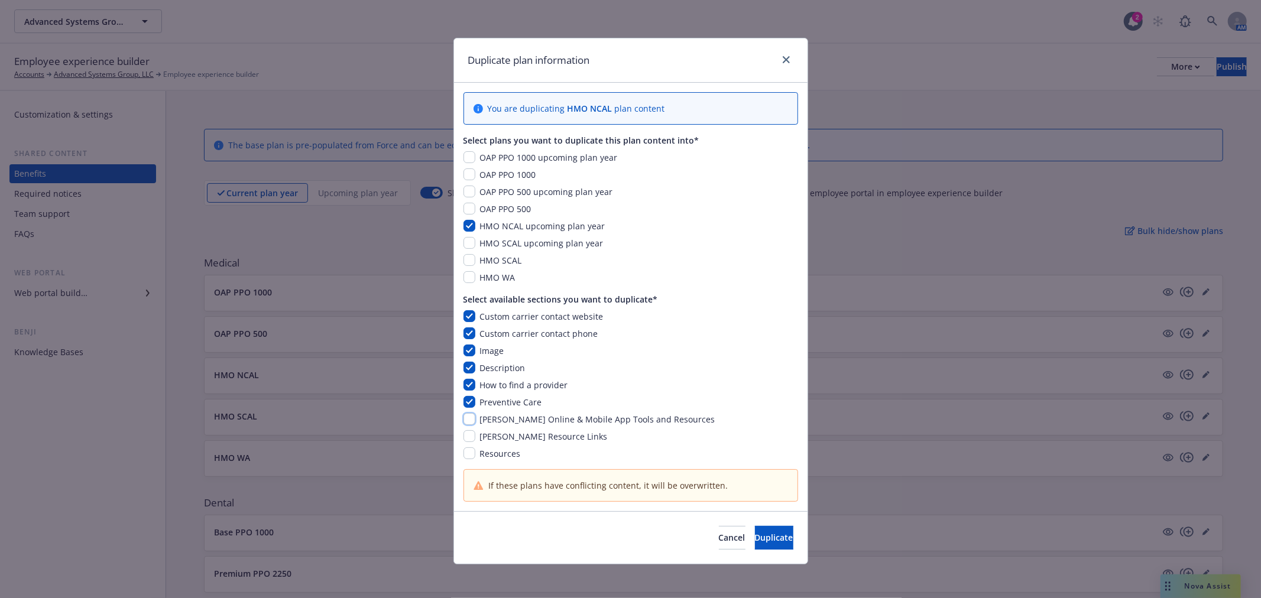
click at [463, 417] on input "checkbox" at bounding box center [469, 419] width 12 height 12
checkbox input "true"
click at [463, 435] on input "checkbox" at bounding box center [469, 436] width 12 height 12
checkbox input "true"
click at [467, 450] on input "checkbox" at bounding box center [469, 453] width 12 height 12
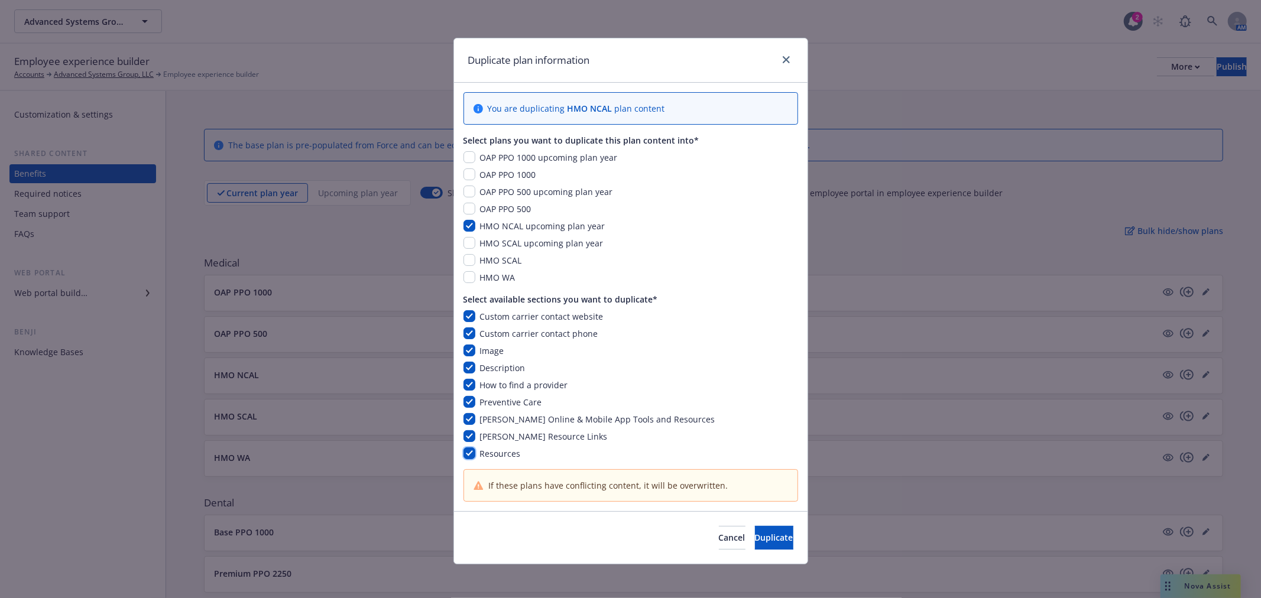
checkbox input "true"
click at [755, 539] on span "Duplicate" at bounding box center [774, 537] width 38 height 11
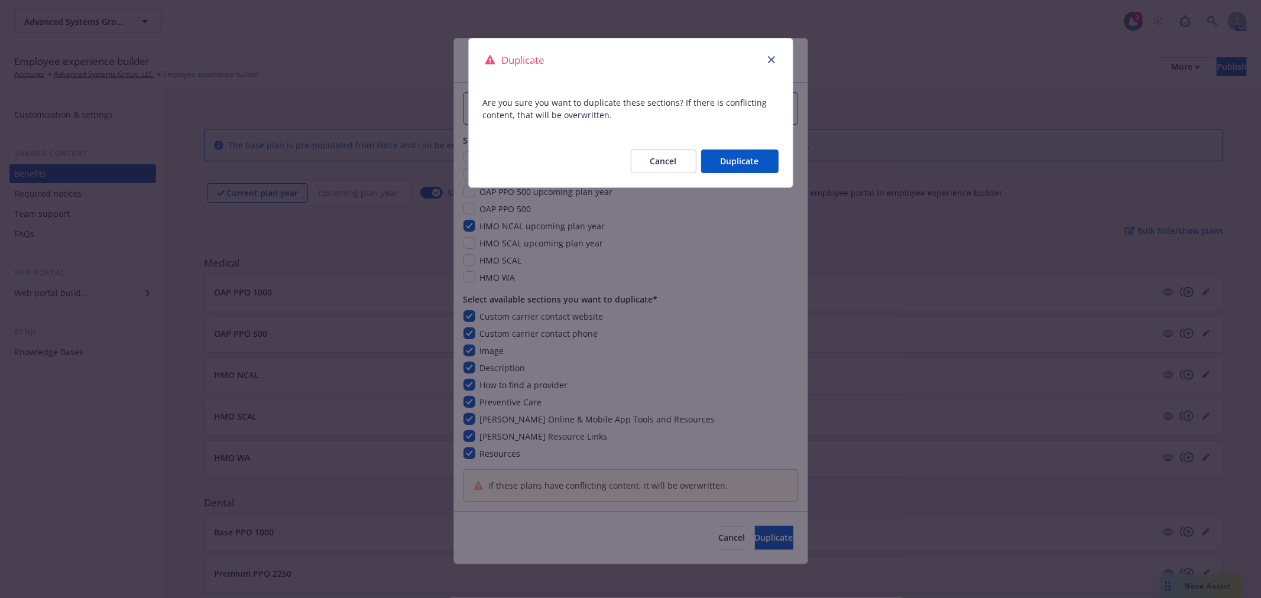
click at [736, 160] on button "Duplicate" at bounding box center [739, 162] width 77 height 24
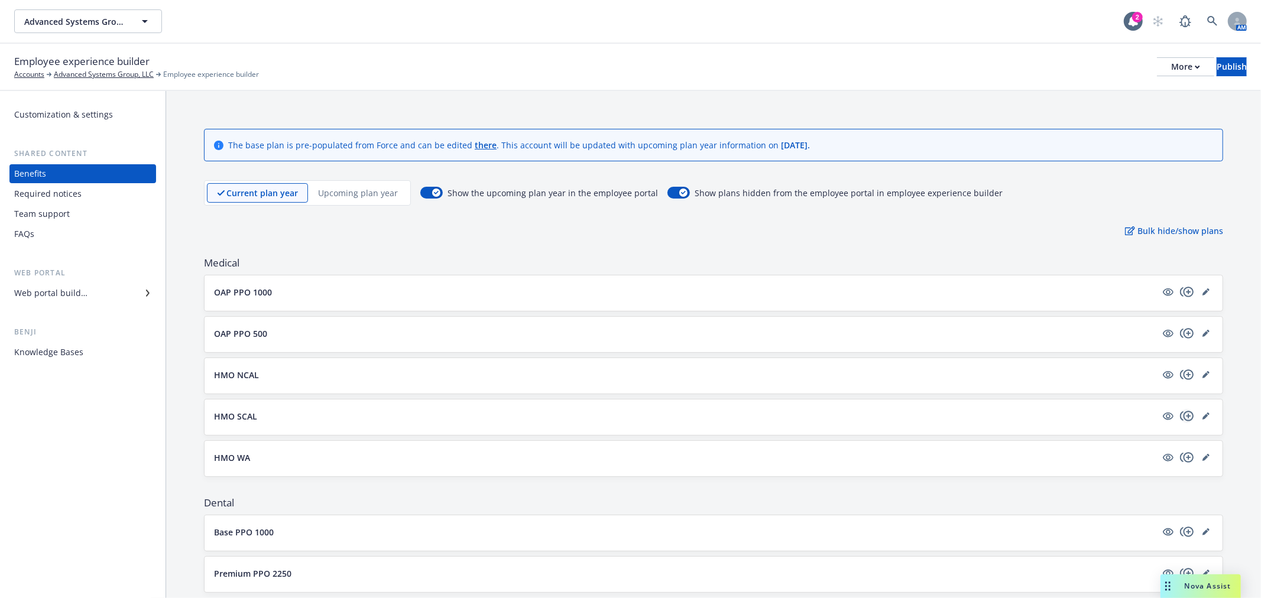
click at [1180, 417] on icon "copyPlus" at bounding box center [1187, 416] width 14 height 10
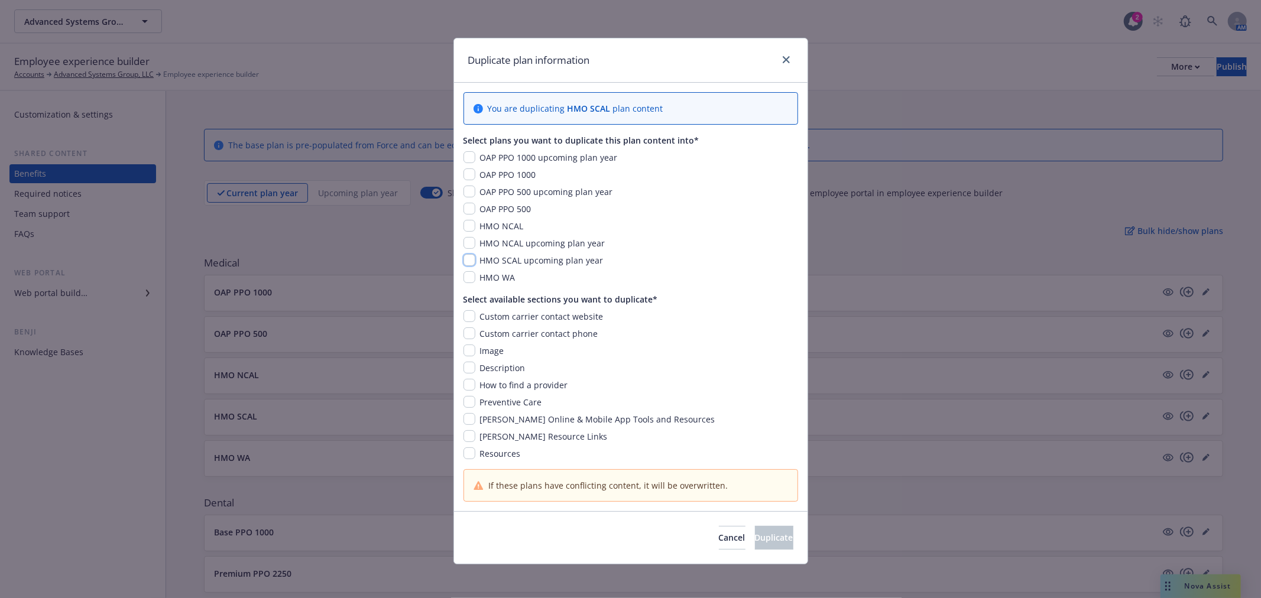
click at [465, 264] on input "checkbox" at bounding box center [469, 260] width 12 height 12
checkbox input "true"
click at [463, 317] on input "checkbox" at bounding box center [469, 316] width 12 height 12
checkbox input "true"
click at [463, 334] on input "checkbox" at bounding box center [469, 333] width 12 height 12
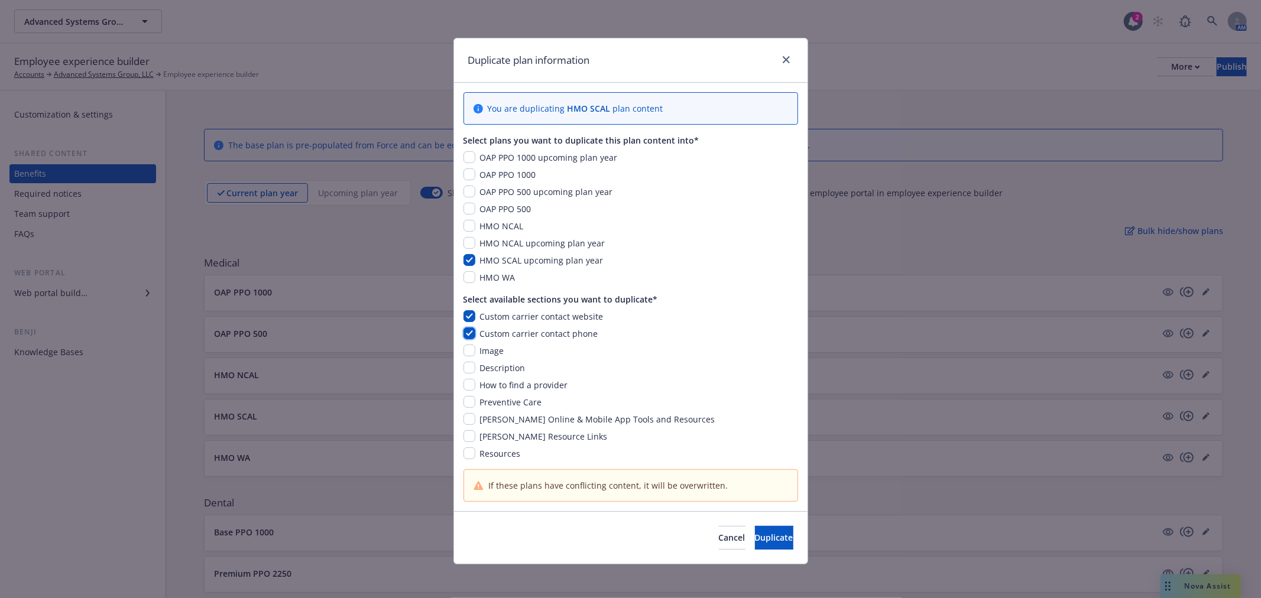
checkbox input "true"
click at [463, 355] on input "checkbox" at bounding box center [469, 351] width 12 height 12
checkbox input "true"
click at [463, 376] on div "Custom carrier contact website Custom carrier contact phone Image Description H…" at bounding box center [630, 385] width 335 height 150
click at [465, 370] on input "checkbox" at bounding box center [469, 368] width 12 height 12
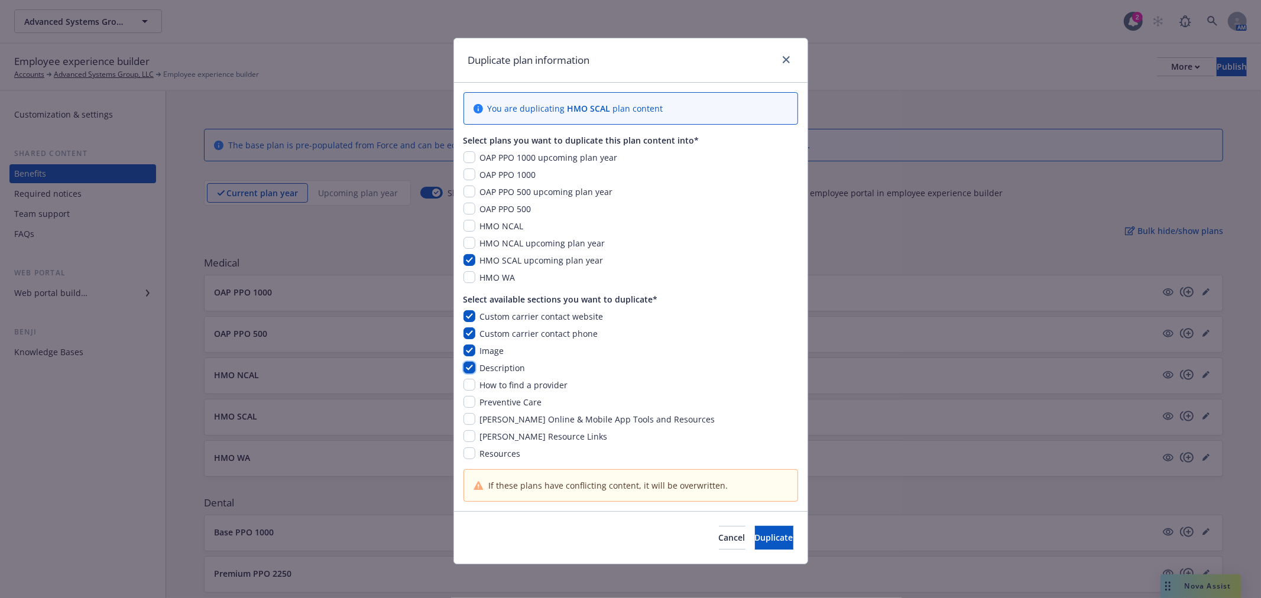
checkbox input "true"
click at [466, 385] on input "checkbox" at bounding box center [469, 385] width 12 height 12
checkbox input "true"
click at [467, 401] on input "checkbox" at bounding box center [469, 402] width 12 height 12
checkbox input "true"
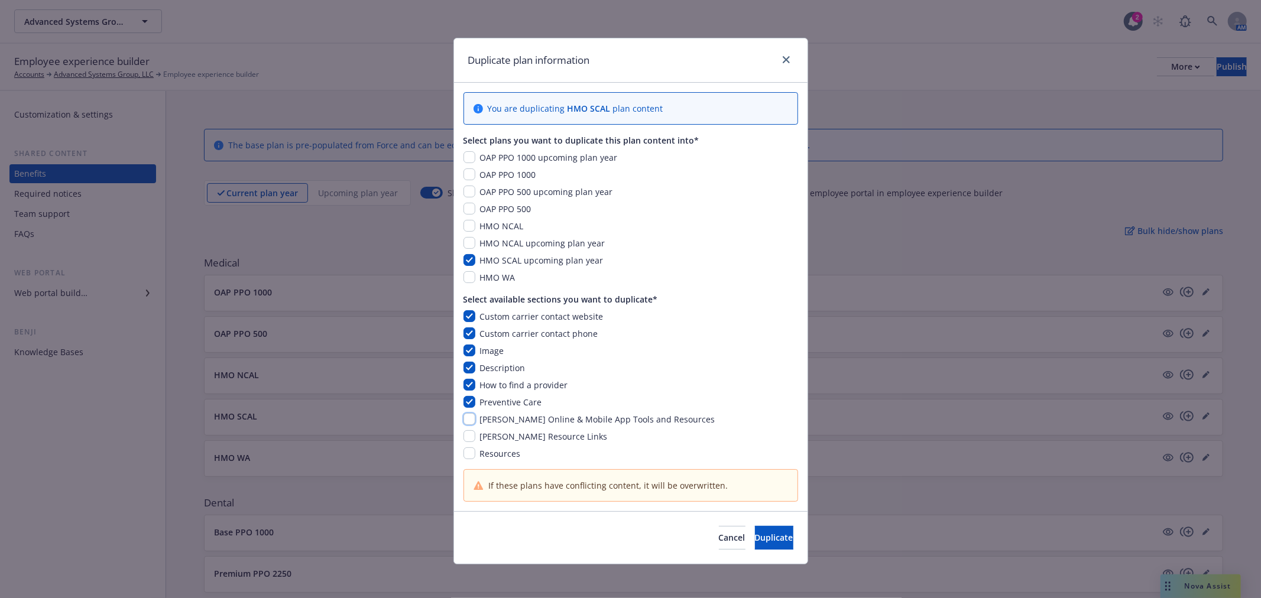
click at [463, 418] on input "checkbox" at bounding box center [469, 419] width 12 height 12
checkbox input "true"
click at [463, 433] on input "checkbox" at bounding box center [469, 436] width 12 height 12
checkbox input "true"
click at [463, 456] on input "checkbox" at bounding box center [469, 453] width 12 height 12
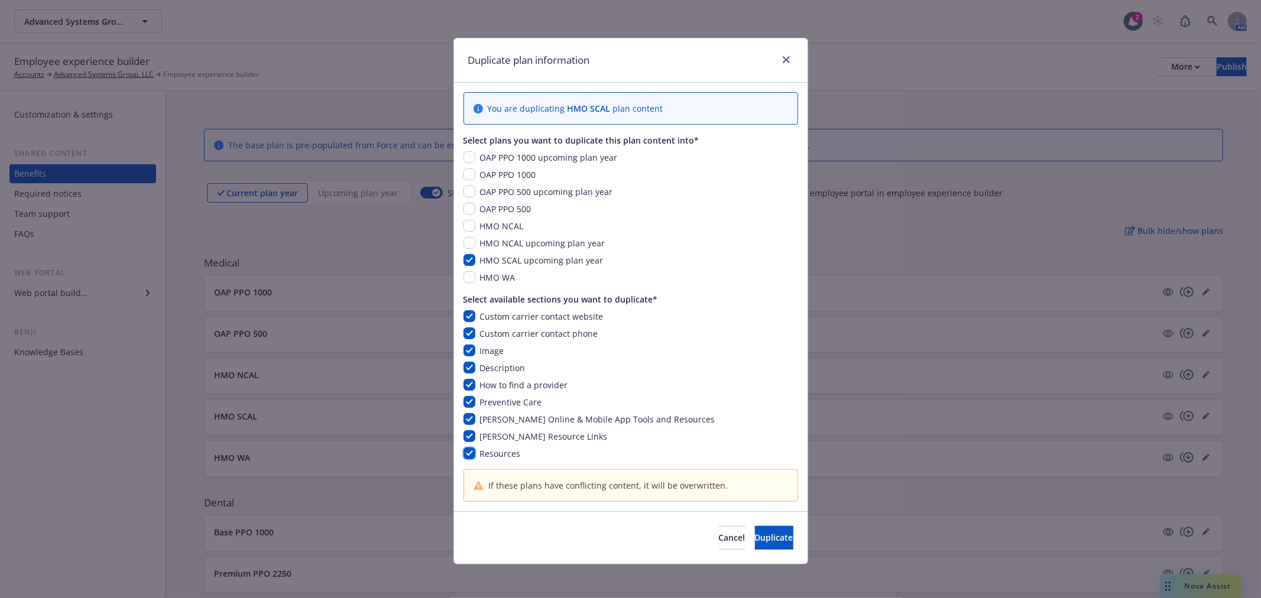
checkbox input "true"
click at [758, 527] on button "Duplicate" at bounding box center [774, 538] width 38 height 24
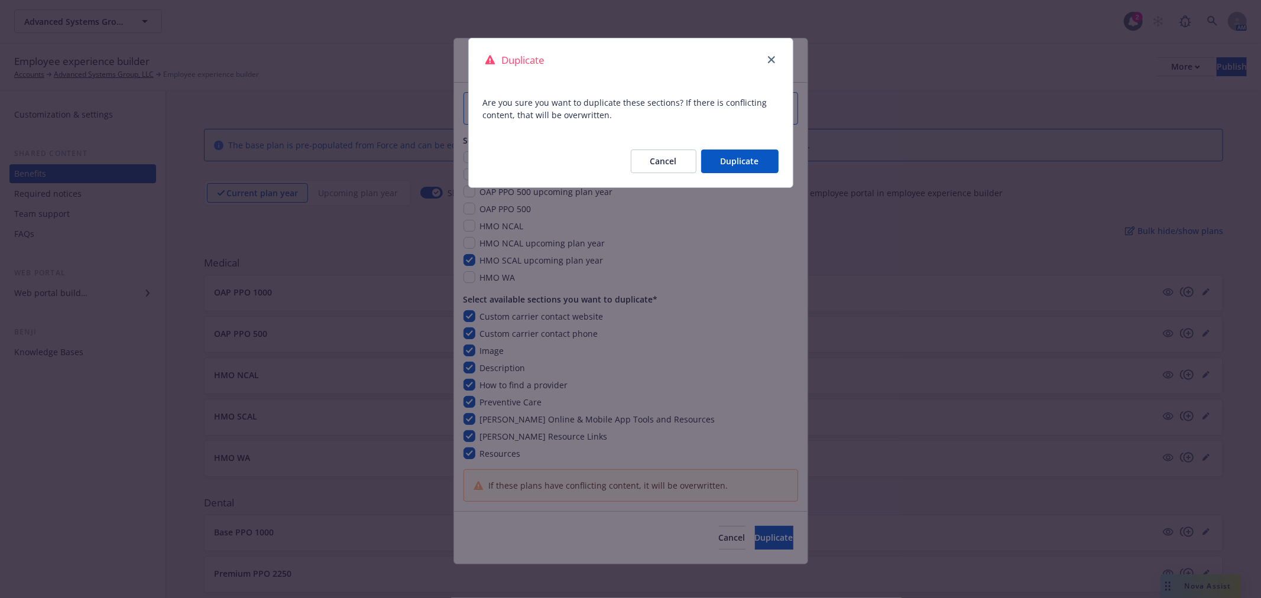
click at [767, 169] on button "Duplicate" at bounding box center [739, 162] width 77 height 24
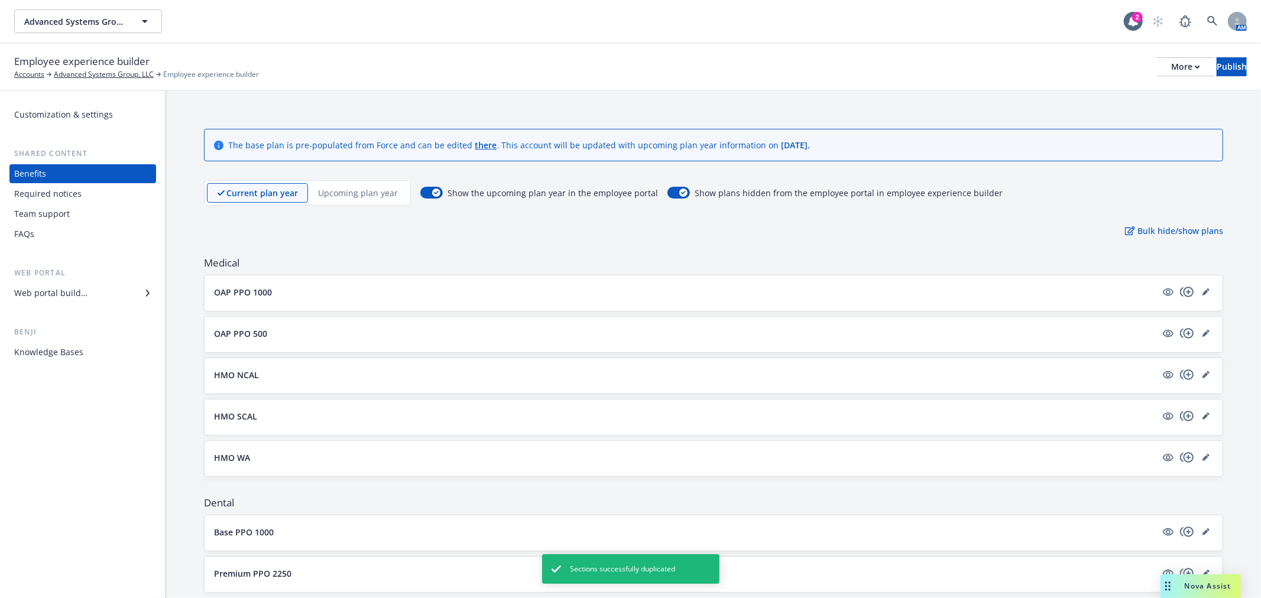
click at [330, 194] on p "Upcoming plan year" at bounding box center [358, 193] width 80 height 12
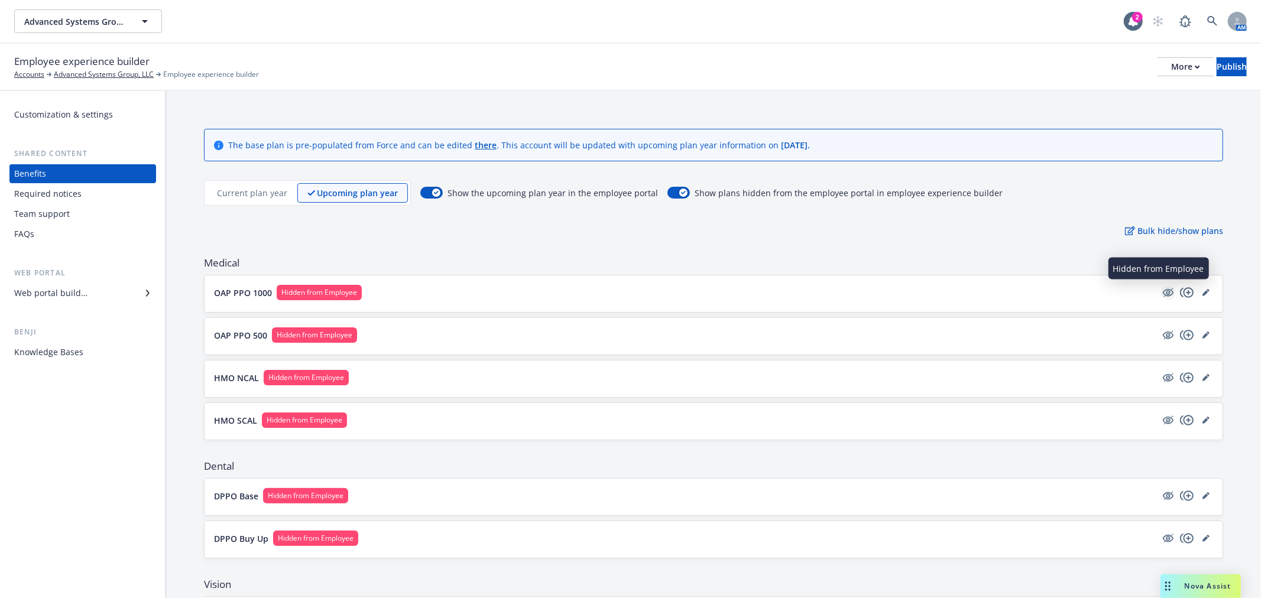
click at [1162, 294] on icon "hidden" at bounding box center [1168, 292] width 14 height 14
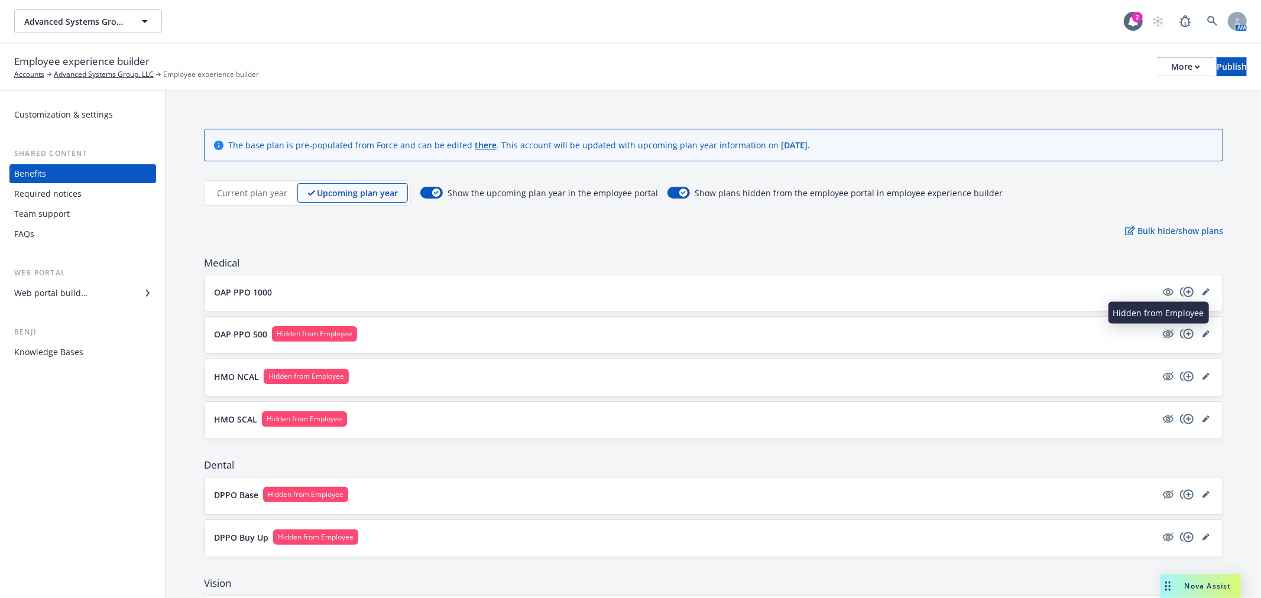
click at [1161, 332] on icon "hidden" at bounding box center [1168, 334] width 14 height 14
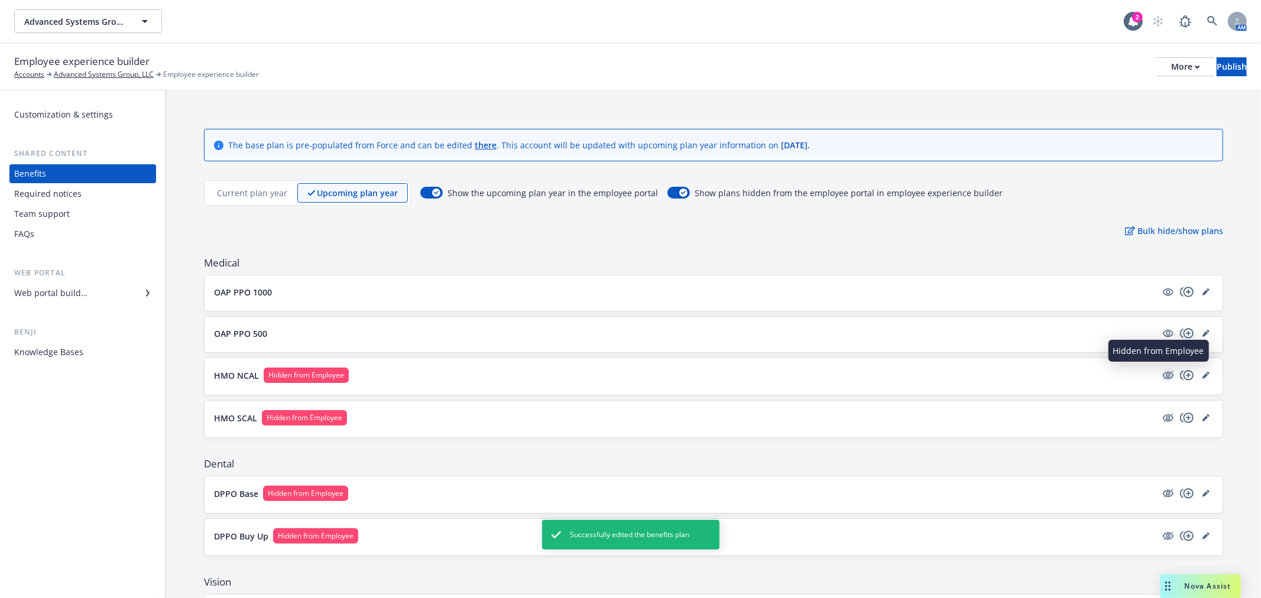
click at [1161, 371] on icon "hidden" at bounding box center [1168, 375] width 14 height 14
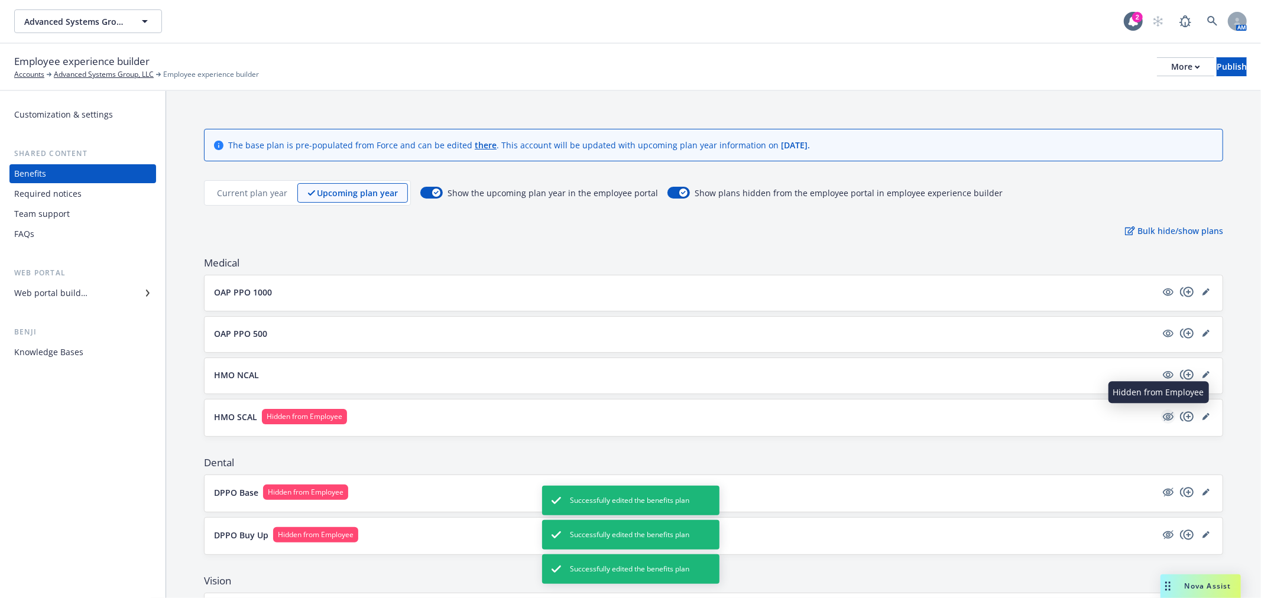
click at [1163, 416] on icon "hidden" at bounding box center [1168, 417] width 11 height 8
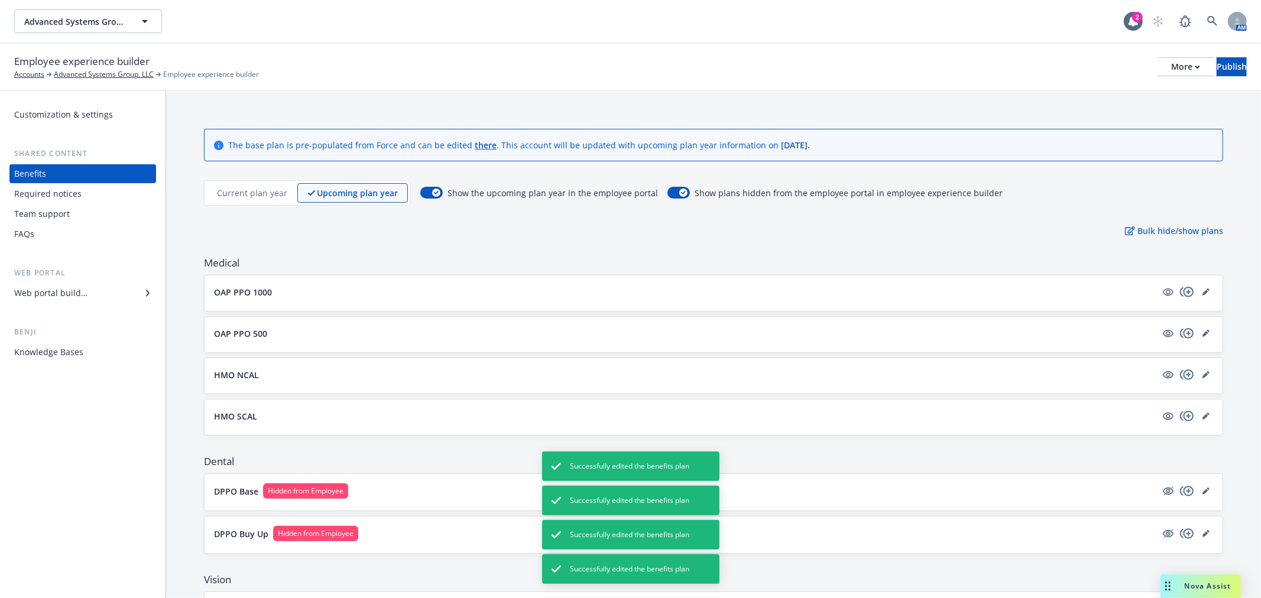
click at [478, 501] on div "DPPO Base Hidden from Employee" at bounding box center [713, 492] width 999 height 18
click at [1202, 488] on icon "editPencil" at bounding box center [1205, 491] width 7 height 7
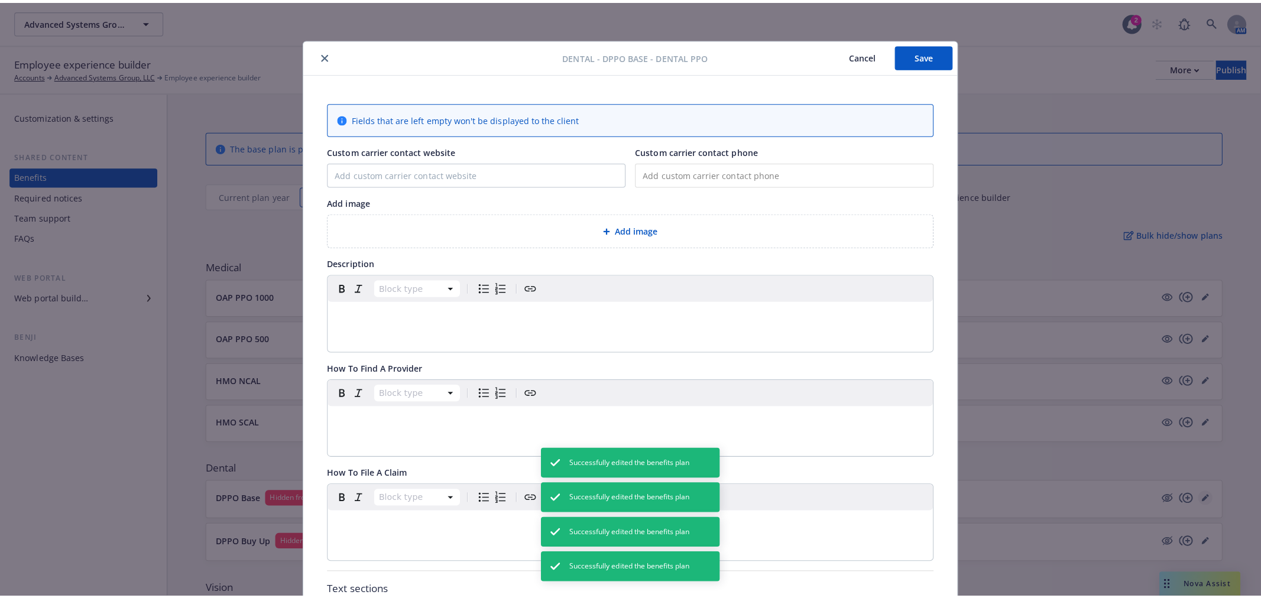
scroll to position [35, 0]
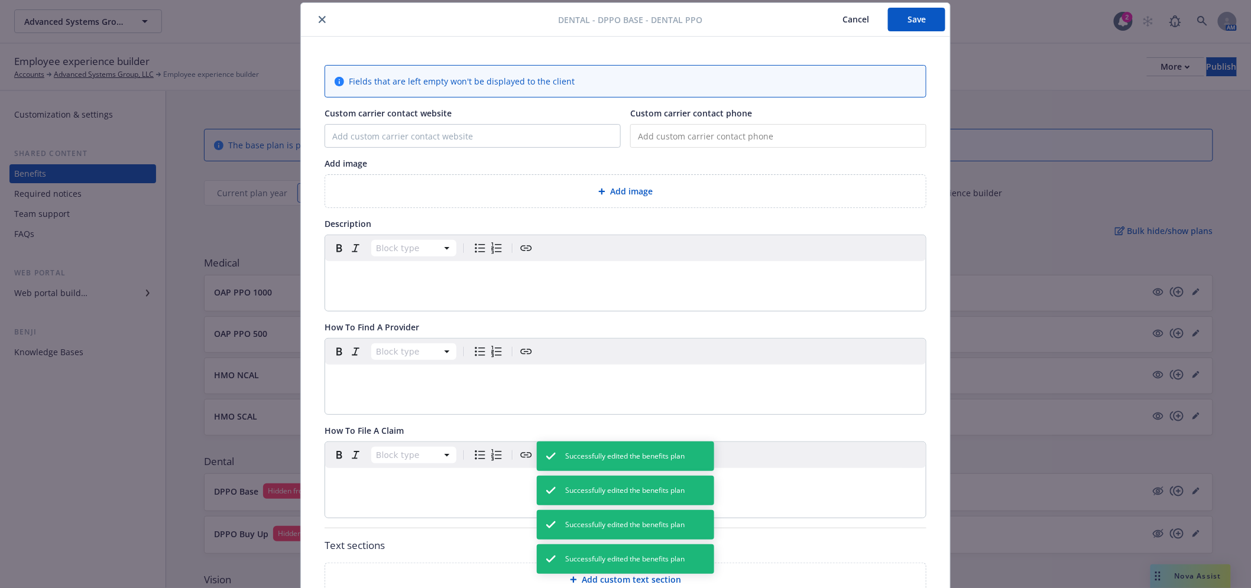
click at [319, 16] on icon "close" at bounding box center [322, 19] width 7 height 7
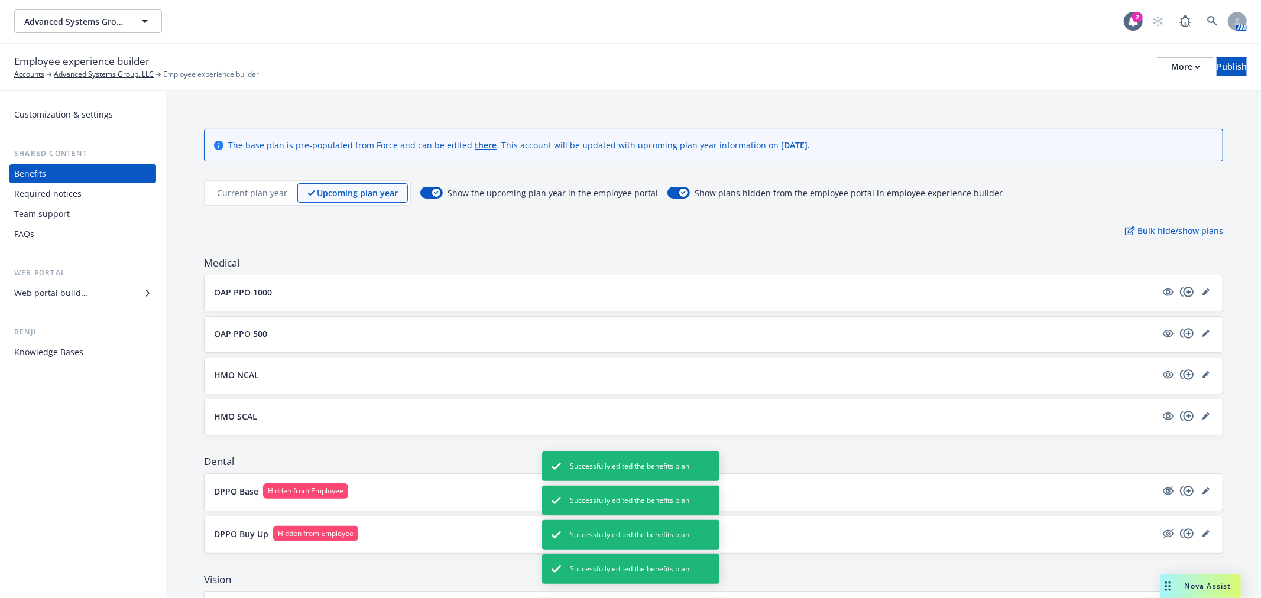
click at [275, 187] on p "Current plan year" at bounding box center [252, 193] width 70 height 12
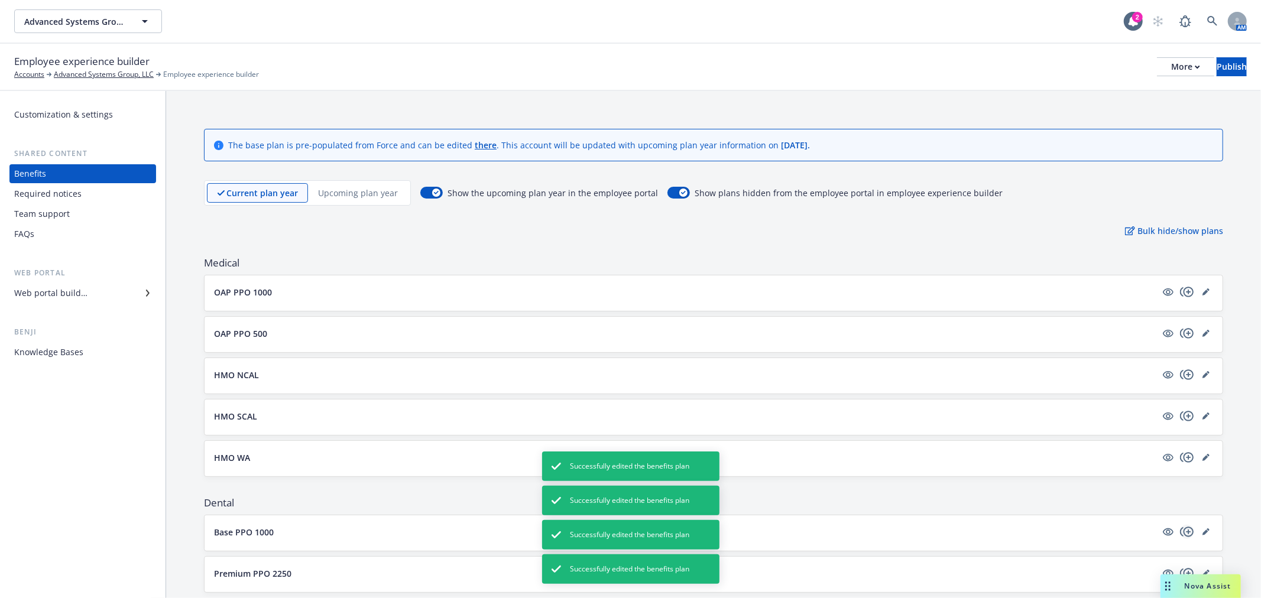
click at [1180, 536] on icon "copyPlus" at bounding box center [1187, 532] width 14 height 10
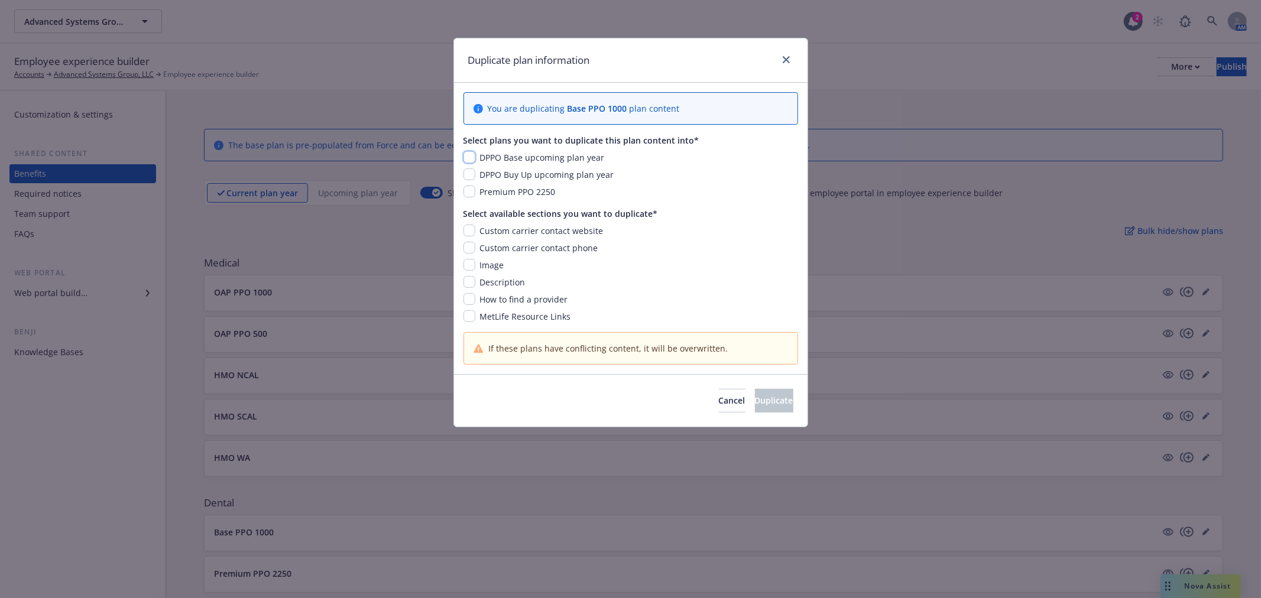
click at [472, 157] on input "checkbox" at bounding box center [469, 157] width 12 height 12
checkbox input "true"
click at [468, 270] on input "checkbox" at bounding box center [469, 265] width 12 height 12
checkbox input "true"
click at [468, 282] on input "checkbox" at bounding box center [469, 282] width 12 height 12
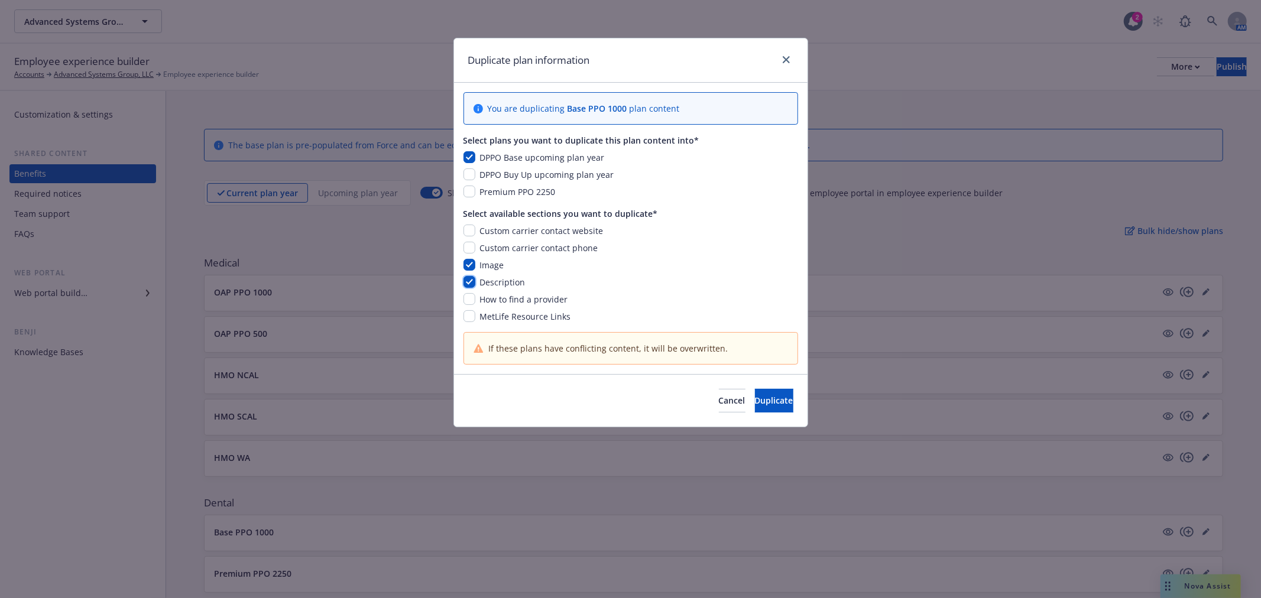
checkbox input "true"
click at [761, 402] on span "Duplicate" at bounding box center [774, 400] width 38 height 11
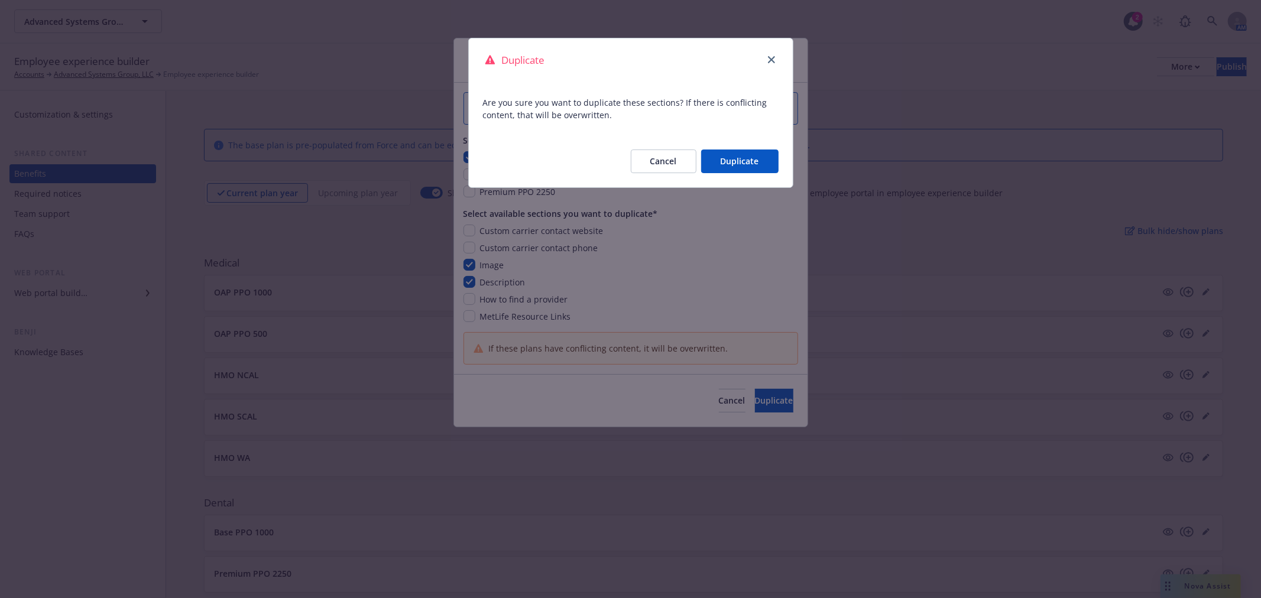
click at [728, 172] on button "Duplicate" at bounding box center [739, 162] width 77 height 24
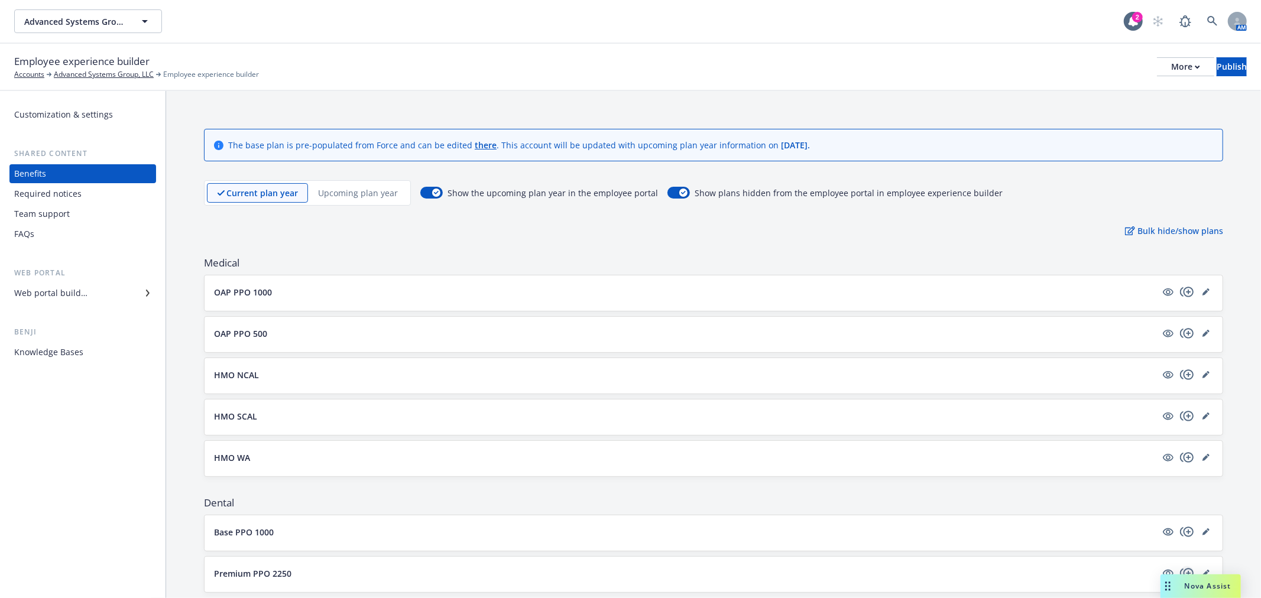
click at [1180, 570] on icon "copyPlus" at bounding box center [1187, 573] width 14 height 10
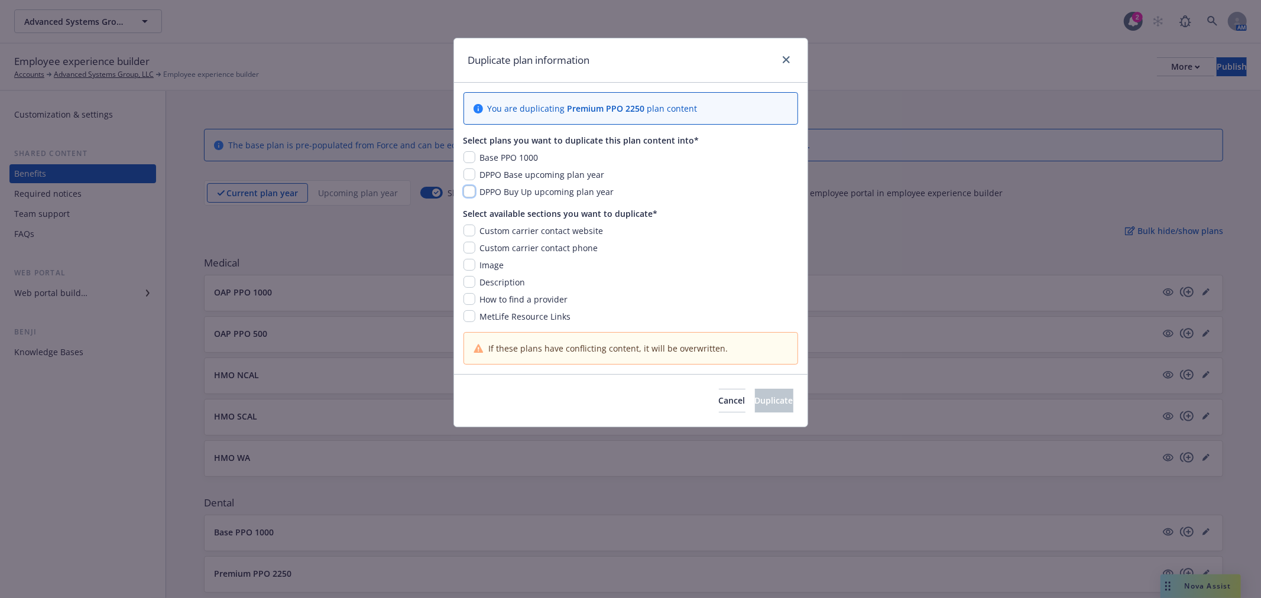
drag, startPoint x: 468, startPoint y: 194, endPoint x: 475, endPoint y: 204, distance: 12.8
click at [469, 194] on input "checkbox" at bounding box center [469, 192] width 12 height 12
checkbox input "true"
click at [472, 267] on input "checkbox" at bounding box center [469, 265] width 12 height 12
checkbox input "true"
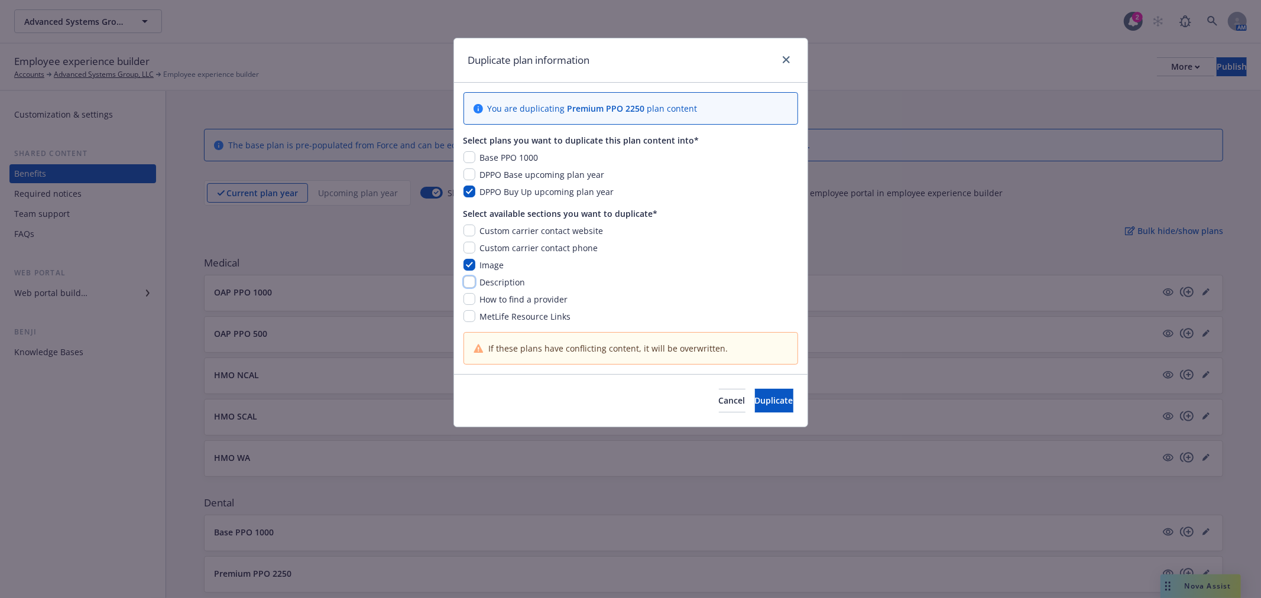
click at [473, 282] on input "checkbox" at bounding box center [469, 282] width 12 height 12
checkbox input "true"
click at [783, 400] on button "Duplicate" at bounding box center [774, 401] width 38 height 24
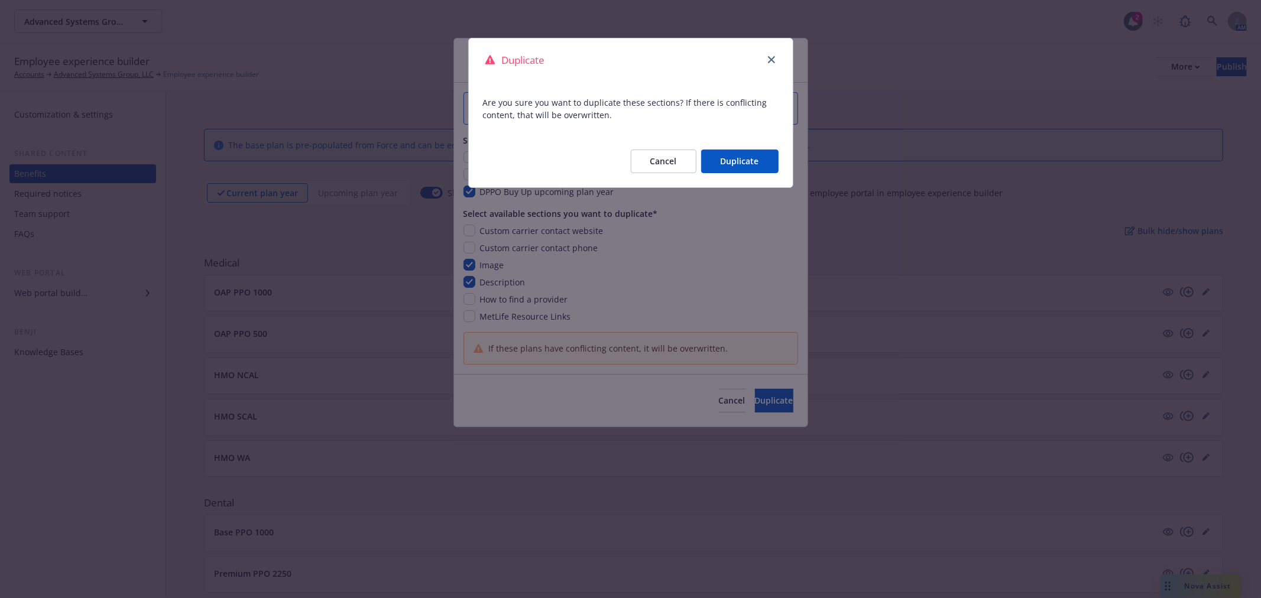
click at [732, 162] on button "Duplicate" at bounding box center [739, 162] width 77 height 24
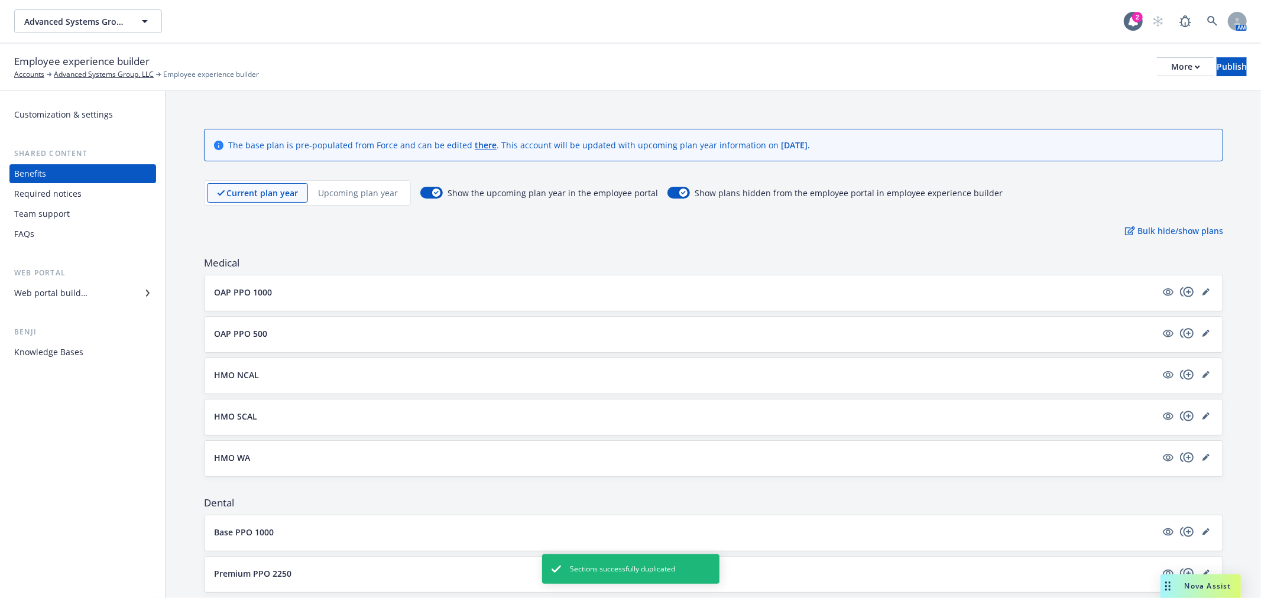
scroll to position [197, 0]
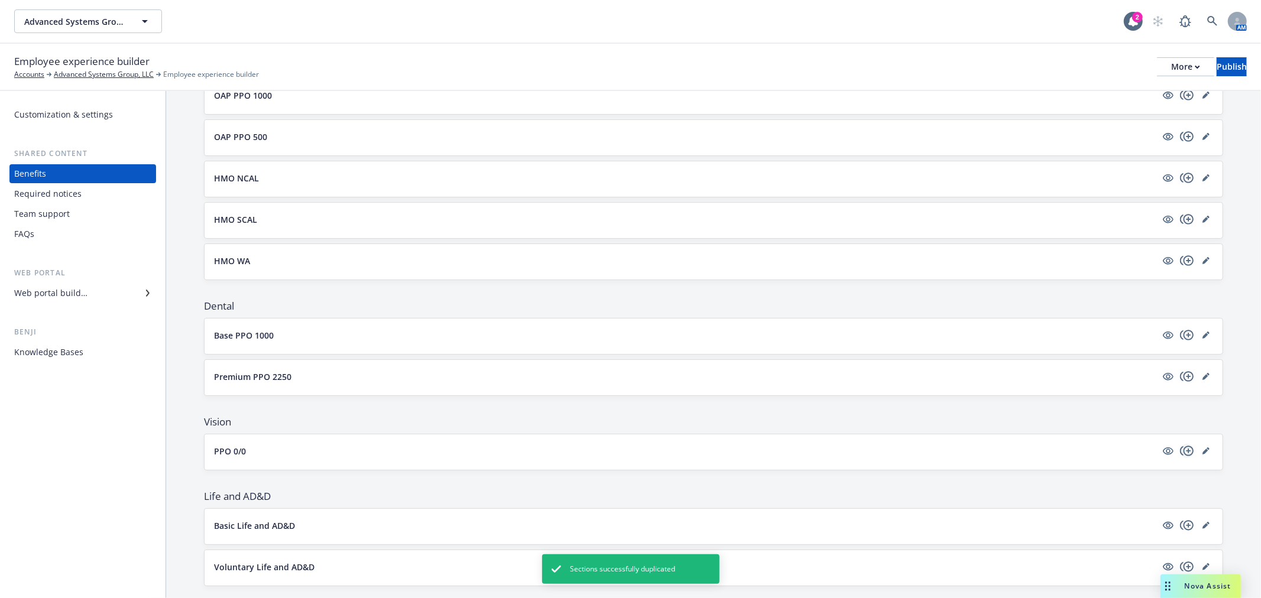
click at [1180, 446] on icon "copyPlus" at bounding box center [1187, 451] width 14 height 14
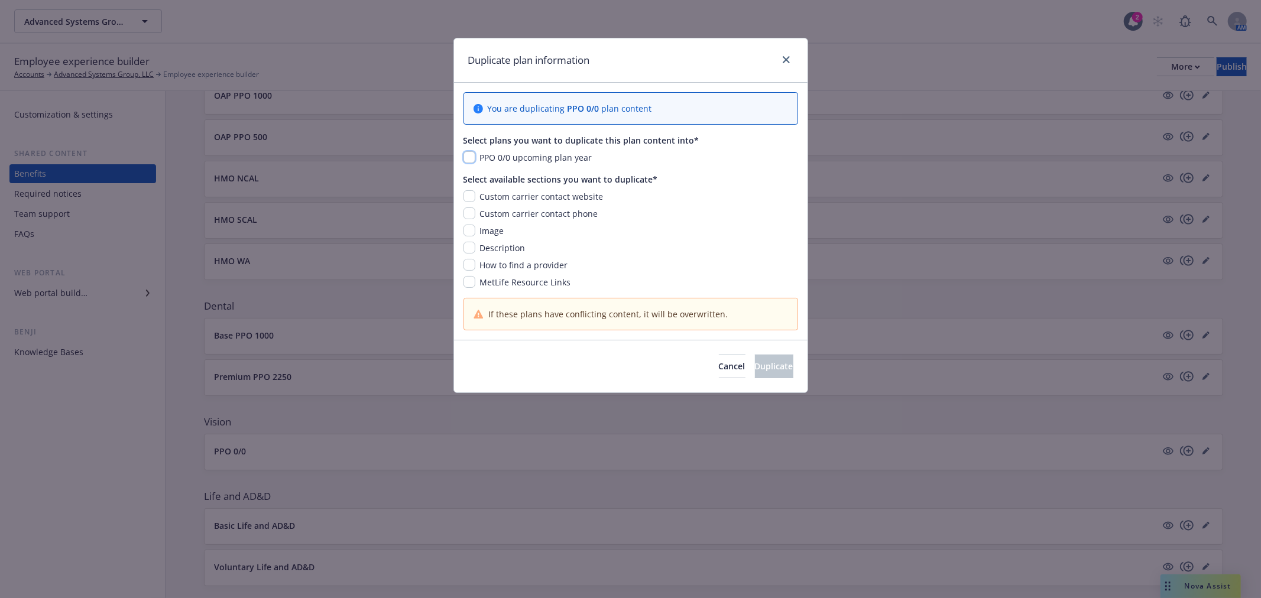
click at [464, 156] on input "checkbox" at bounding box center [469, 157] width 12 height 12
checkbox input "true"
click at [468, 201] on input "checkbox" at bounding box center [469, 196] width 12 height 12
checkbox input "true"
click at [467, 217] on input "checkbox" at bounding box center [469, 213] width 12 height 12
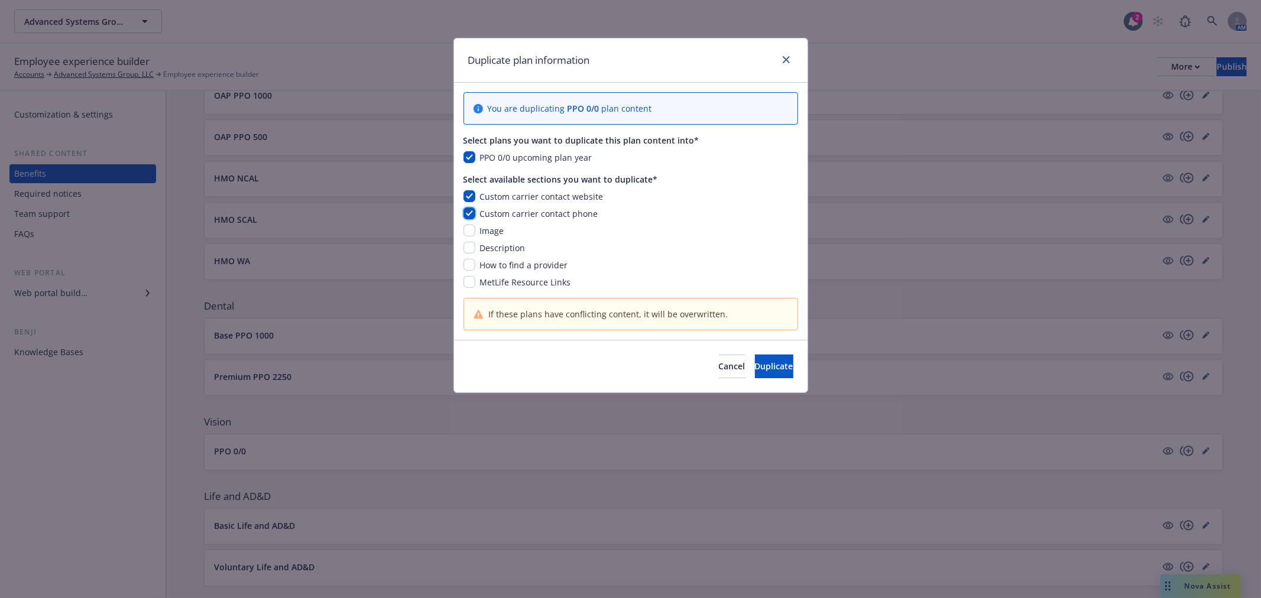
checkbox input "true"
click at [467, 235] on input "checkbox" at bounding box center [469, 231] width 12 height 12
checkbox input "true"
click at [467, 250] on input "checkbox" at bounding box center [469, 248] width 12 height 12
checkbox input "true"
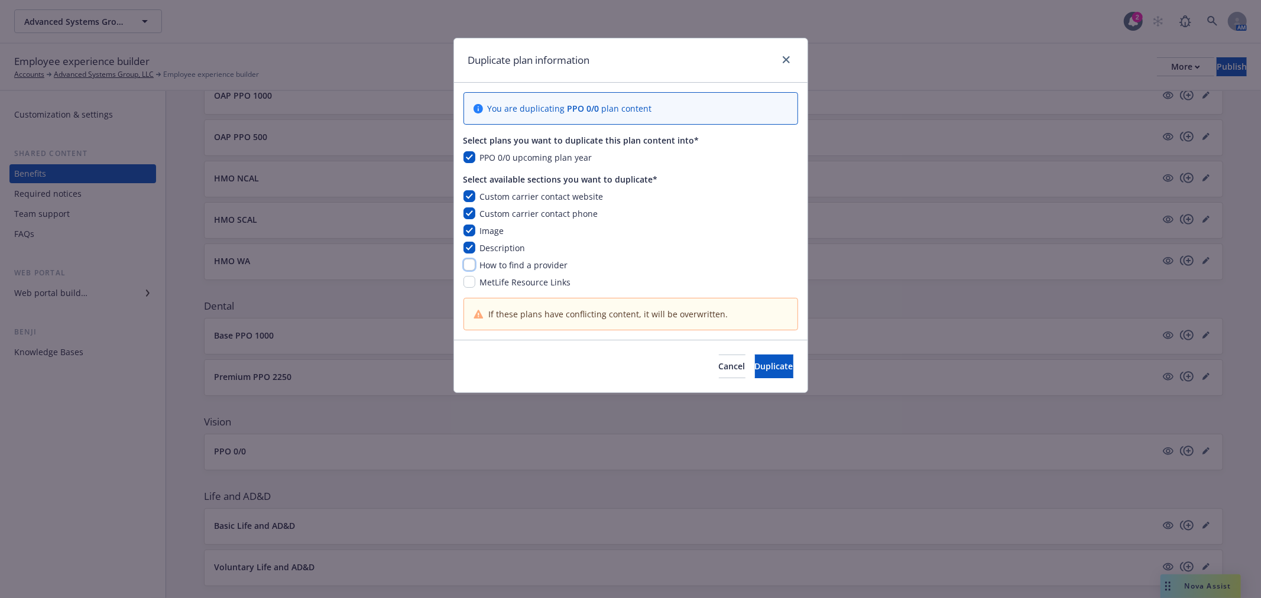
click at [467, 266] on input "checkbox" at bounding box center [469, 265] width 12 height 12
checkbox input "true"
click at [466, 284] on input "checkbox" at bounding box center [469, 282] width 12 height 12
checkbox input "true"
click at [755, 364] on button "Duplicate" at bounding box center [774, 367] width 38 height 24
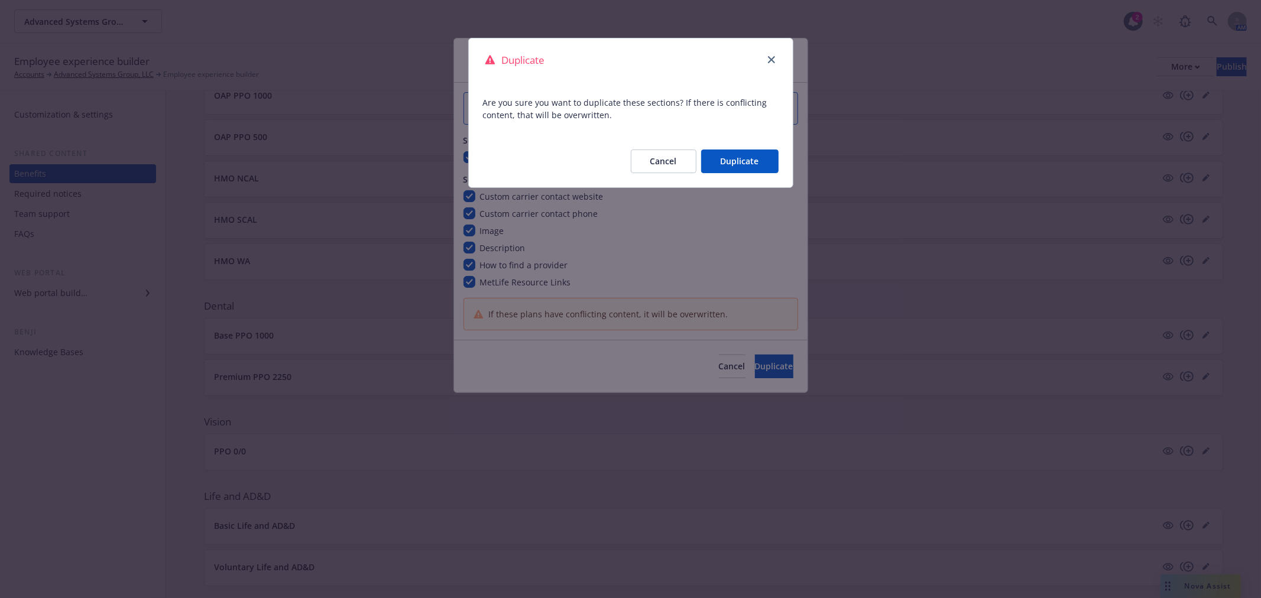
click at [741, 158] on button "Duplicate" at bounding box center [739, 162] width 77 height 24
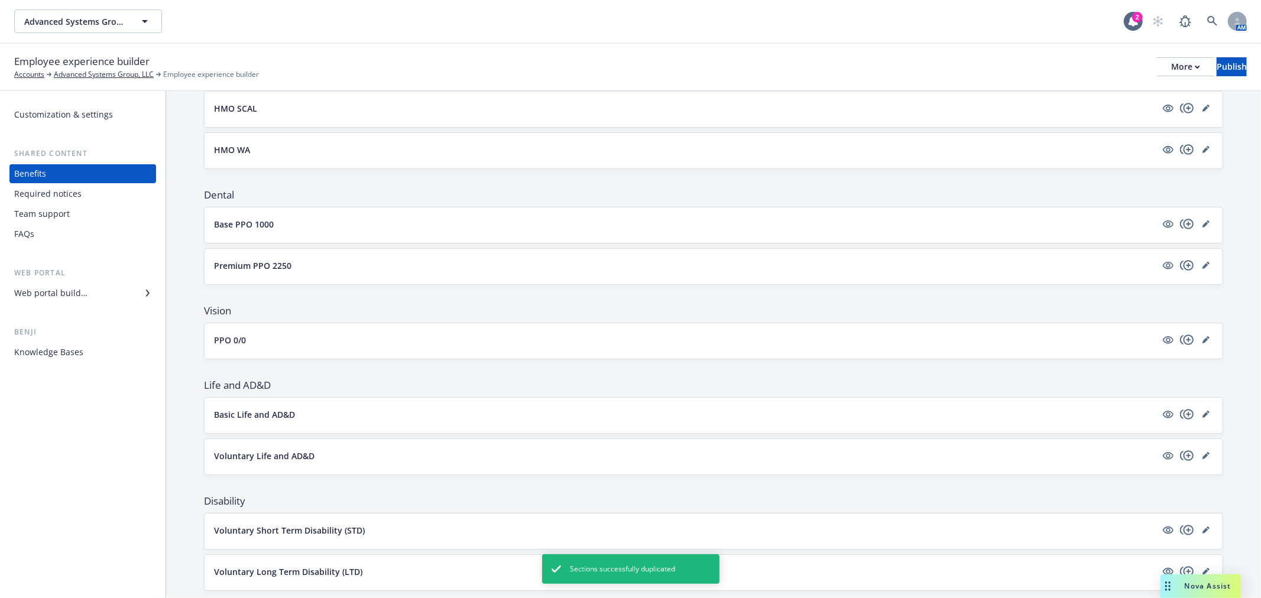
scroll to position [328, 0]
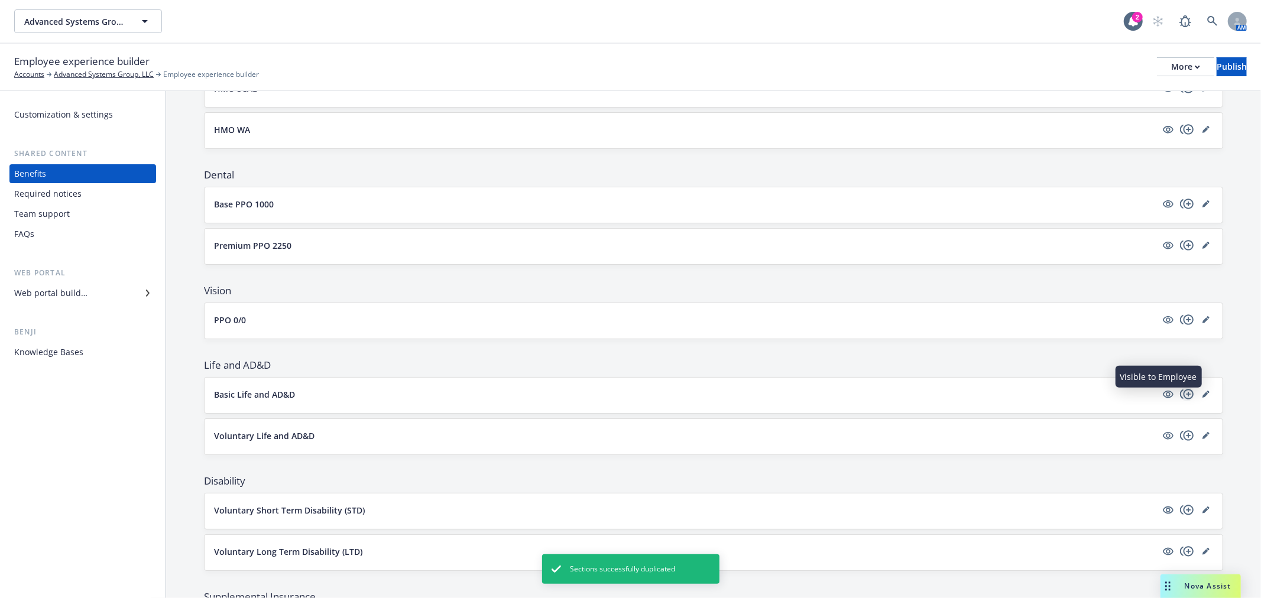
click at [1180, 394] on icon "copyPlus" at bounding box center [1187, 394] width 14 height 10
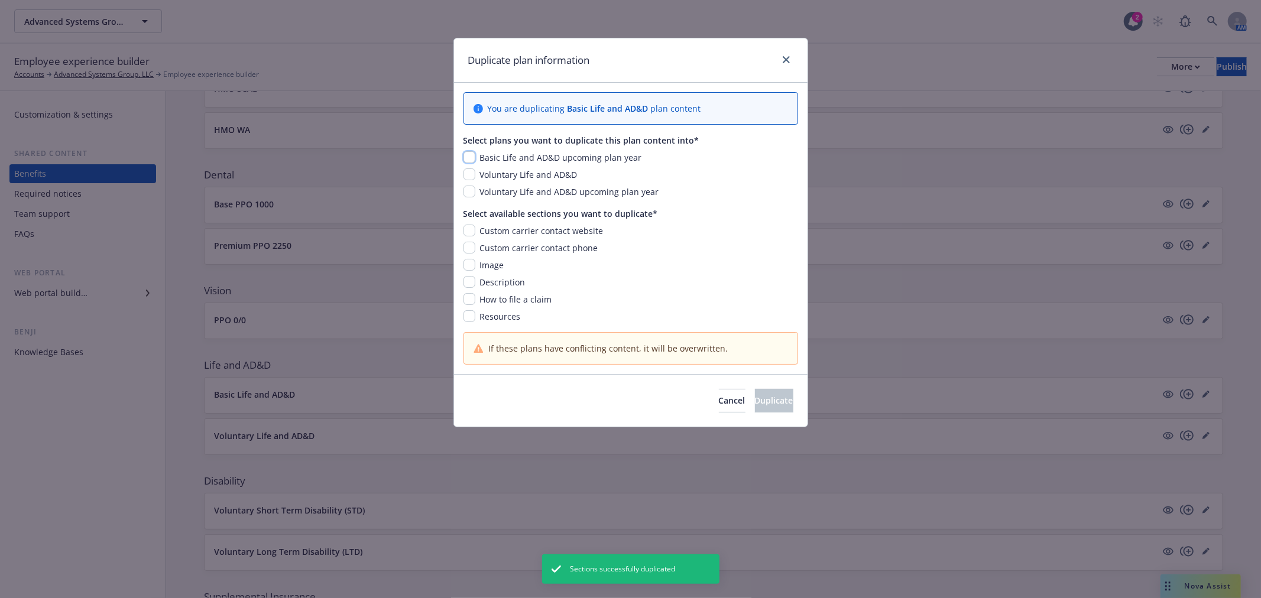
click at [467, 157] on input "checkbox" at bounding box center [469, 157] width 12 height 12
checkbox input "true"
click at [466, 233] on input "checkbox" at bounding box center [469, 231] width 12 height 12
checkbox input "true"
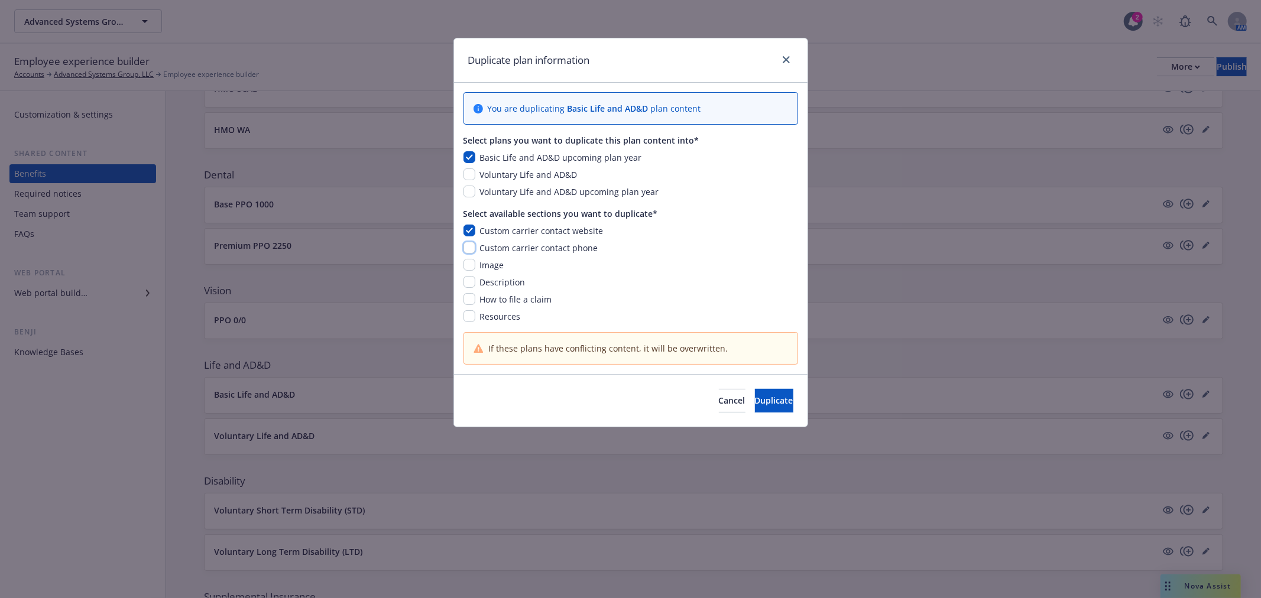
click at [468, 251] on input "checkbox" at bounding box center [469, 248] width 12 height 12
checkbox input "true"
click at [467, 267] on input "checkbox" at bounding box center [469, 265] width 12 height 12
checkbox input "true"
click at [467, 280] on input "checkbox" at bounding box center [469, 282] width 12 height 12
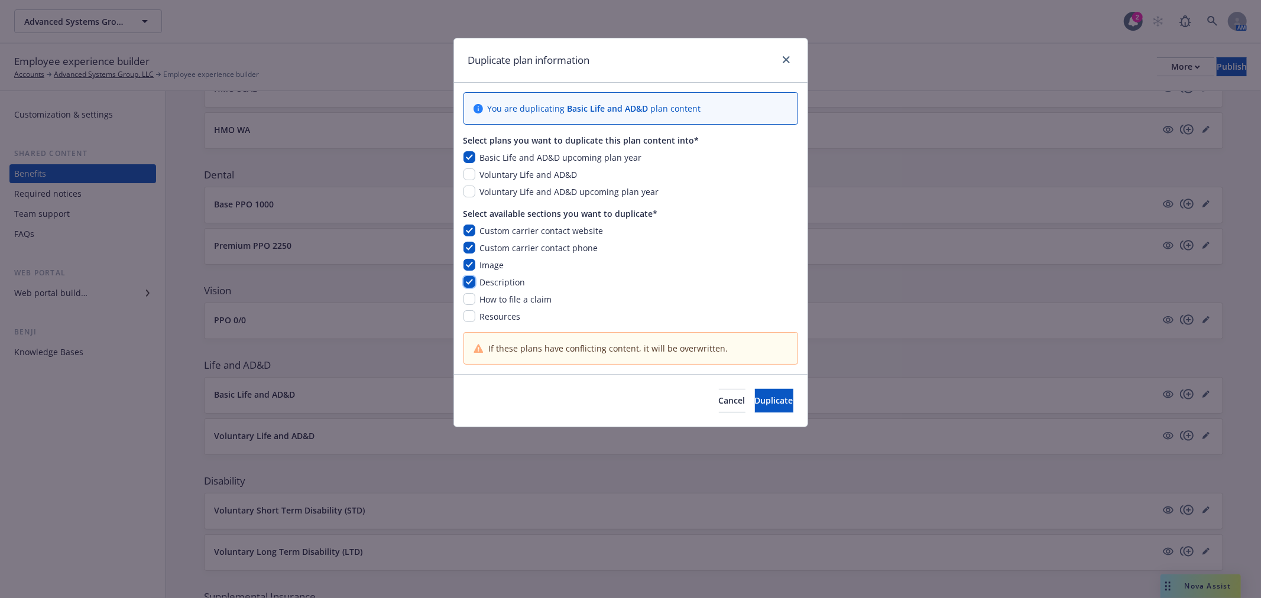
checkbox input "true"
click at [467, 294] on input "checkbox" at bounding box center [469, 299] width 12 height 12
checkbox input "true"
click at [467, 315] on input "checkbox" at bounding box center [469, 316] width 12 height 12
checkbox input "true"
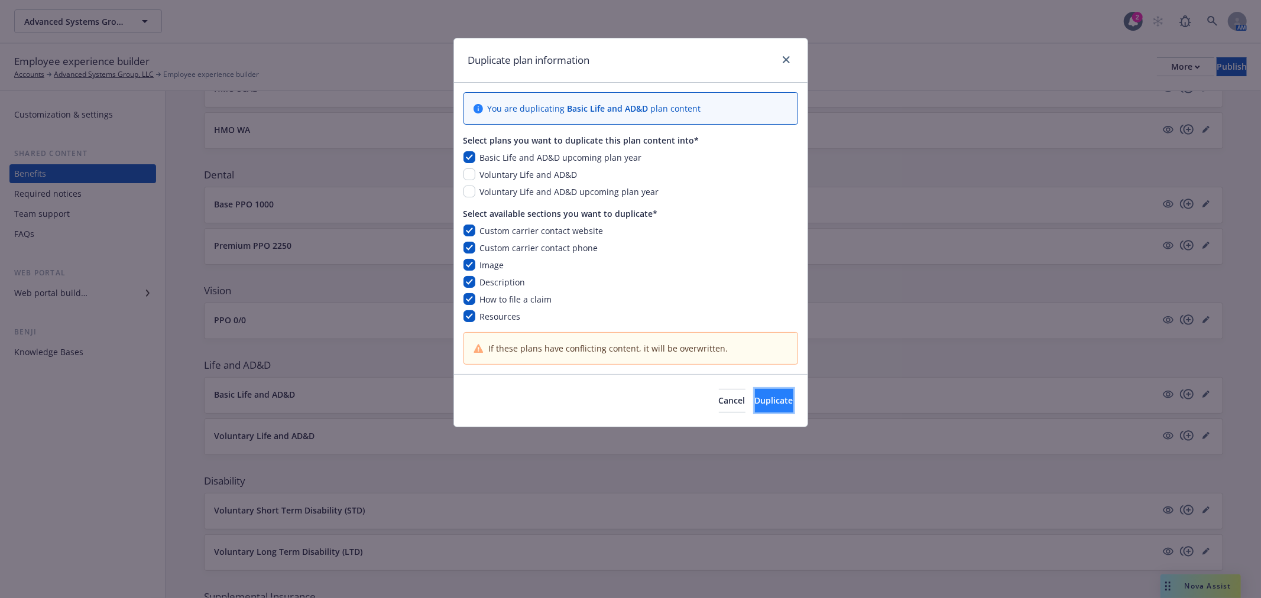
click at [755, 396] on span "Duplicate" at bounding box center [774, 400] width 38 height 11
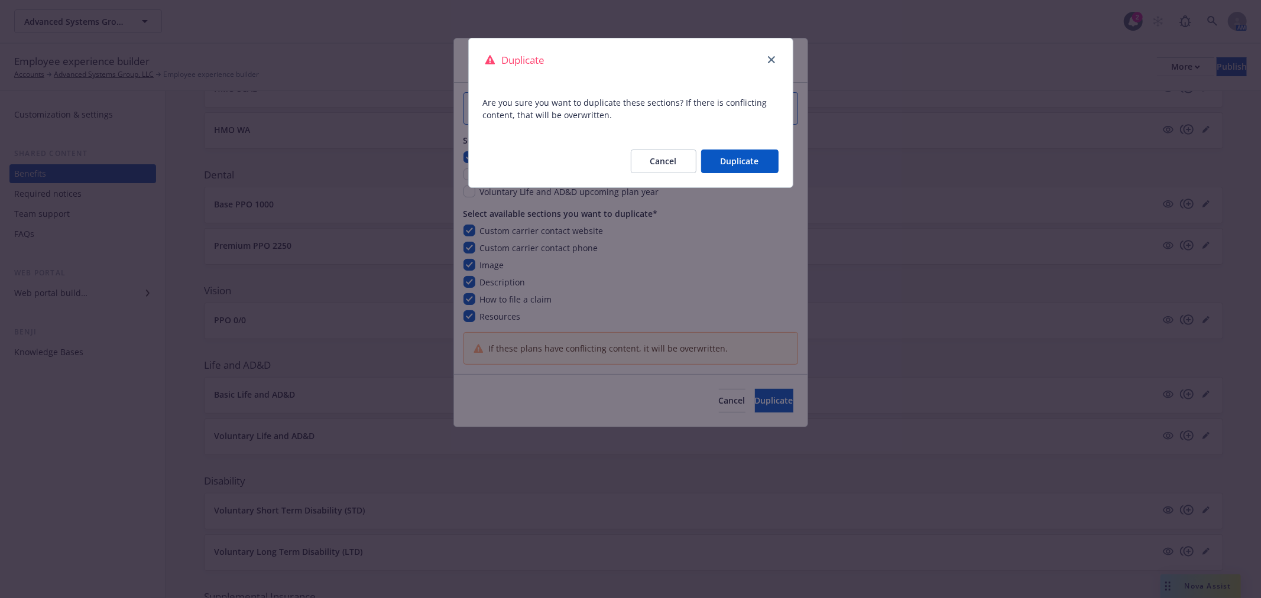
click at [753, 162] on button "Duplicate" at bounding box center [739, 162] width 77 height 24
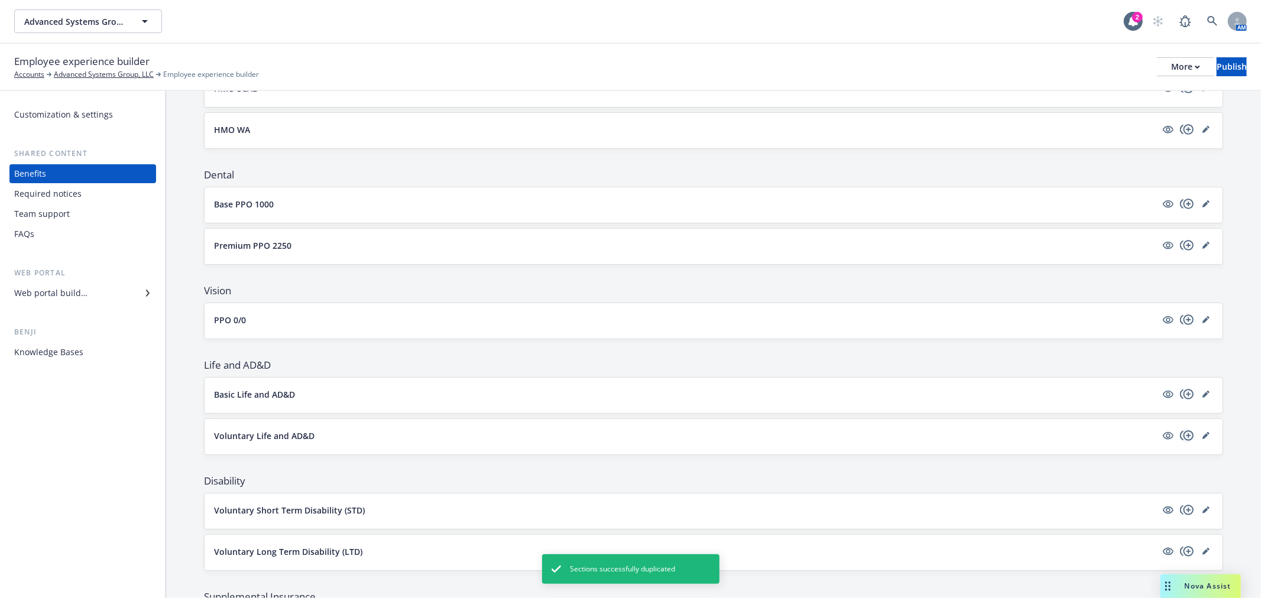
click at [1181, 434] on icon "copyPlus" at bounding box center [1187, 435] width 14 height 14
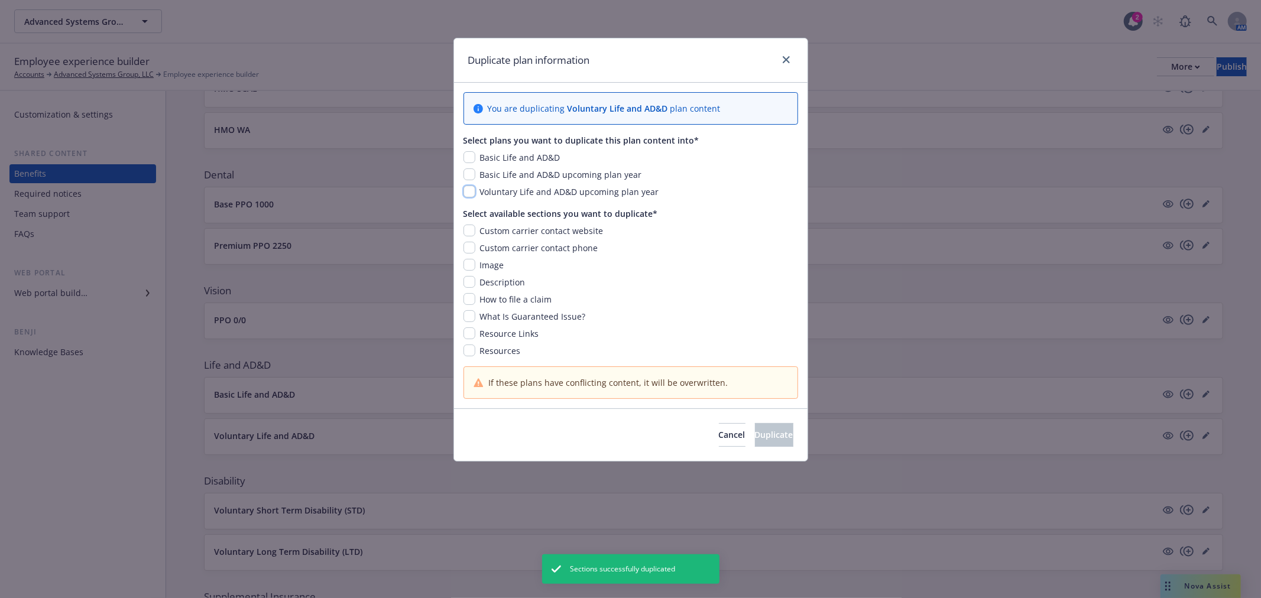
click at [465, 193] on input "checkbox" at bounding box center [469, 192] width 12 height 12
checkbox input "true"
click at [469, 225] on input "checkbox" at bounding box center [469, 231] width 12 height 12
checkbox input "true"
click at [470, 245] on input "checkbox" at bounding box center [469, 248] width 12 height 12
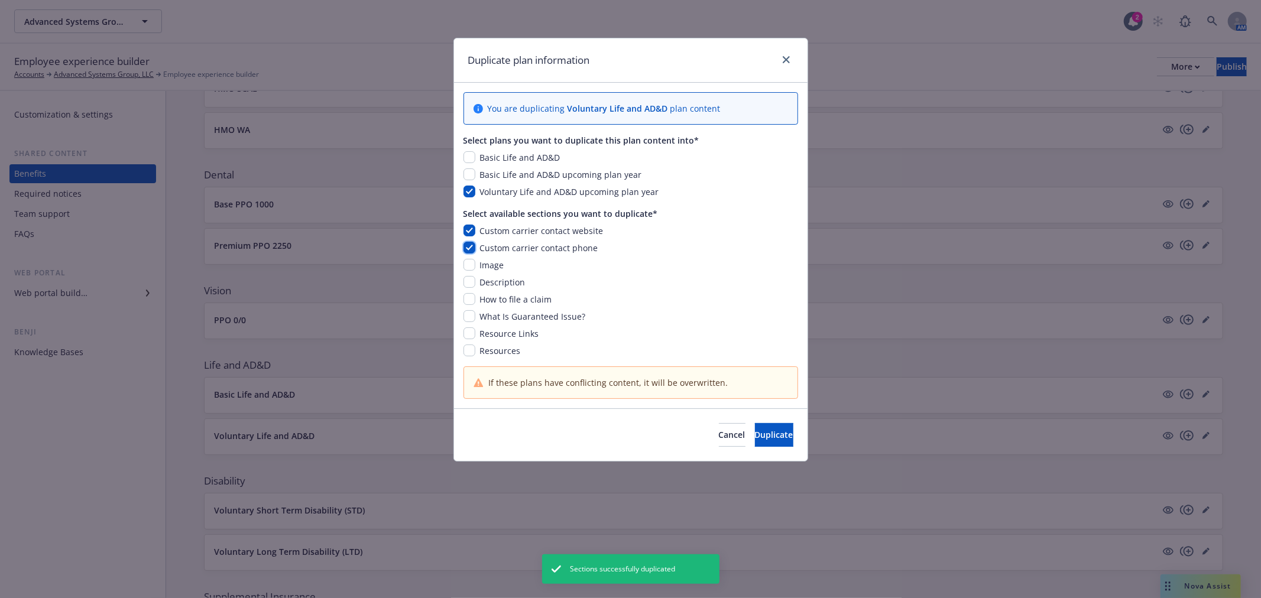
checkbox input "true"
click at [465, 270] on input "checkbox" at bounding box center [469, 265] width 12 height 12
checkbox input "true"
click at [465, 284] on input "checkbox" at bounding box center [469, 282] width 12 height 12
checkbox input "true"
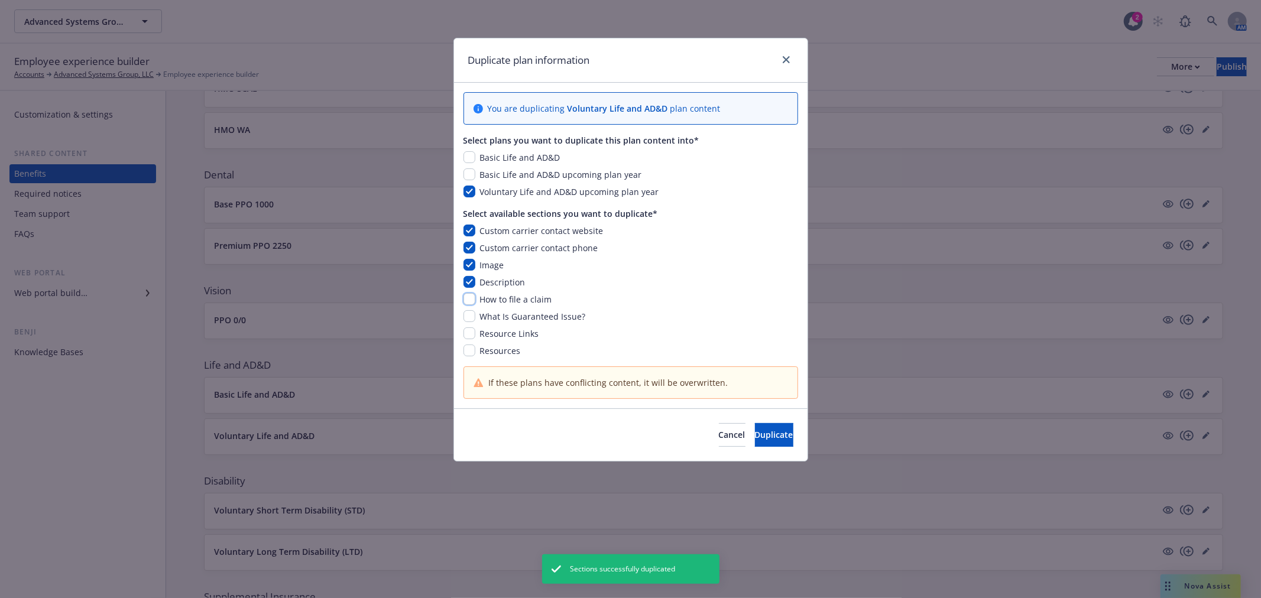
click at [474, 299] on input "checkbox" at bounding box center [469, 299] width 12 height 12
checkbox input "true"
click at [468, 316] on input "checkbox" at bounding box center [469, 316] width 12 height 12
checkbox input "true"
click at [468, 327] on div "Custom carrier contact website Custom carrier contact phone Image Description H…" at bounding box center [630, 291] width 335 height 132
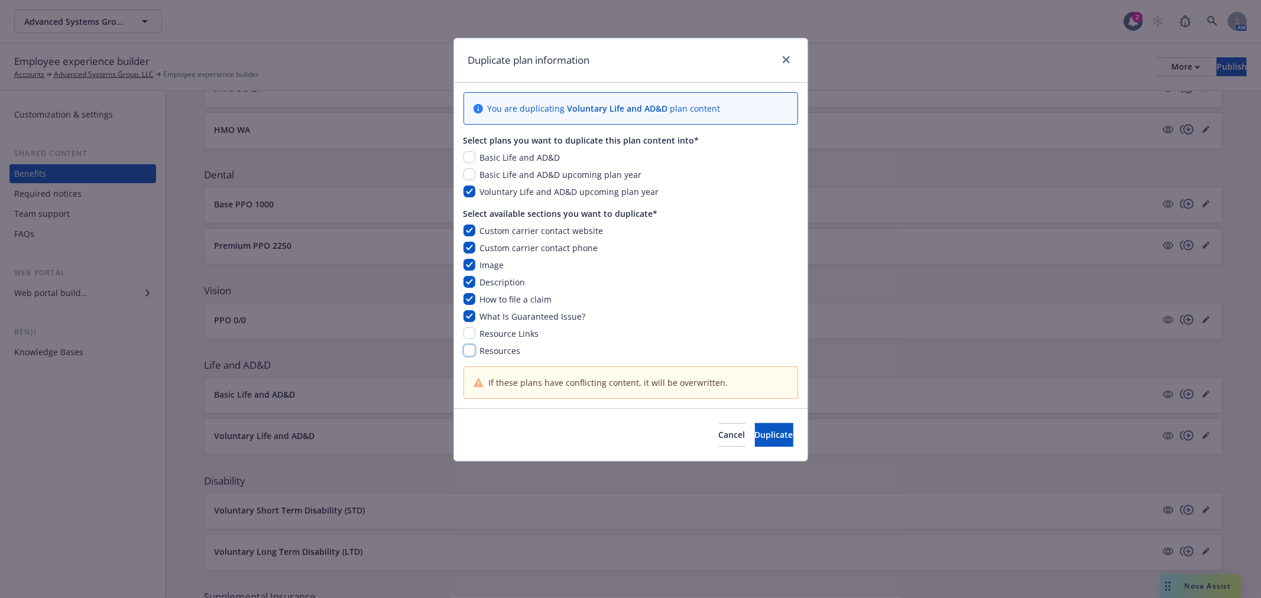
click at [467, 350] on input "checkbox" at bounding box center [469, 351] width 12 height 12
checkbox input "true"
click at [467, 335] on input "checkbox" at bounding box center [469, 333] width 12 height 12
checkbox input "true"
click at [755, 434] on button "Duplicate" at bounding box center [774, 435] width 38 height 24
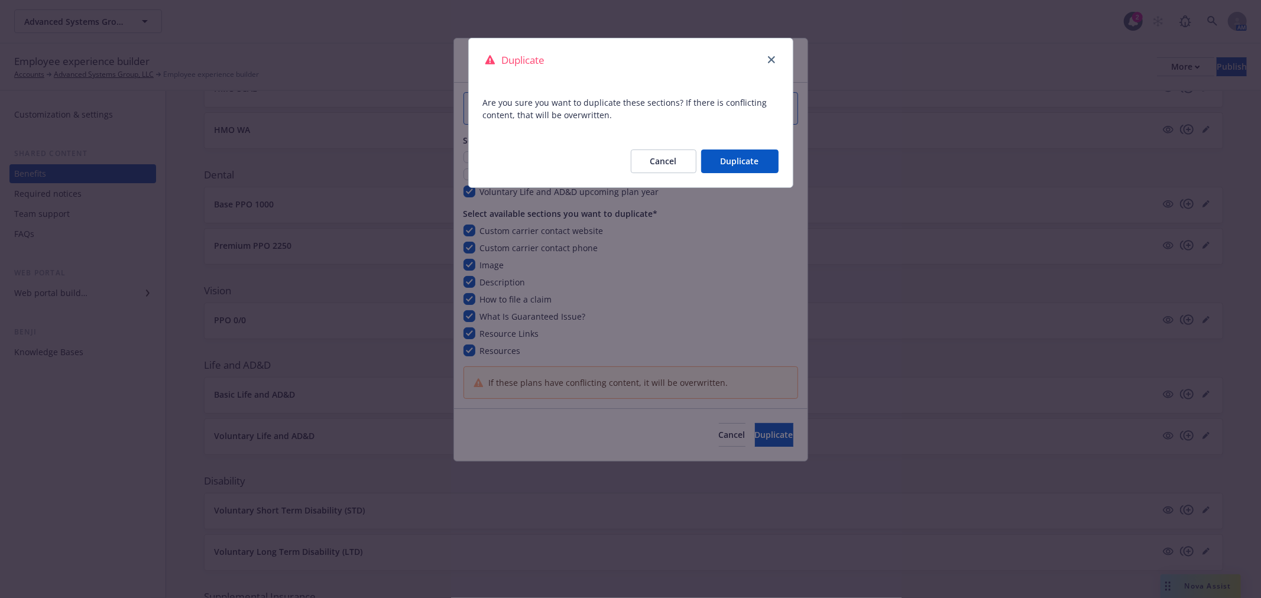
click at [739, 164] on button "Duplicate" at bounding box center [739, 162] width 77 height 24
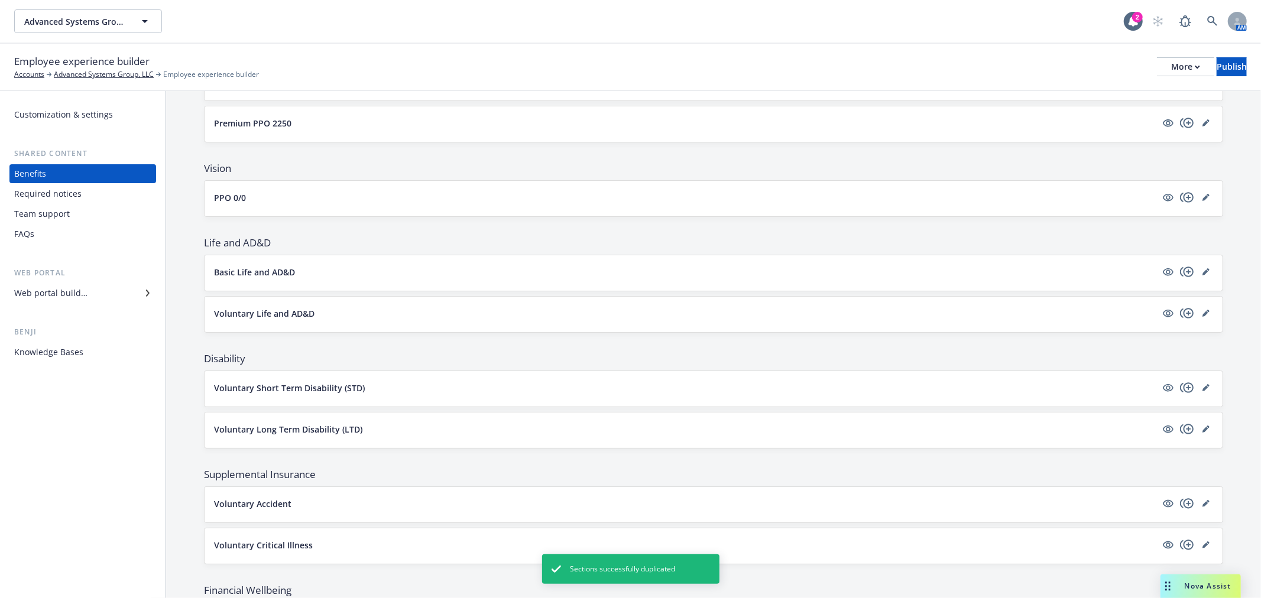
scroll to position [459, 0]
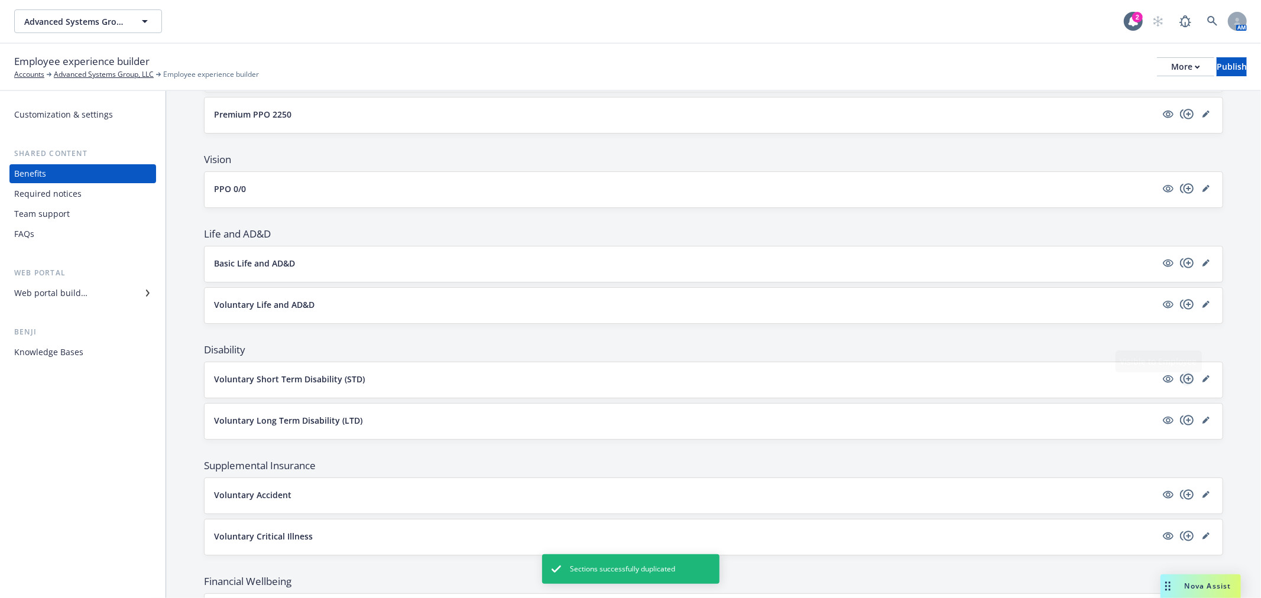
click at [1180, 378] on icon "copyPlus" at bounding box center [1187, 379] width 14 height 10
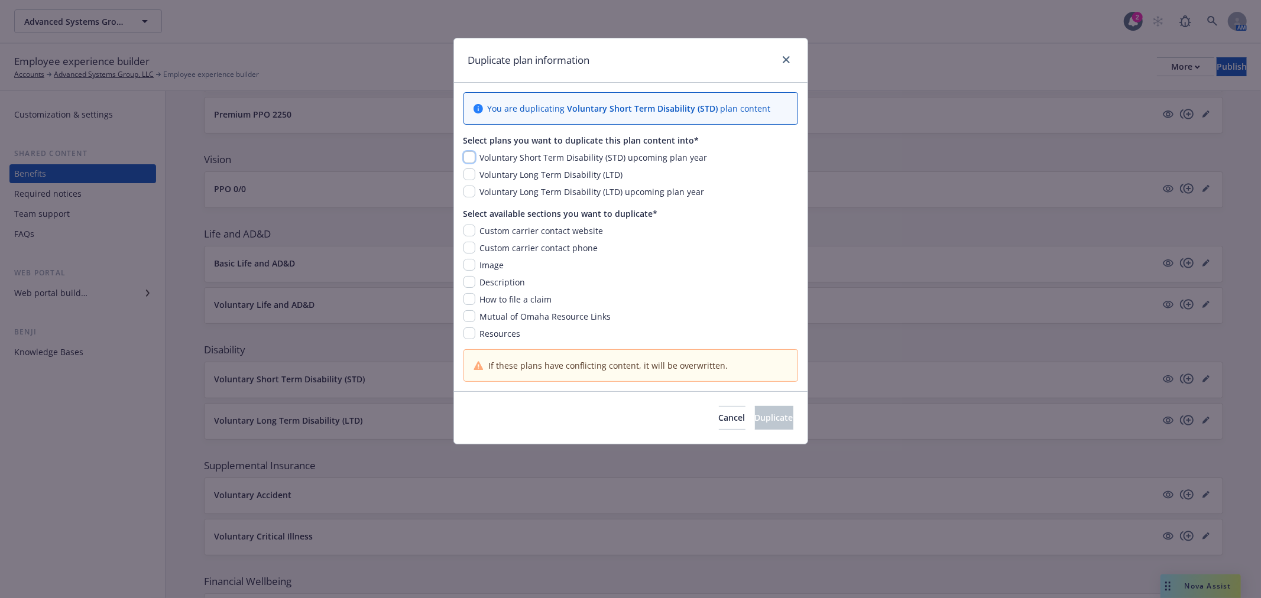
click at [466, 154] on input "checkbox" at bounding box center [469, 157] width 12 height 12
checkbox input "true"
click at [470, 230] on input "checkbox" at bounding box center [469, 231] width 12 height 12
checkbox input "true"
click at [470, 247] on input "checkbox" at bounding box center [469, 248] width 12 height 12
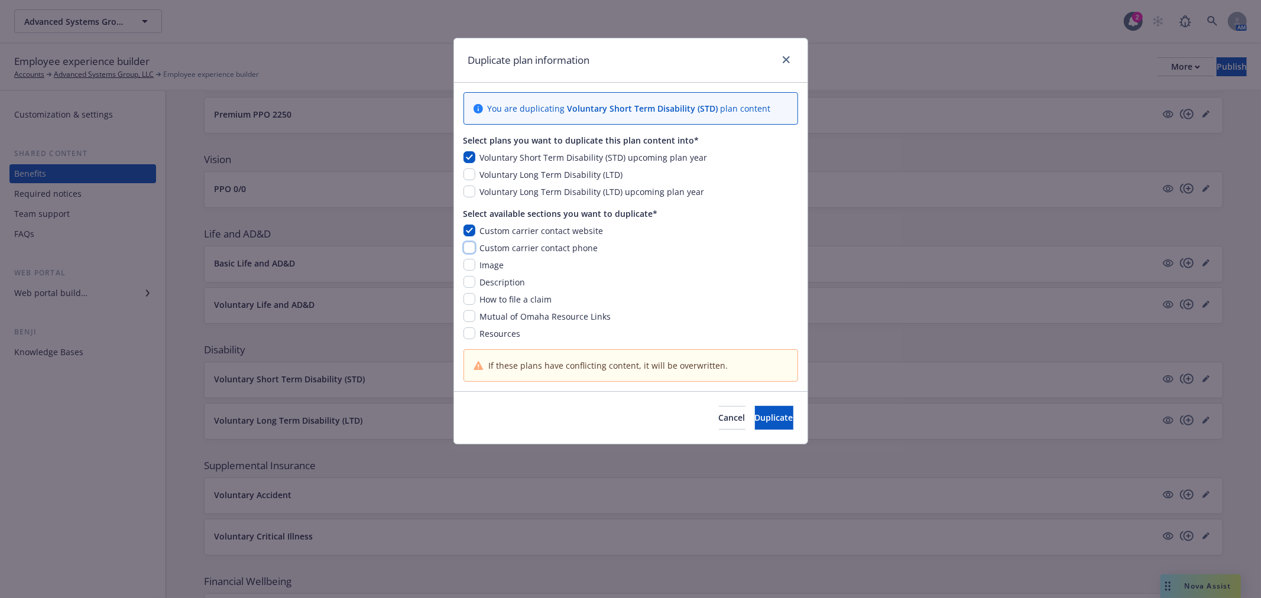
checkbox input "true"
click at [470, 265] on input "checkbox" at bounding box center [469, 265] width 12 height 12
checkbox input "true"
click at [473, 287] on input "checkbox" at bounding box center [469, 282] width 12 height 12
checkbox input "true"
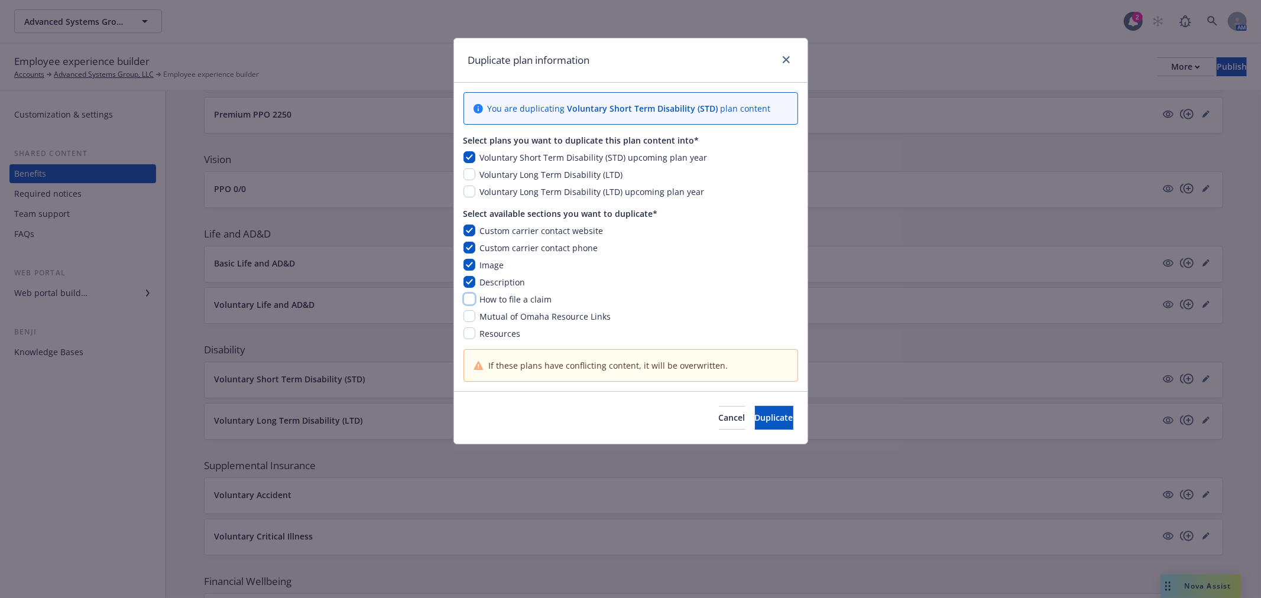
drag, startPoint x: 472, startPoint y: 302, endPoint x: 470, endPoint y: 311, distance: 9.6
click at [472, 303] on input "checkbox" at bounding box center [469, 299] width 12 height 12
checkbox input "true"
click at [469, 318] on input "checkbox" at bounding box center [469, 316] width 12 height 12
checkbox input "true"
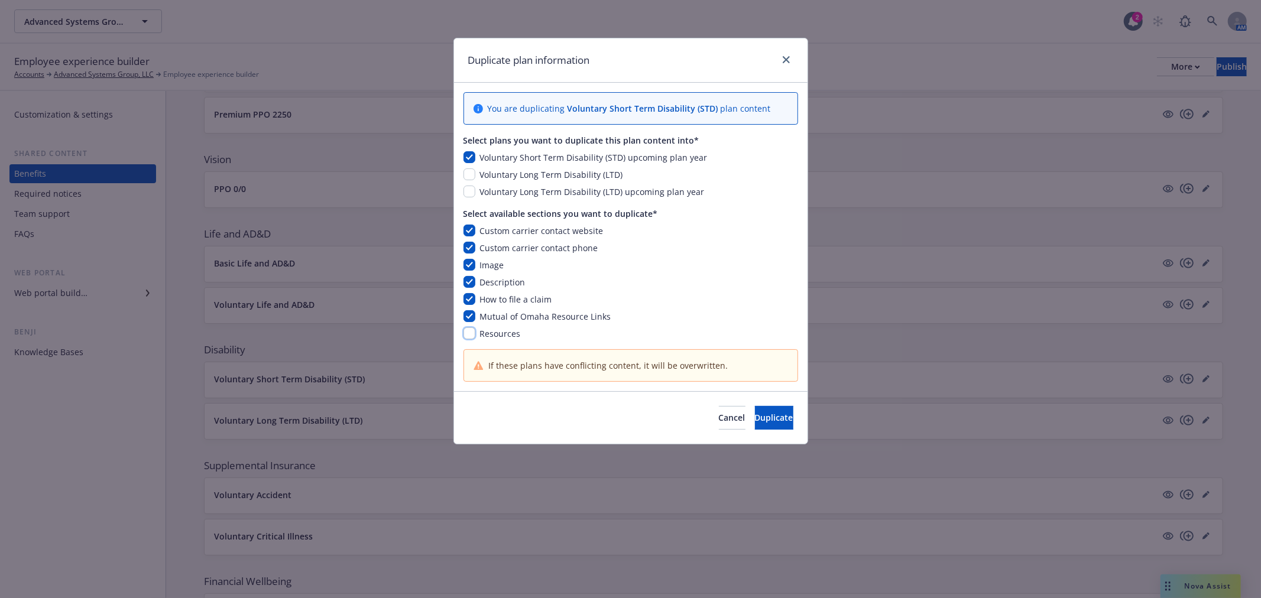
click at [473, 336] on input "checkbox" at bounding box center [469, 333] width 12 height 12
checkbox input "true"
click at [755, 413] on span "Duplicate" at bounding box center [774, 417] width 38 height 11
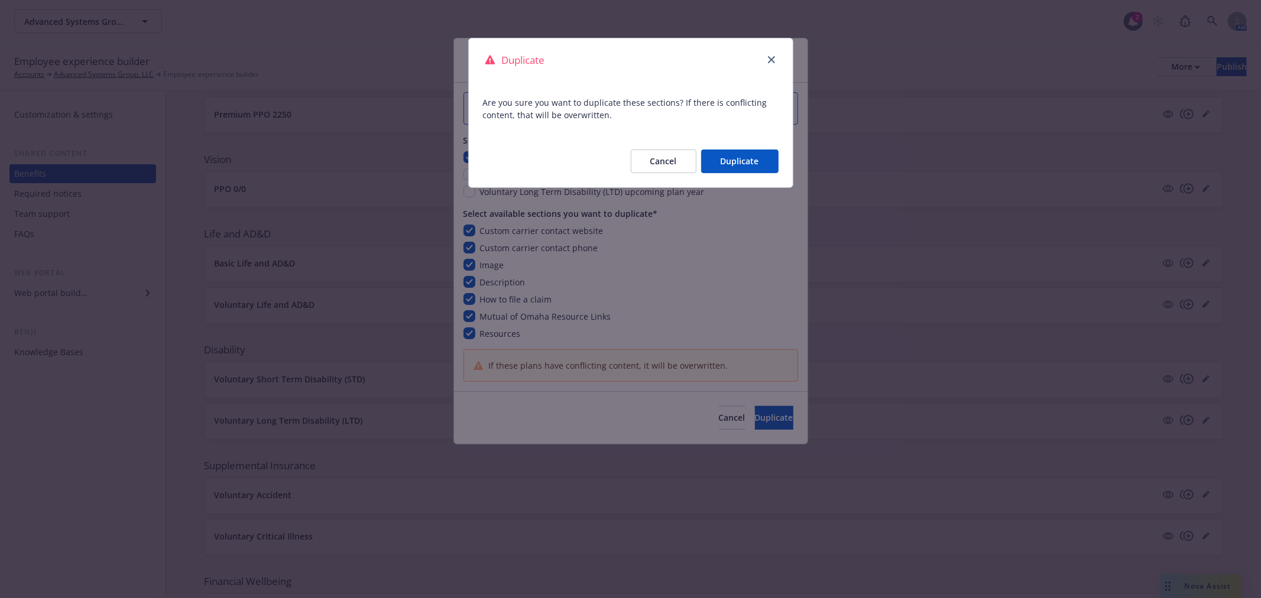
click at [715, 155] on button "Duplicate" at bounding box center [739, 162] width 77 height 24
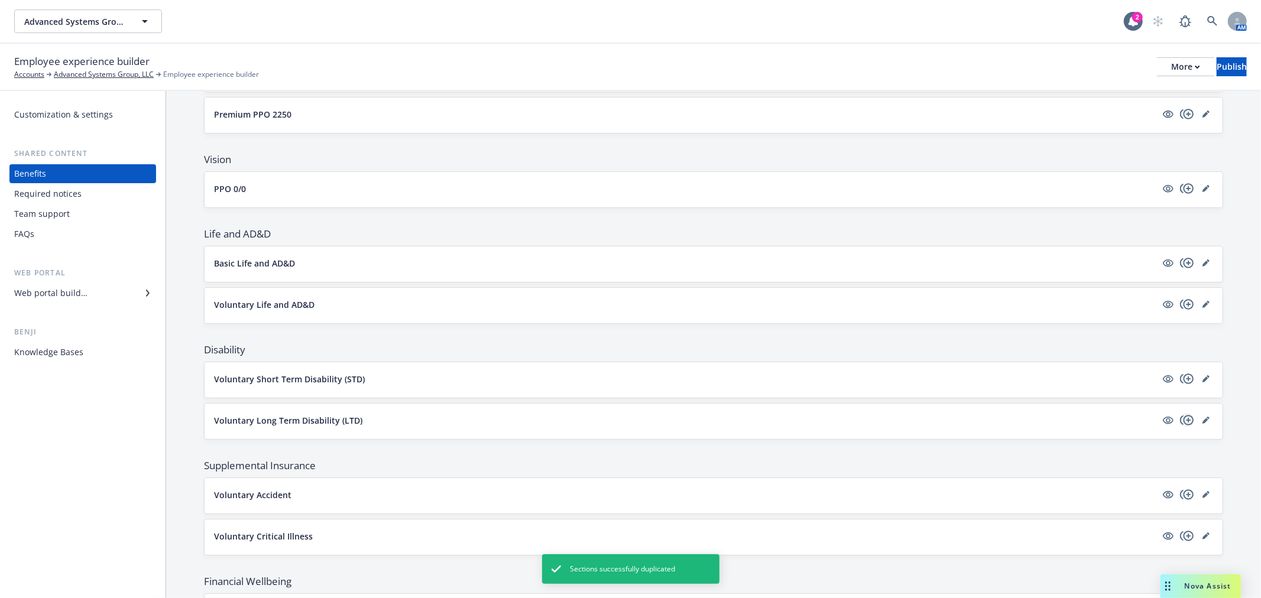
click at [1180, 420] on icon "copyPlus" at bounding box center [1187, 420] width 14 height 14
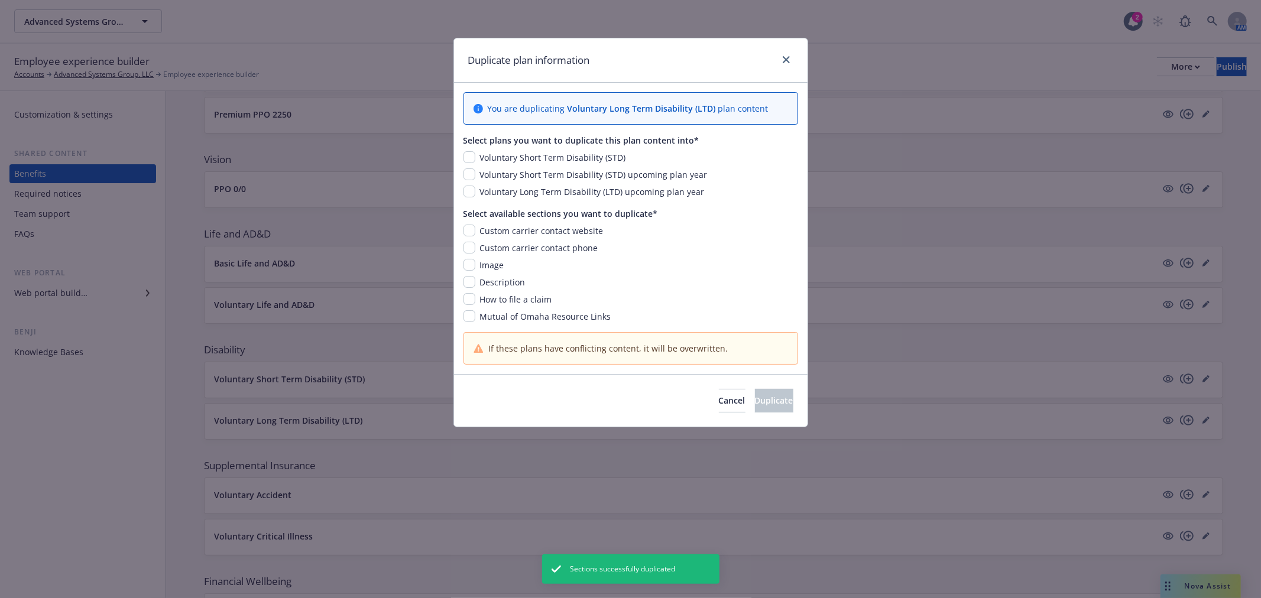
click at [470, 198] on div "Voluntary Long Term Disability (LTD) upcoming plan year" at bounding box center [630, 192] width 335 height 12
click at [467, 191] on input "checkbox" at bounding box center [469, 192] width 12 height 12
checkbox input "true"
click at [472, 235] on input "checkbox" at bounding box center [469, 231] width 12 height 12
checkbox input "true"
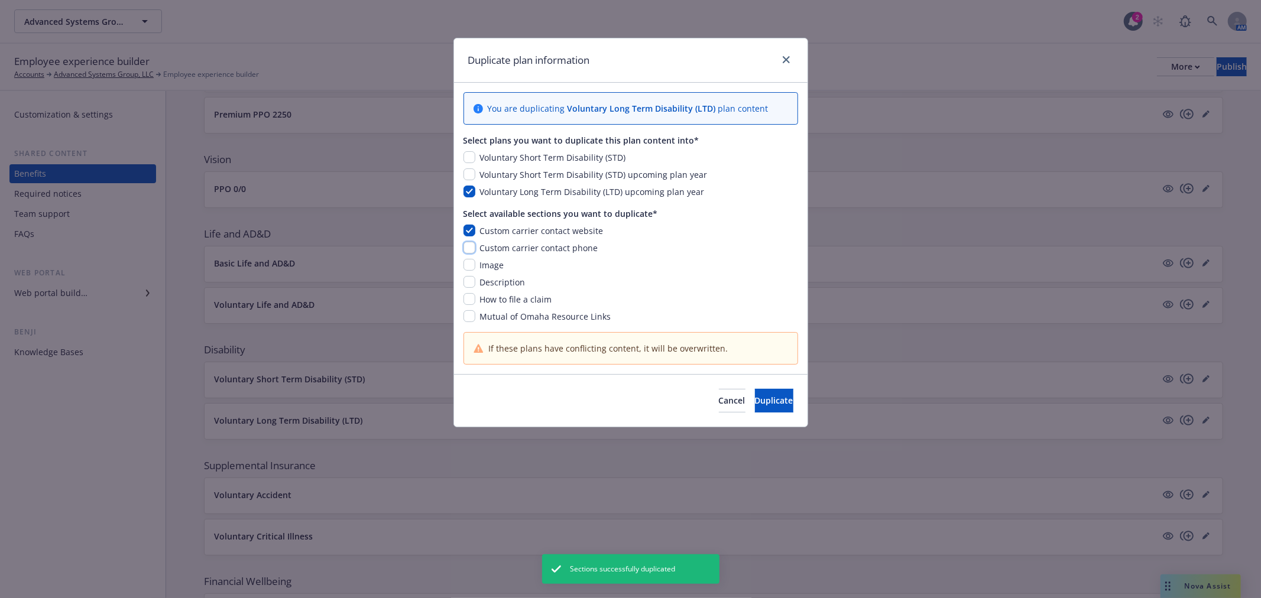
click at [470, 249] on input "checkbox" at bounding box center [469, 248] width 12 height 12
checkbox input "true"
click at [469, 265] on input "checkbox" at bounding box center [469, 265] width 12 height 12
checkbox input "true"
click at [469, 283] on input "checkbox" at bounding box center [469, 282] width 12 height 12
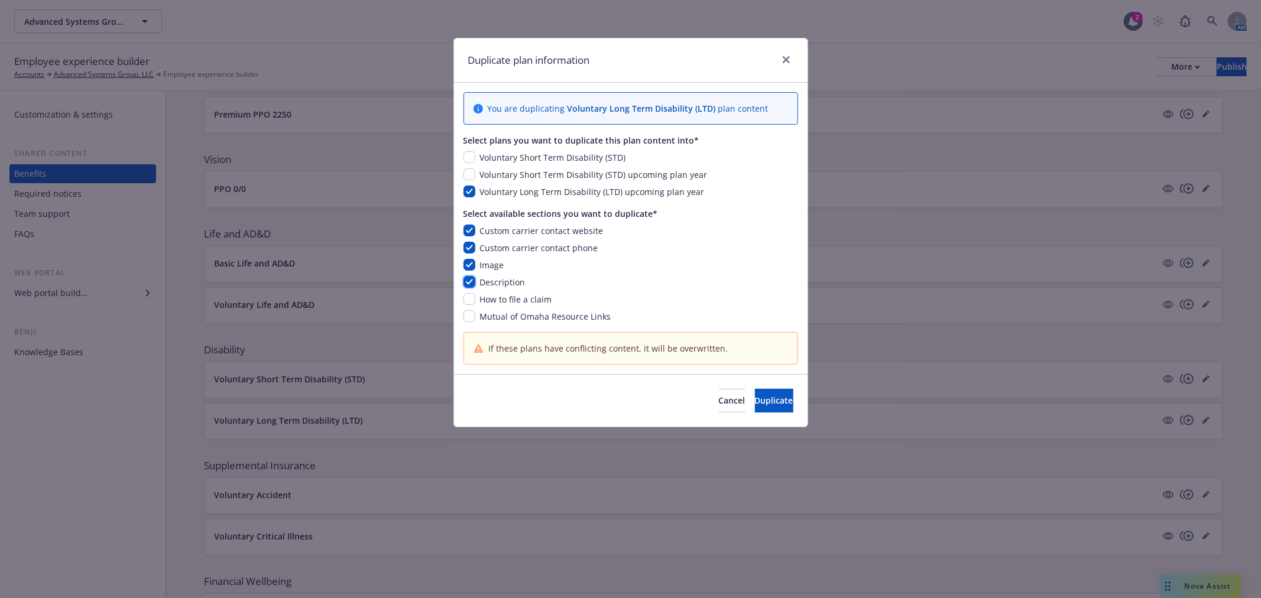
checkbox input "true"
click at [469, 294] on input "checkbox" at bounding box center [469, 299] width 12 height 12
checkbox input "true"
click at [469, 311] on input "checkbox" at bounding box center [469, 316] width 12 height 12
checkbox input "true"
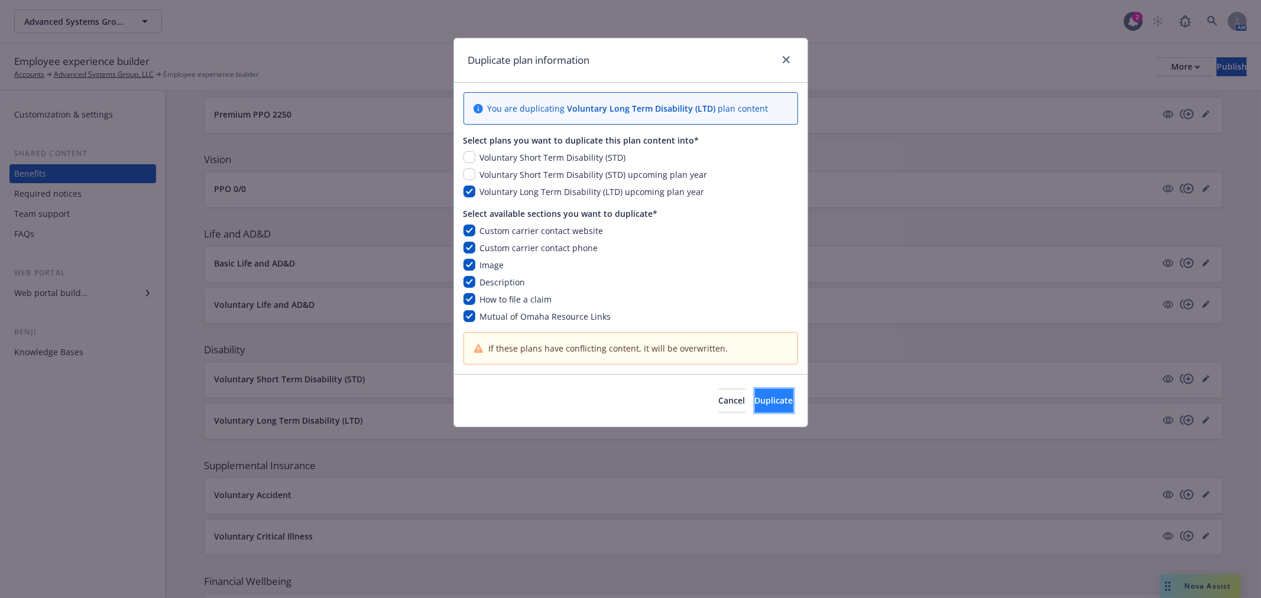
click at [759, 395] on span "Duplicate" at bounding box center [774, 400] width 38 height 11
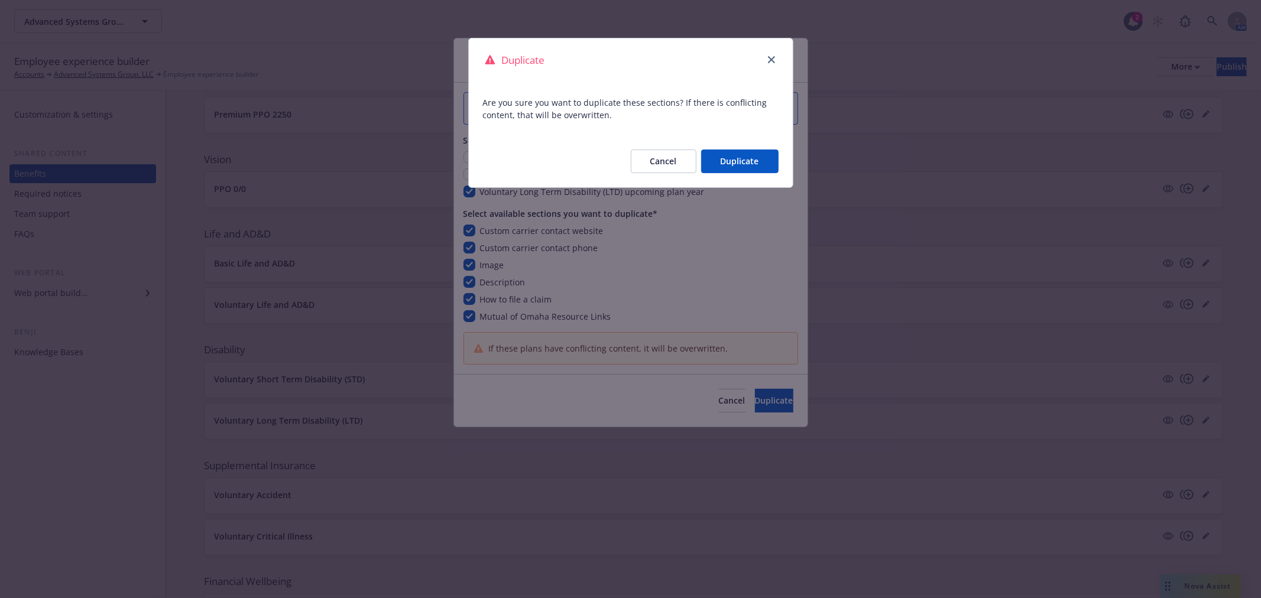
click at [745, 157] on button "Duplicate" at bounding box center [739, 162] width 77 height 24
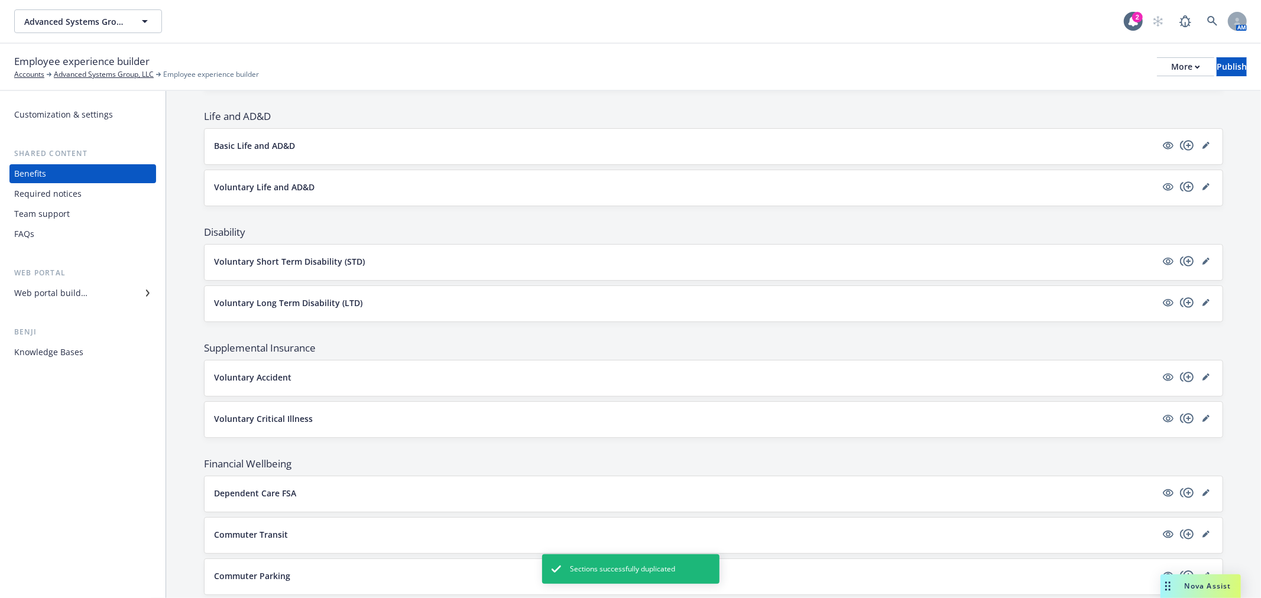
scroll to position [591, 0]
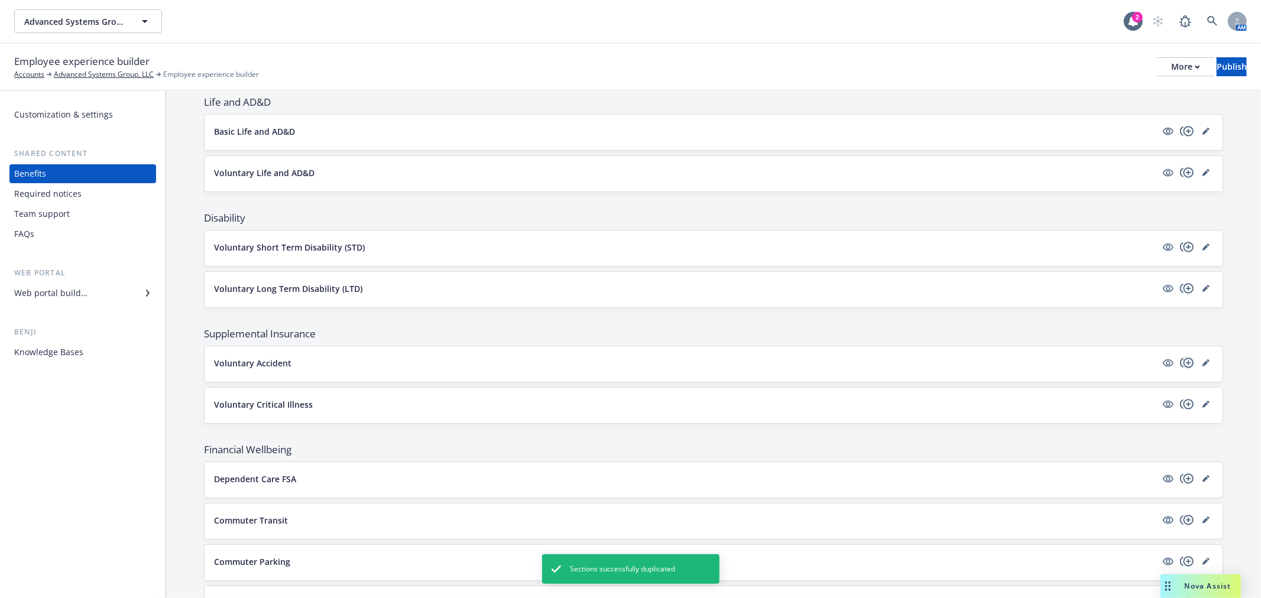
click at [1180, 363] on icon "copyPlus" at bounding box center [1187, 363] width 14 height 14
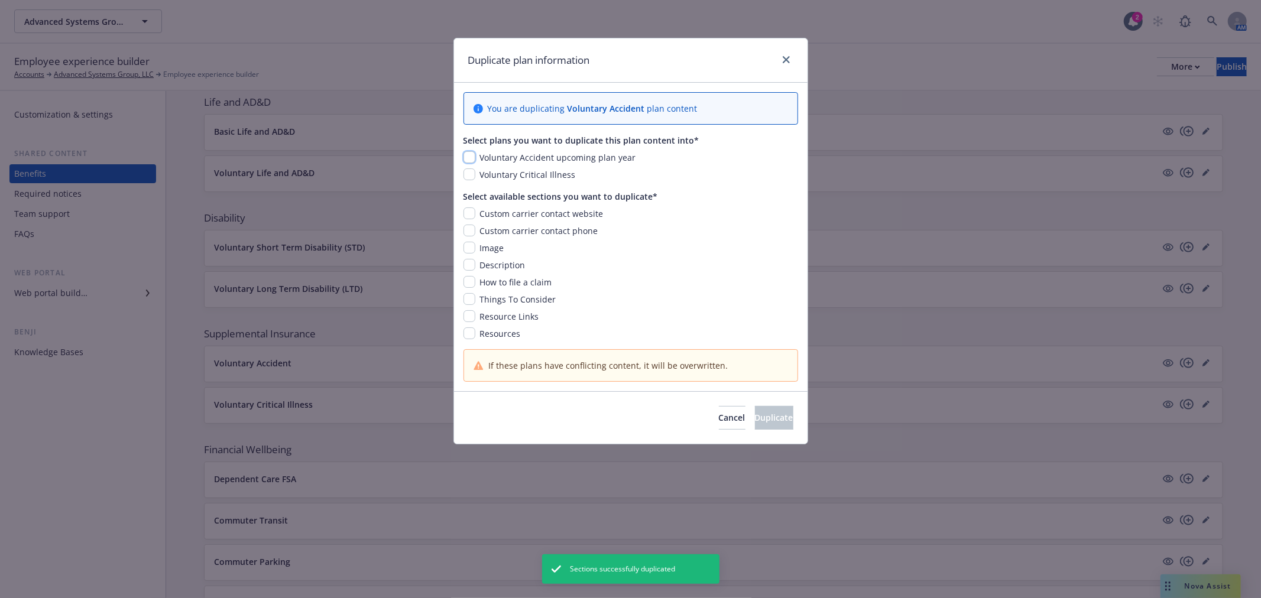
click at [468, 156] on input "checkbox" at bounding box center [469, 157] width 12 height 12
checkbox input "true"
click at [469, 208] on input "checkbox" at bounding box center [469, 213] width 12 height 12
checkbox input "true"
click at [467, 229] on input "checkbox" at bounding box center [469, 231] width 12 height 12
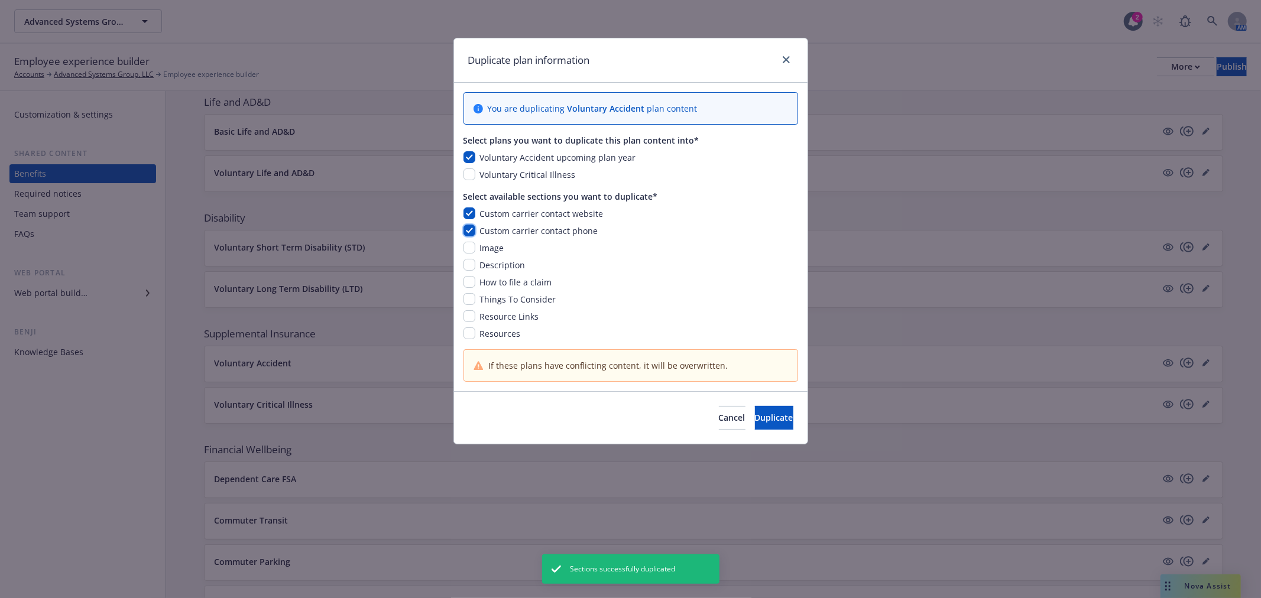
checkbox input "true"
click at [470, 249] on input "checkbox" at bounding box center [469, 248] width 12 height 12
checkbox input "true"
click at [469, 270] on input "checkbox" at bounding box center [469, 265] width 12 height 12
checkbox input "true"
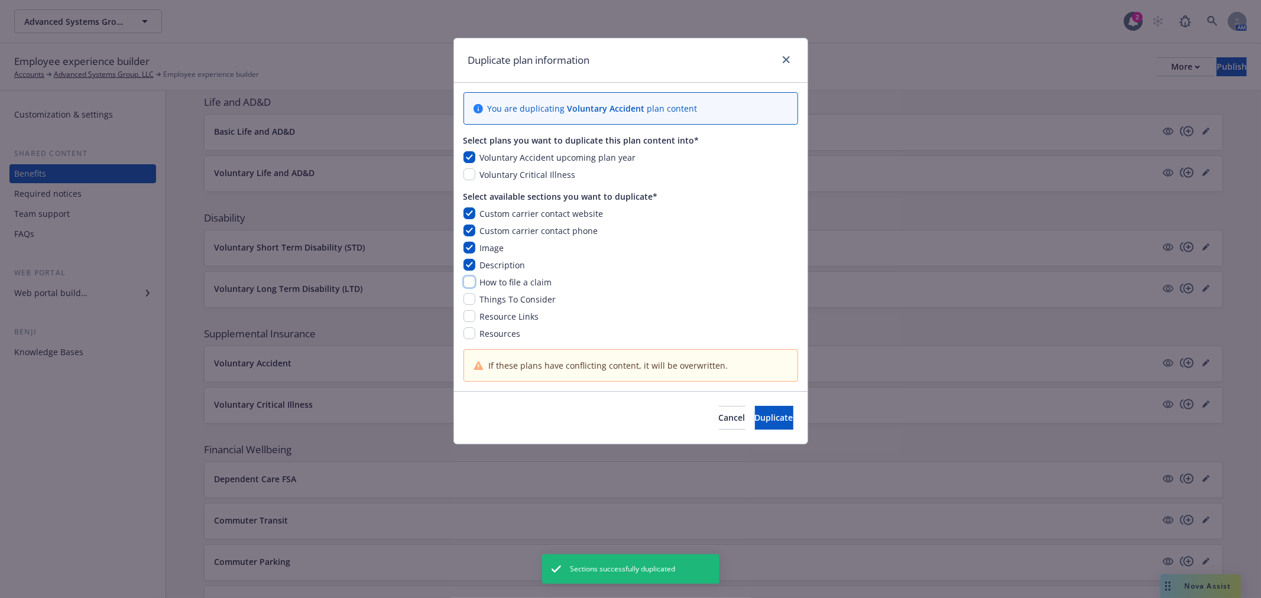
click at [469, 281] on input "checkbox" at bounding box center [469, 282] width 12 height 12
checkbox input "true"
drag, startPoint x: 469, startPoint y: 297, endPoint x: 470, endPoint y: 305, distance: 8.3
click at [470, 297] on input "checkbox" at bounding box center [469, 299] width 12 height 12
checkbox input "true"
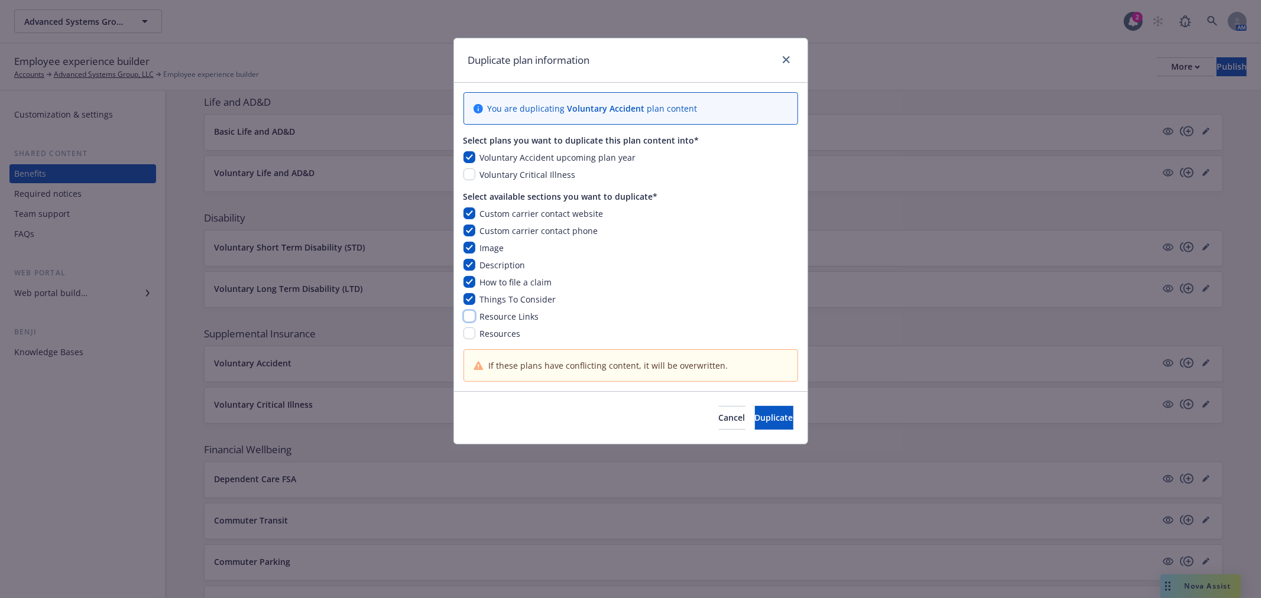
click at [469, 314] on input "checkbox" at bounding box center [469, 316] width 12 height 12
checkbox input "true"
drag, startPoint x: 469, startPoint y: 332, endPoint x: 476, endPoint y: 339, distance: 10.0
click at [469, 333] on input "checkbox" at bounding box center [469, 333] width 12 height 12
checkbox input "true"
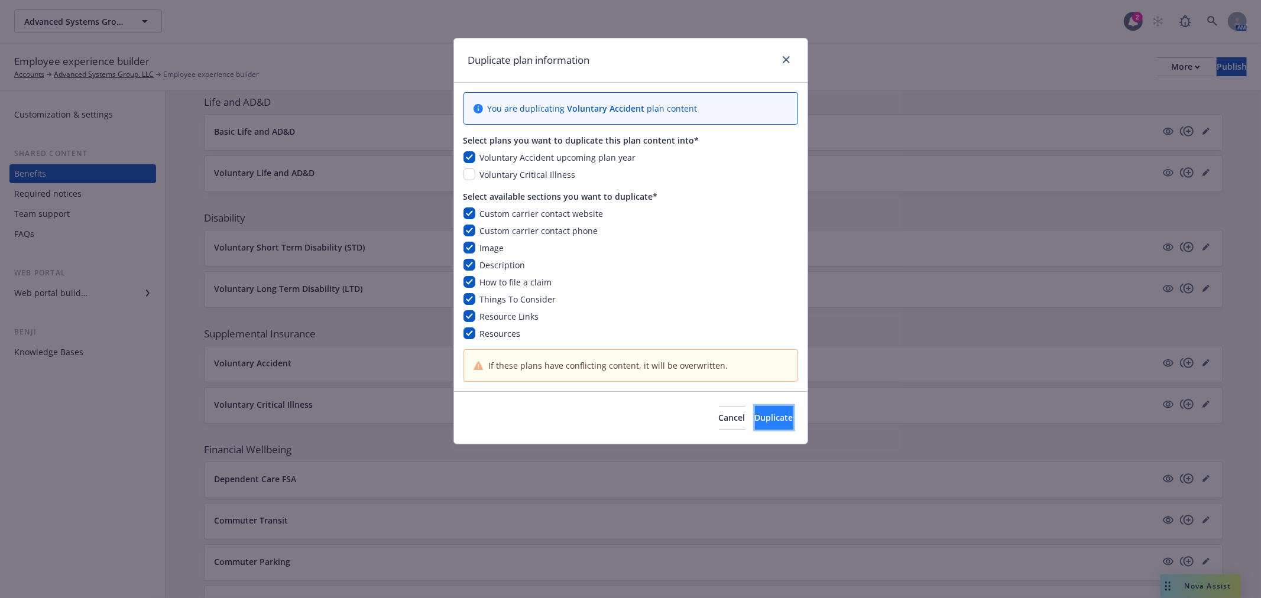
click at [755, 411] on button "Duplicate" at bounding box center [774, 418] width 38 height 24
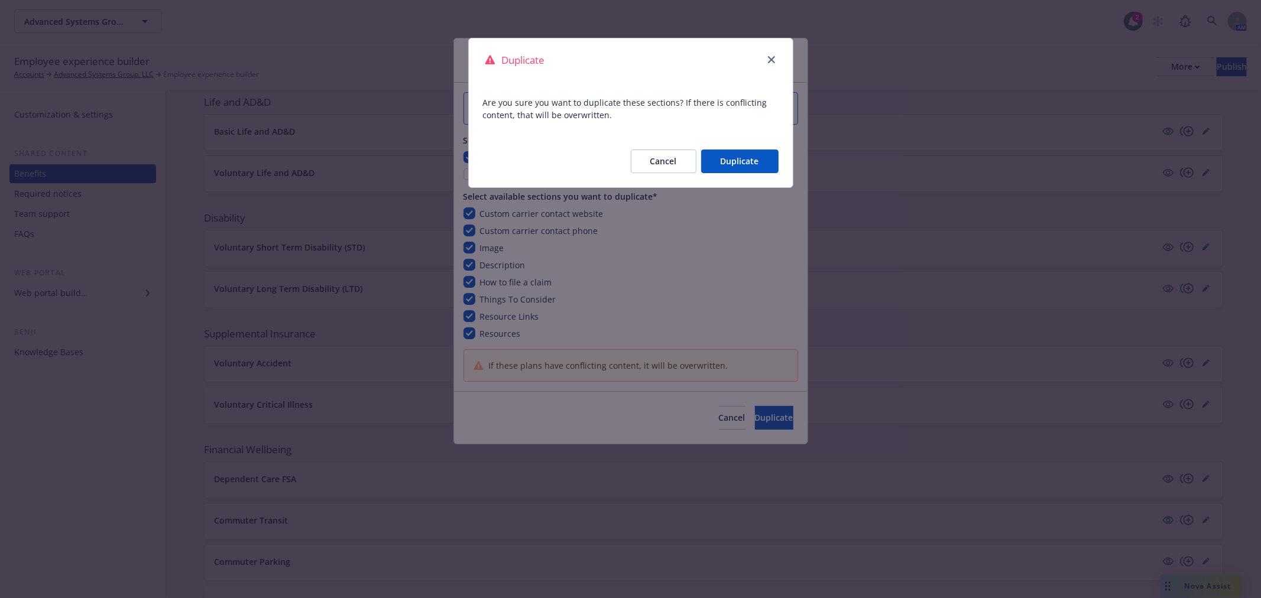
click at [749, 156] on button "Duplicate" at bounding box center [739, 162] width 77 height 24
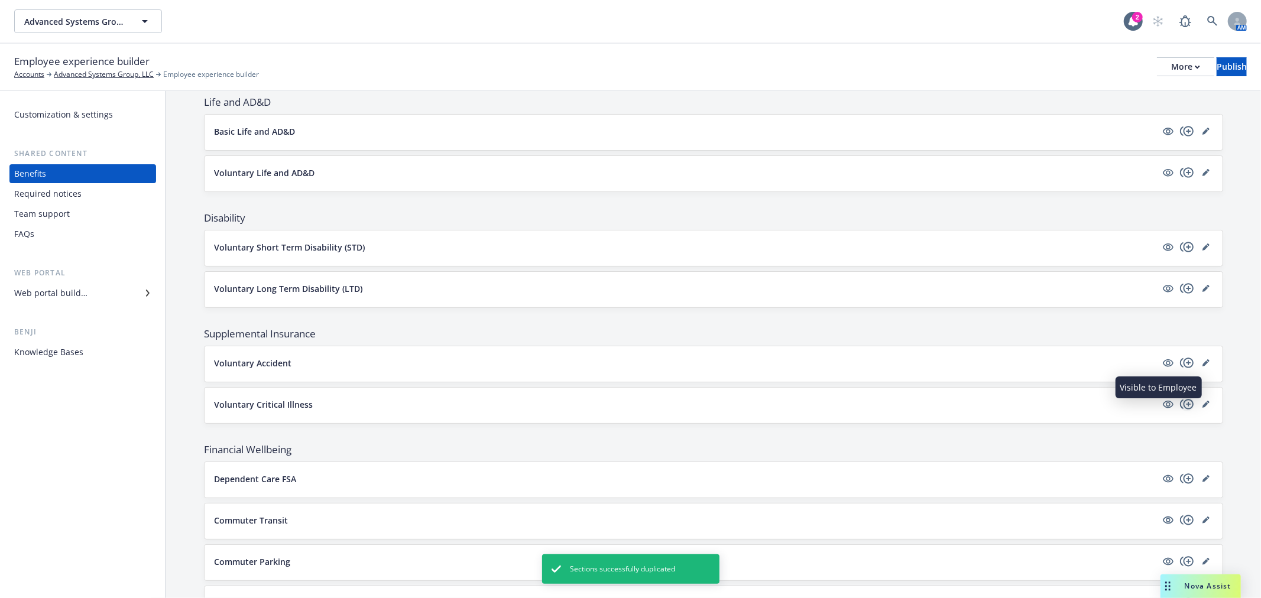
click at [1180, 405] on icon "copyPlus" at bounding box center [1187, 404] width 14 height 10
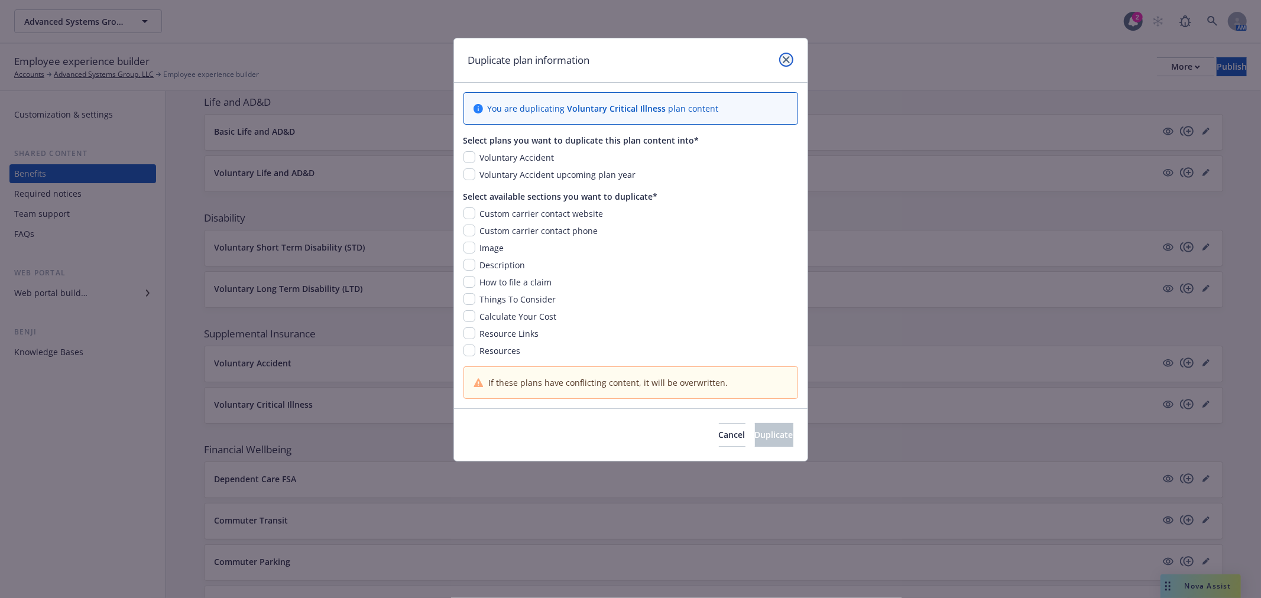
click at [787, 53] on link "close" at bounding box center [786, 60] width 14 height 14
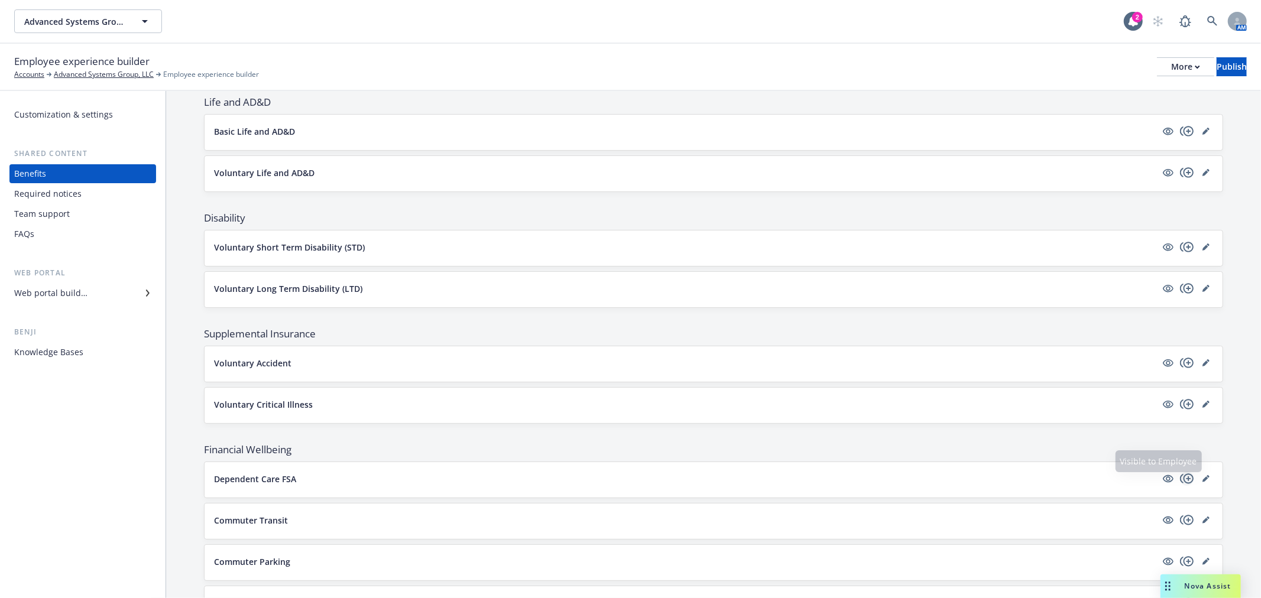
click at [1180, 479] on icon "copyPlus" at bounding box center [1187, 479] width 14 height 14
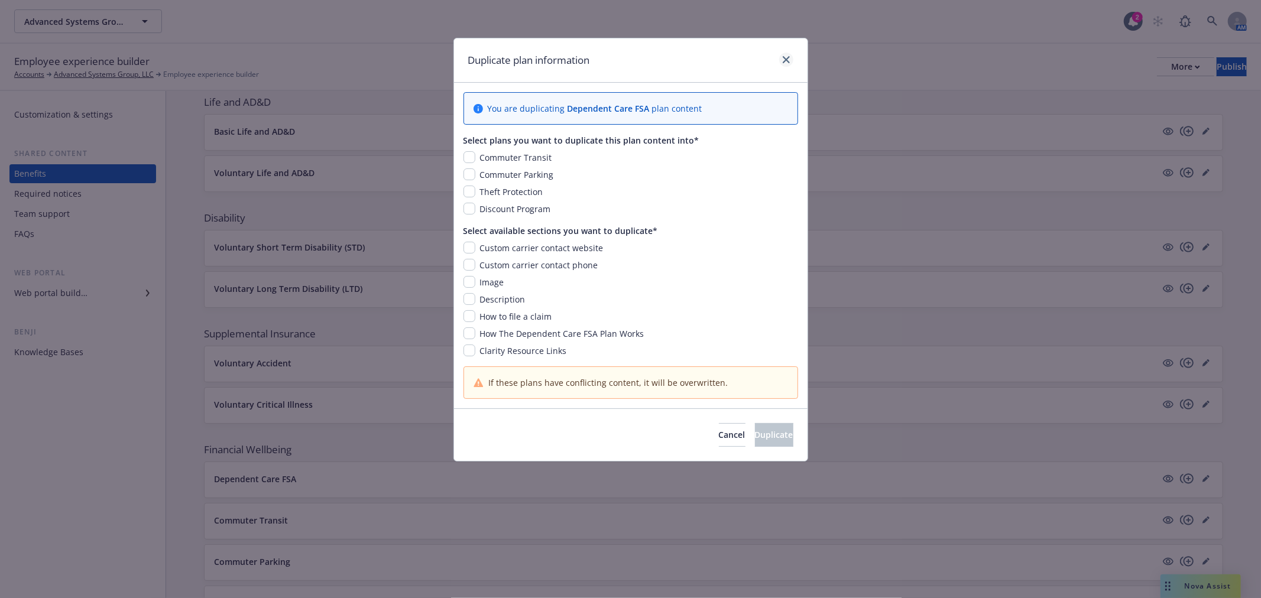
click at [778, 62] on div at bounding box center [783, 60] width 19 height 15
click at [787, 51] on div "Duplicate plan information" at bounding box center [630, 60] width 353 height 44
click at [781, 56] on link "close" at bounding box center [786, 60] width 14 height 14
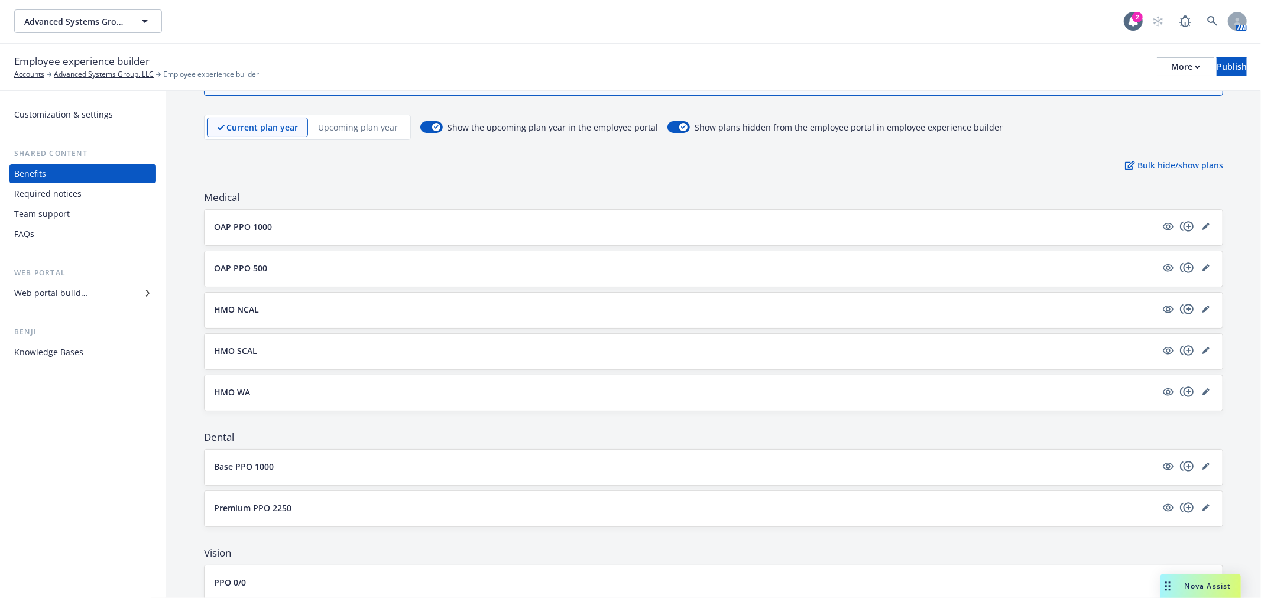
scroll to position [0, 0]
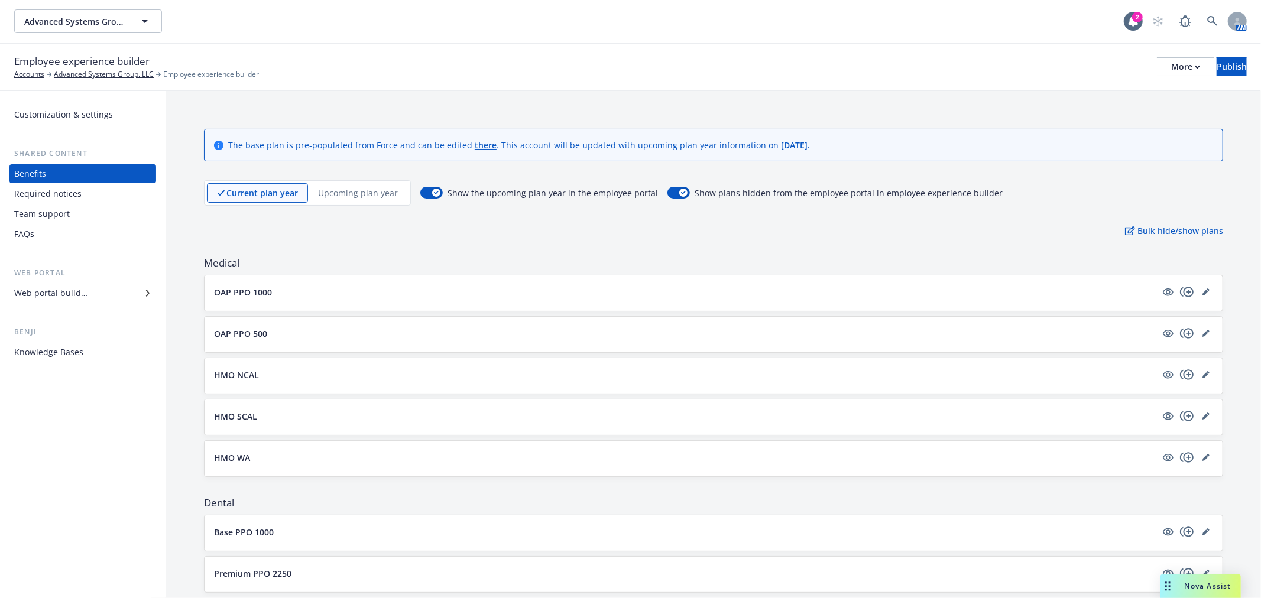
click at [376, 184] on div "Upcoming plan year" at bounding box center [358, 193] width 100 height 20
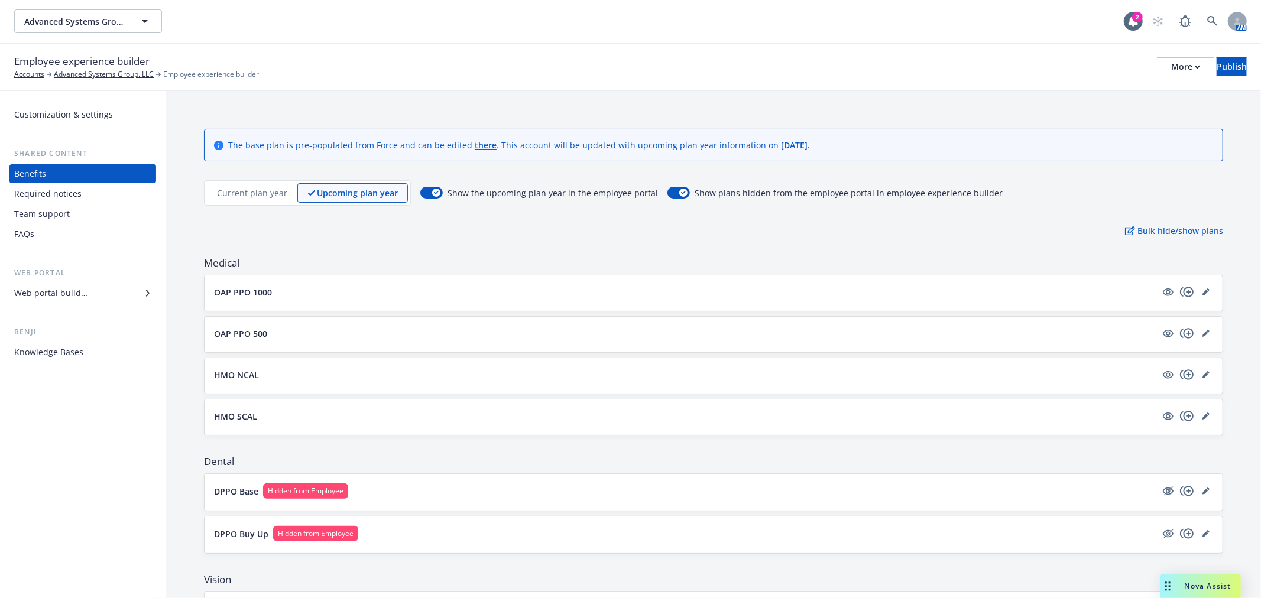
click at [247, 176] on div "The base plan is pre-populated from Force and can be edited there . This accoun…" at bounding box center [713, 573] width 1095 height 964
click at [247, 192] on p "Current plan year" at bounding box center [252, 193] width 70 height 12
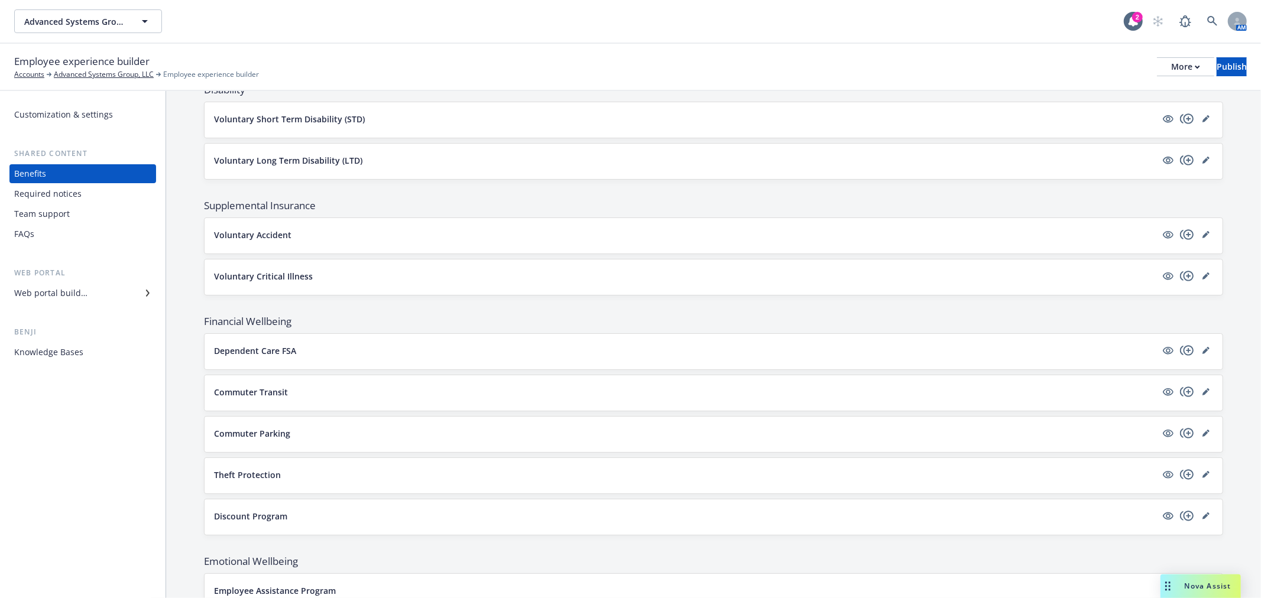
scroll to position [722, 0]
